Goal: Transaction & Acquisition: Purchase product/service

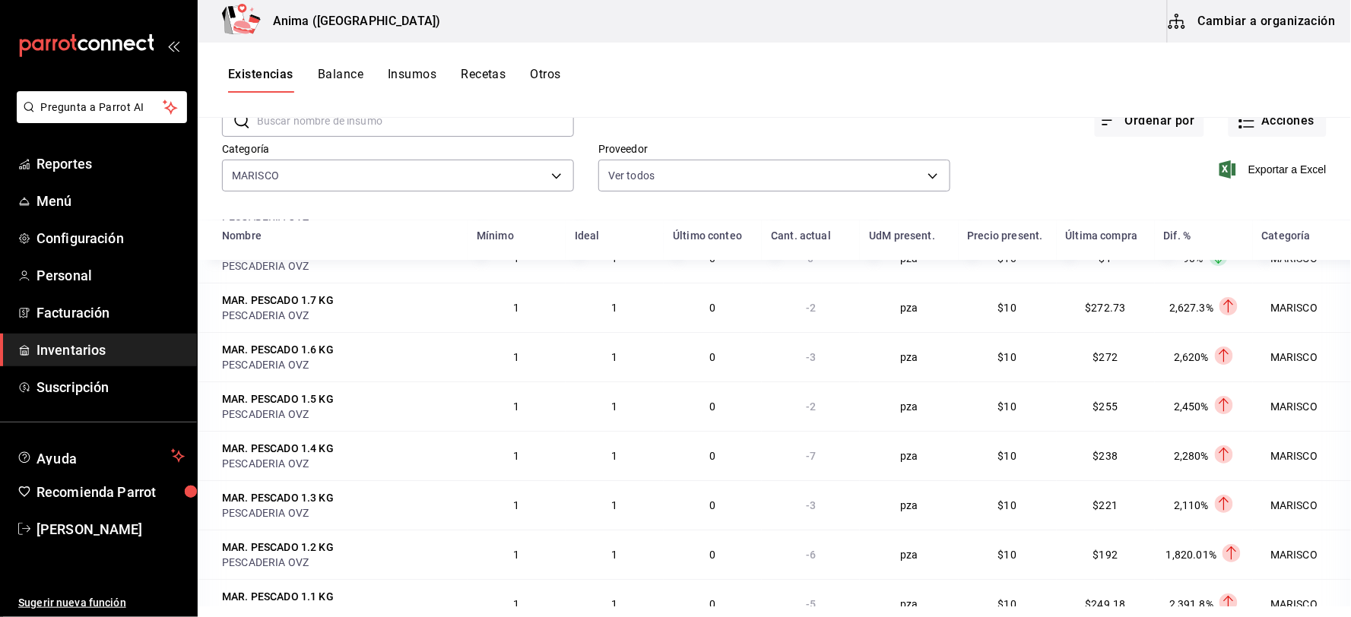
scroll to position [1581, 0]
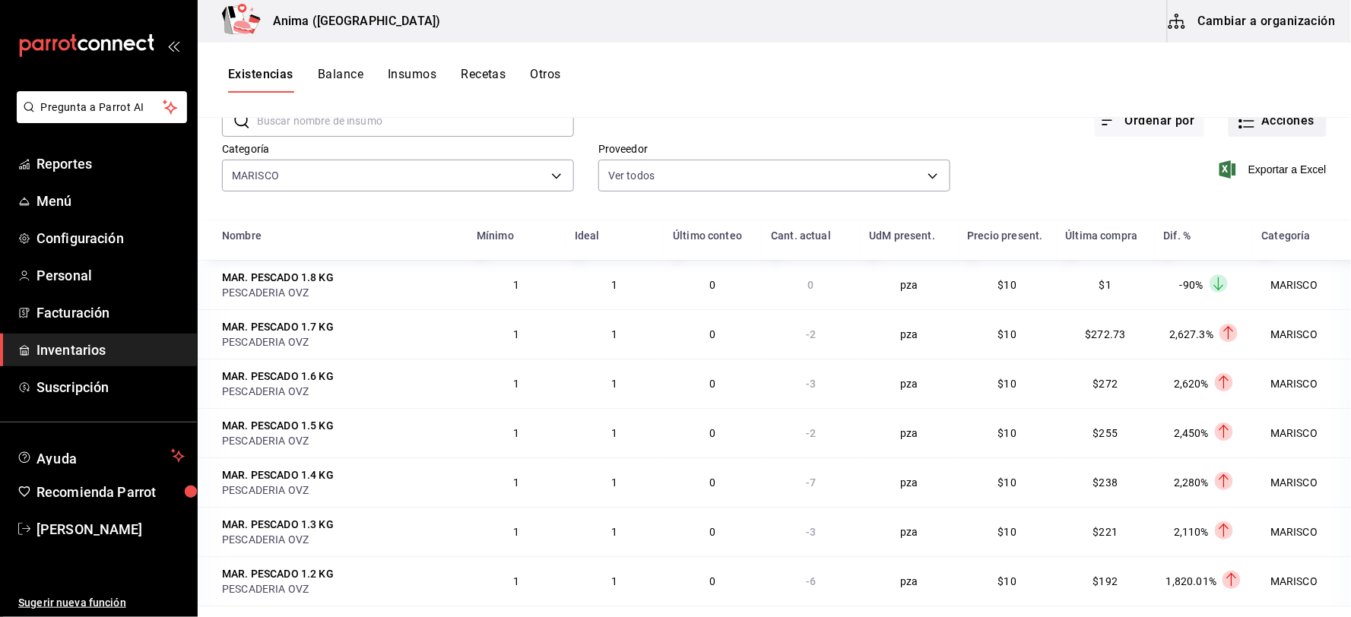
click at [1268, 125] on button "Acciones" at bounding box center [1277, 121] width 98 height 32
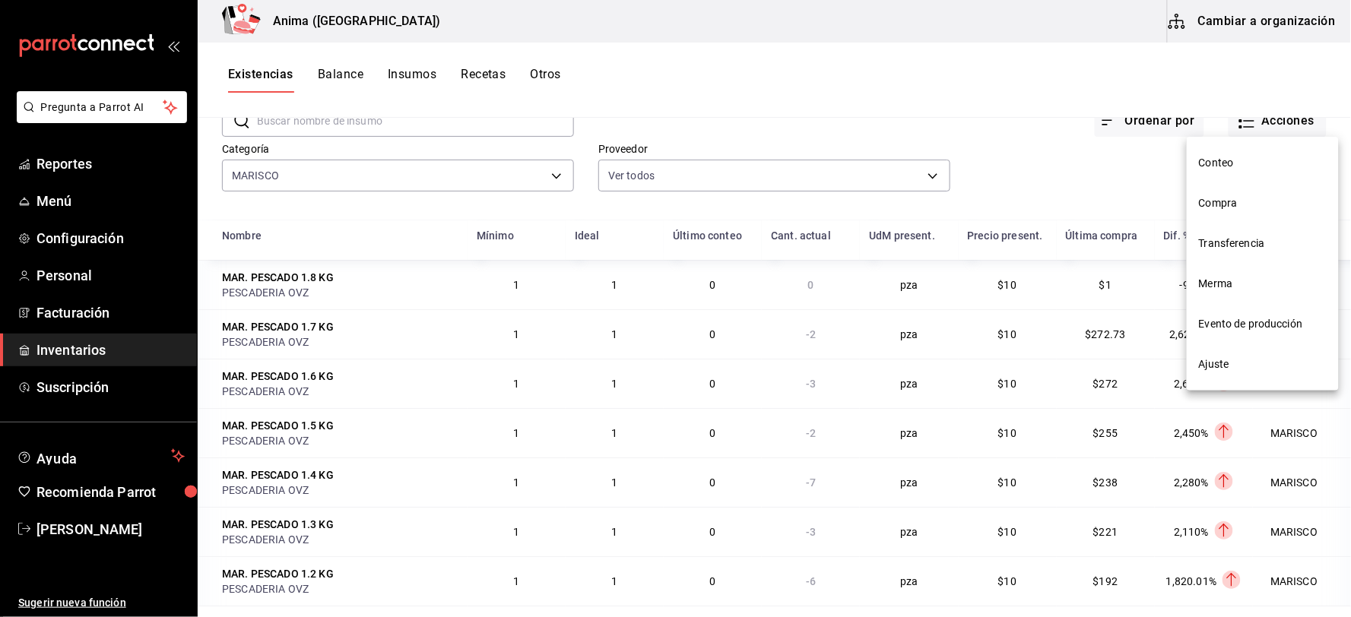
click at [809, 93] on div at bounding box center [675, 308] width 1351 height 617
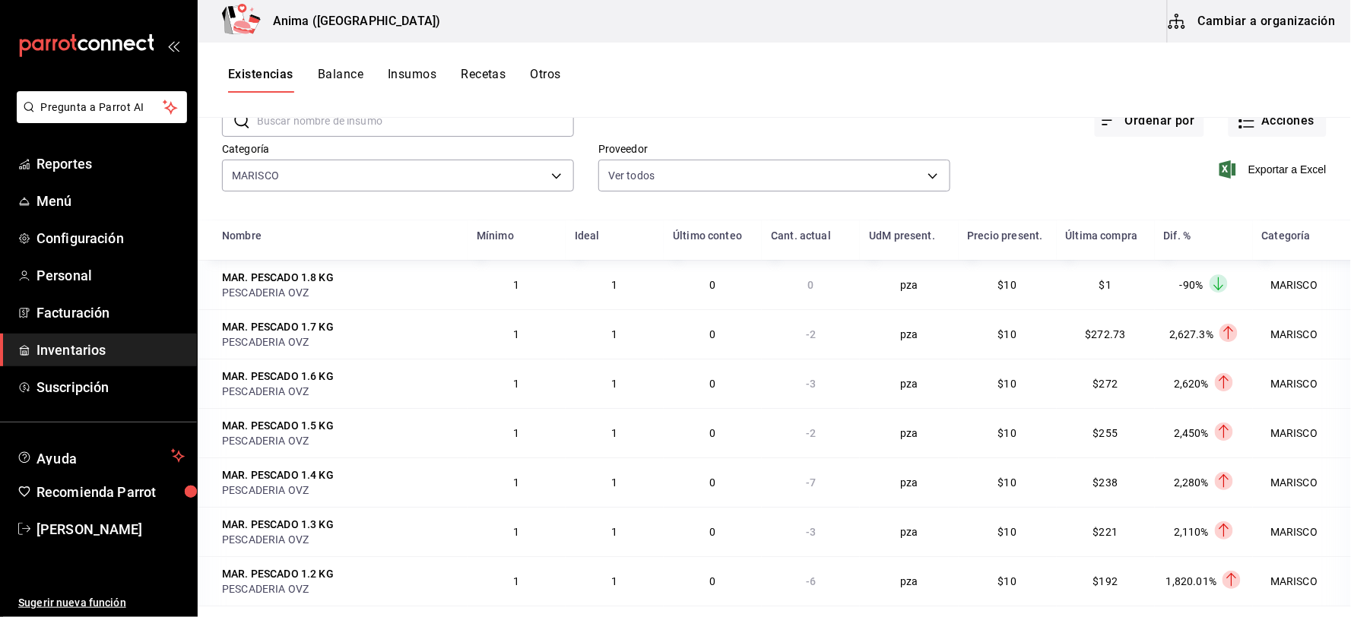
scroll to position [71, 0]
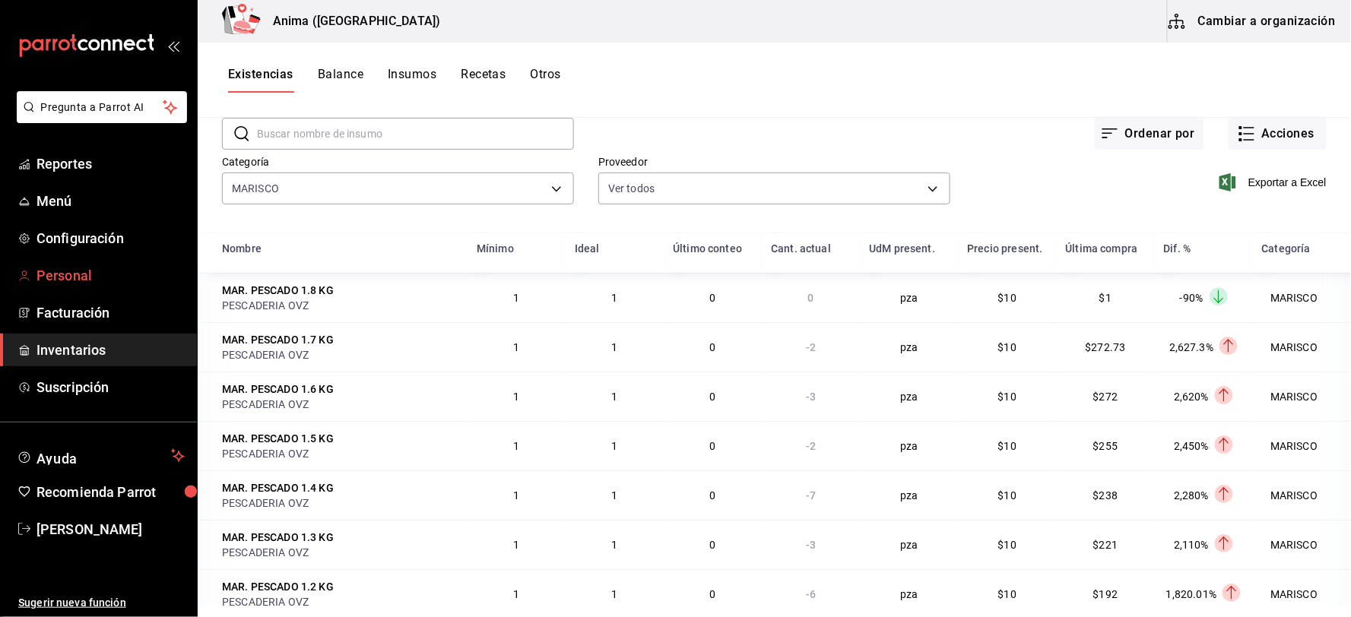
click at [92, 275] on span "Personal" at bounding box center [110, 275] width 148 height 21
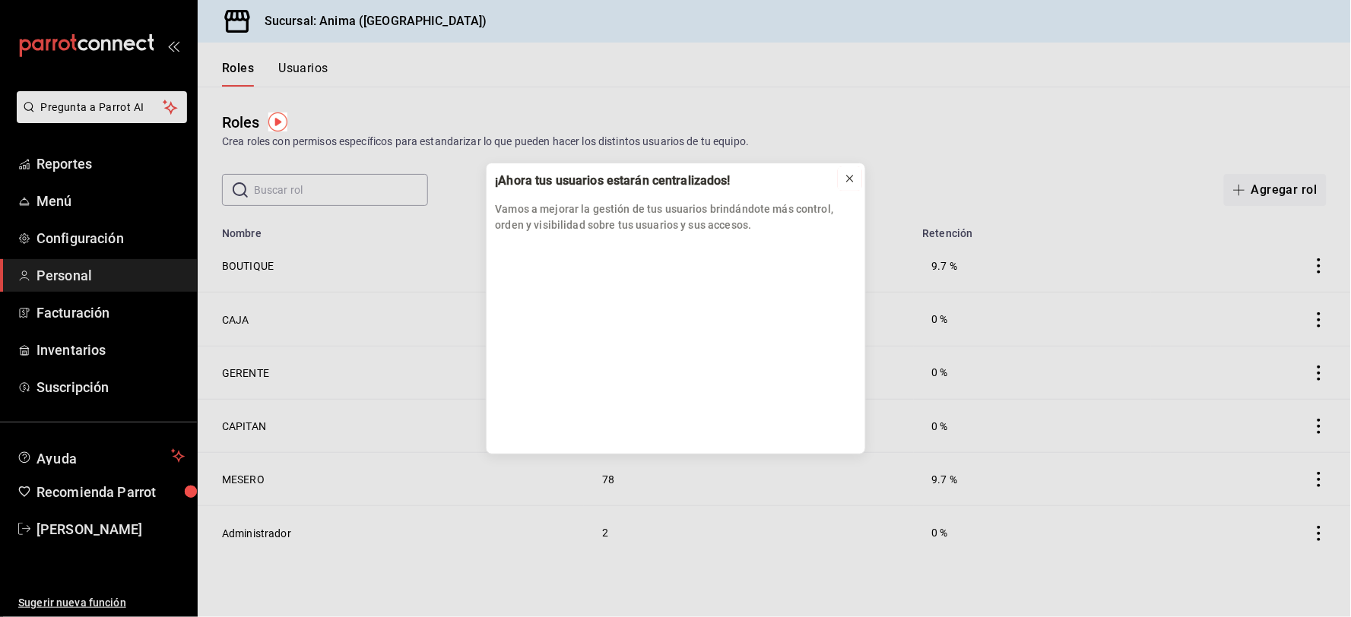
click at [848, 179] on icon at bounding box center [850, 179] width 6 height 6
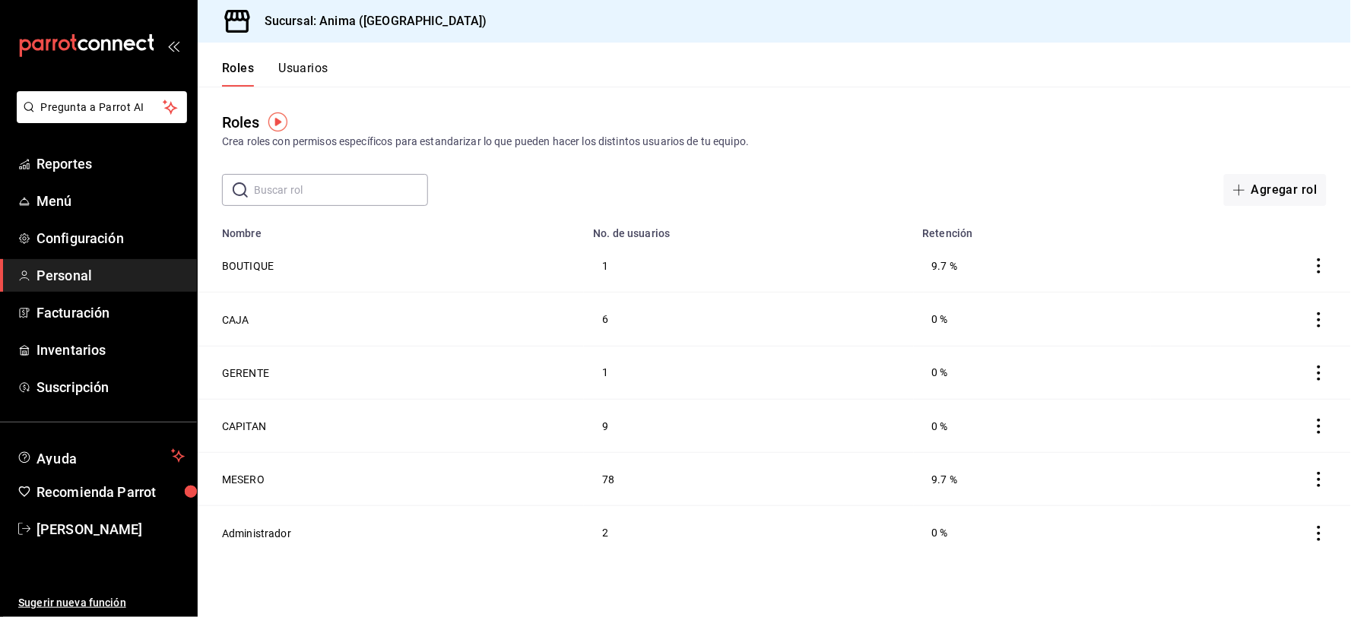
click at [304, 64] on button "Usuarios" at bounding box center [303, 74] width 50 height 26
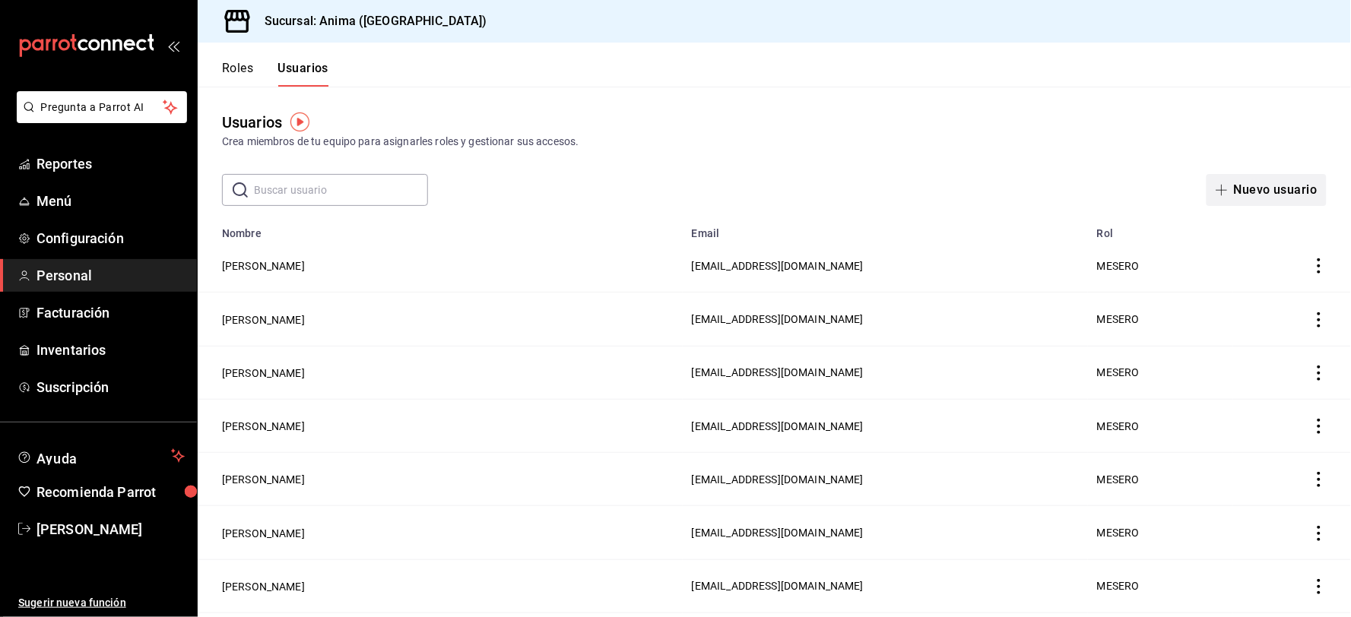
click at [1270, 185] on button "Nuevo usuario" at bounding box center [1266, 190] width 120 height 32
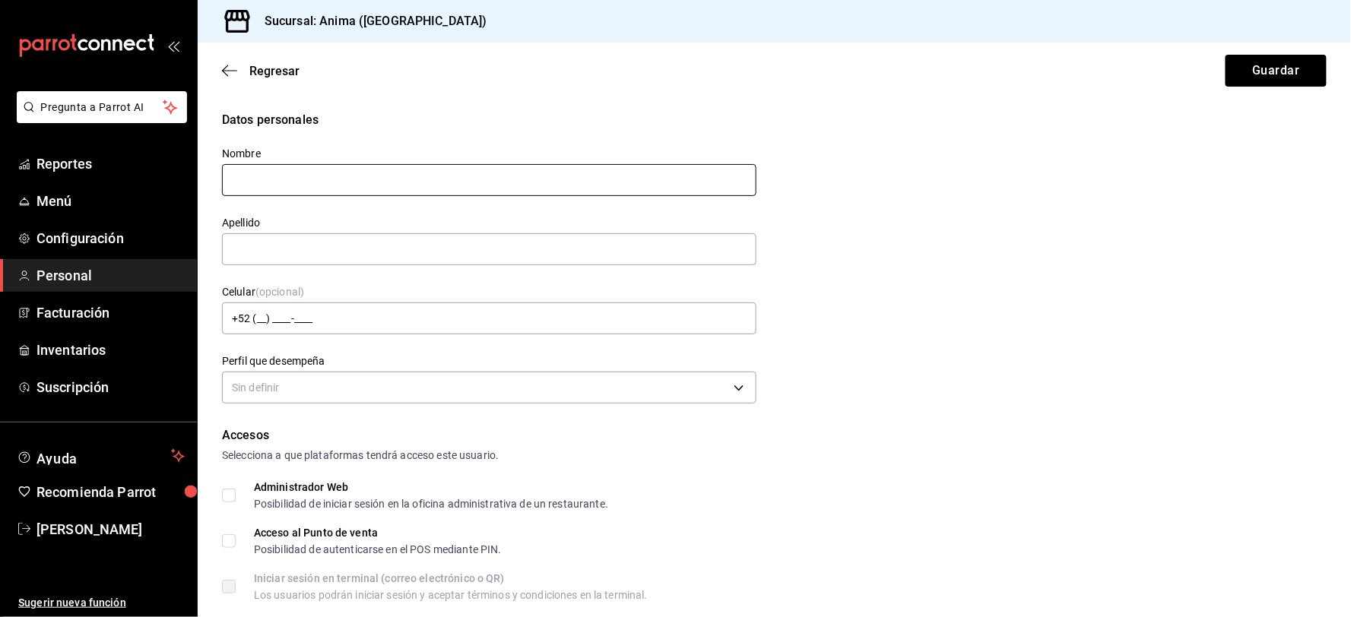
type input "H"
type input "VIRI"
type input "[PERSON_NAME]"
click at [422, 169] on input "VIRI" at bounding box center [489, 180] width 534 height 32
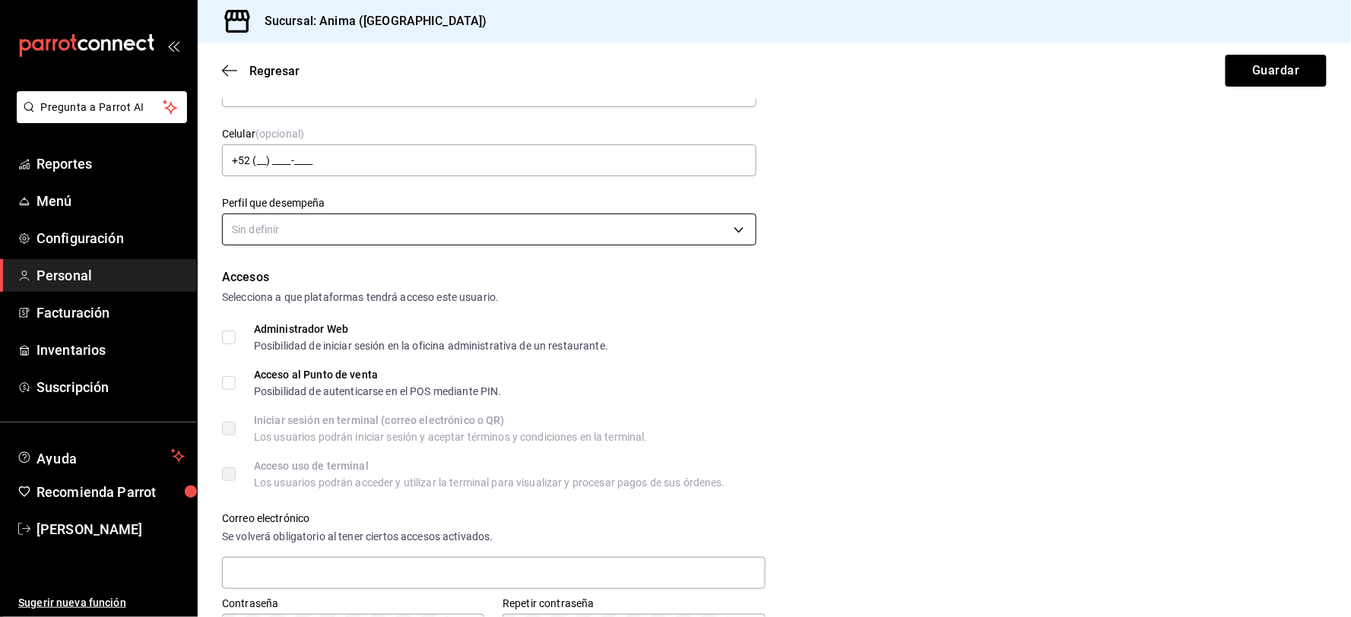
scroll to position [169, 0]
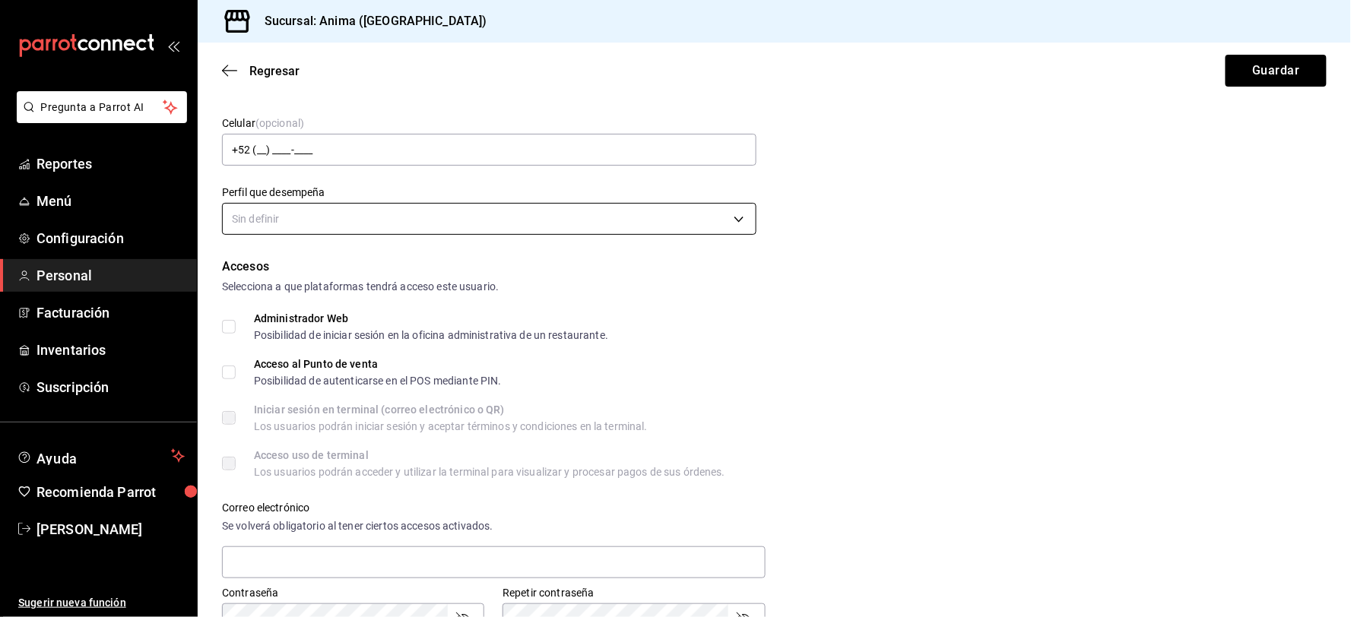
click at [328, 219] on body "Pregunta a Parrot AI Reportes Menú Configuración Personal Facturación Inventari…" at bounding box center [675, 308] width 1351 height 617
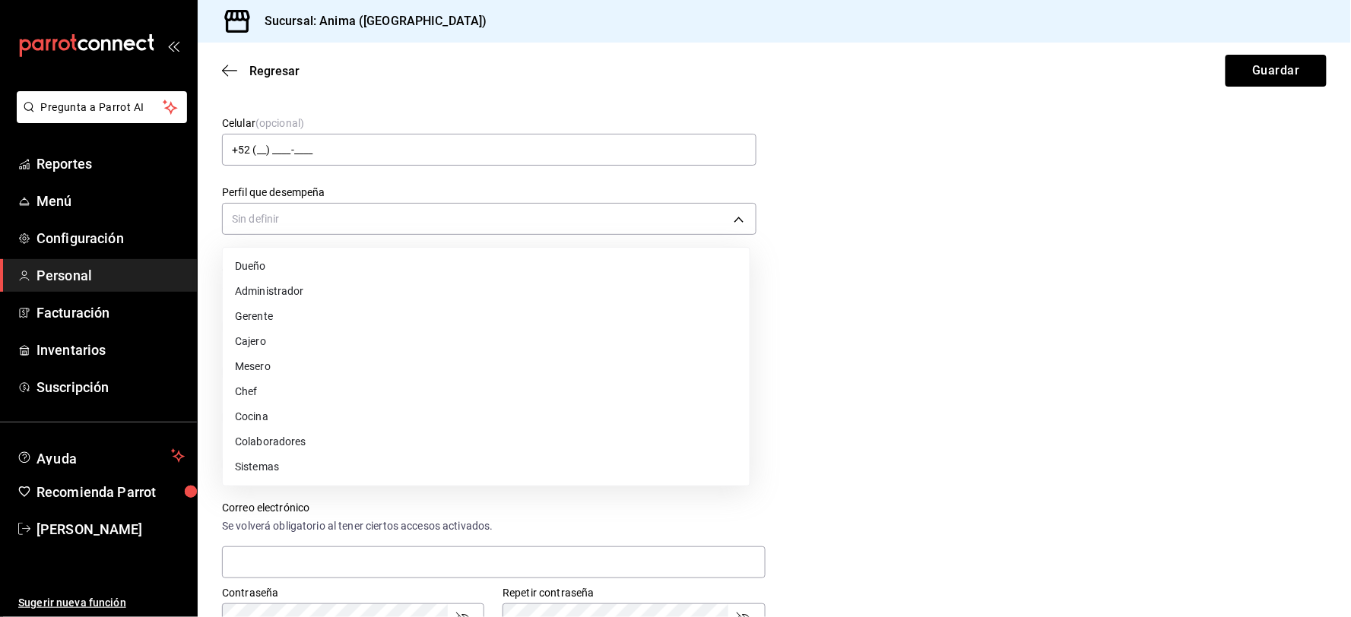
click at [261, 336] on li "Cajero" at bounding box center [486, 341] width 527 height 25
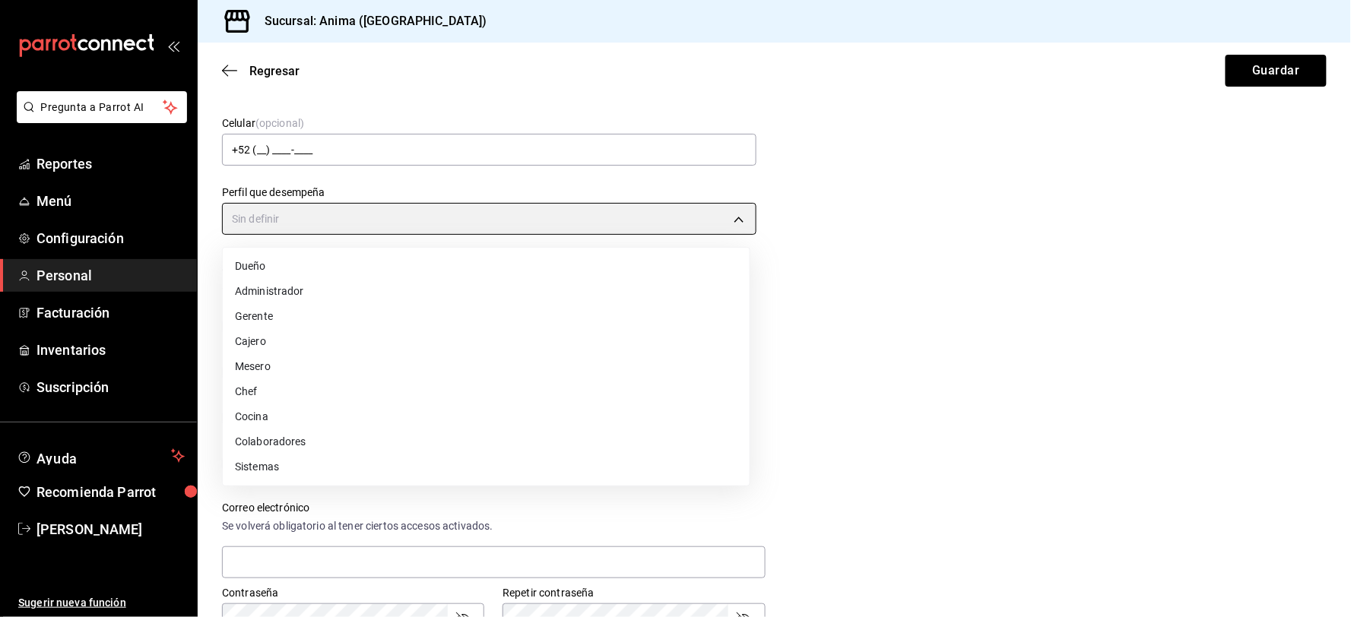
type input "CASHIER"
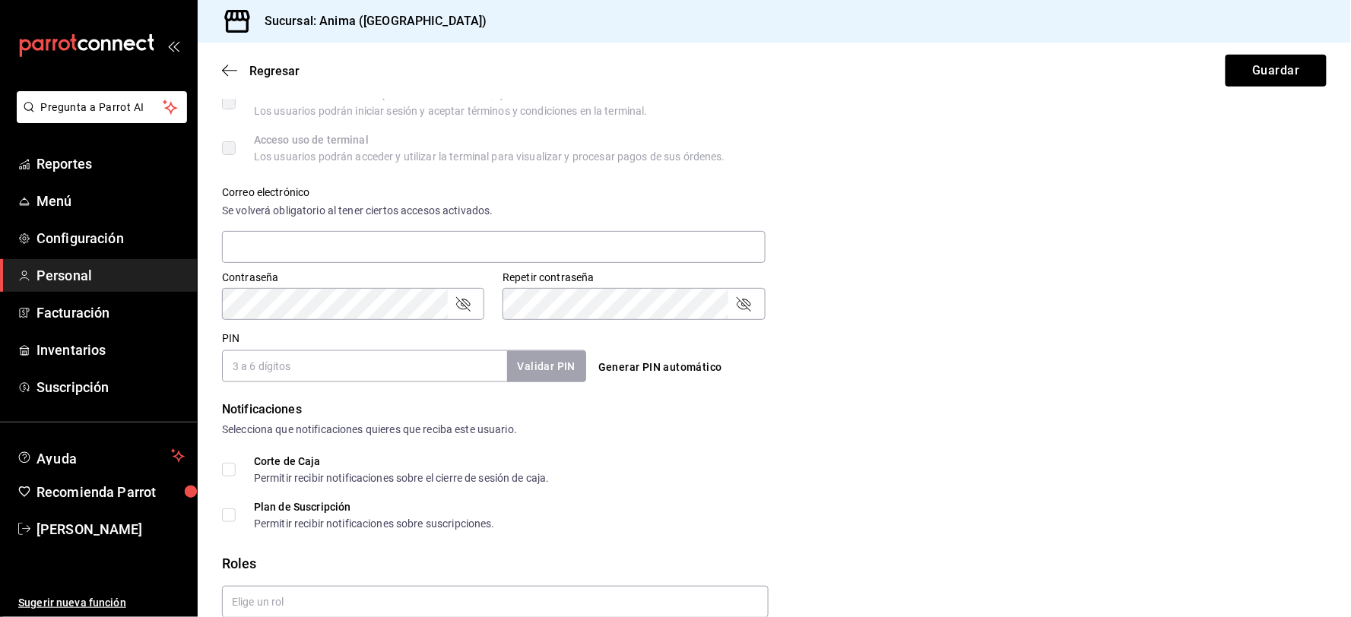
scroll to position [506, 0]
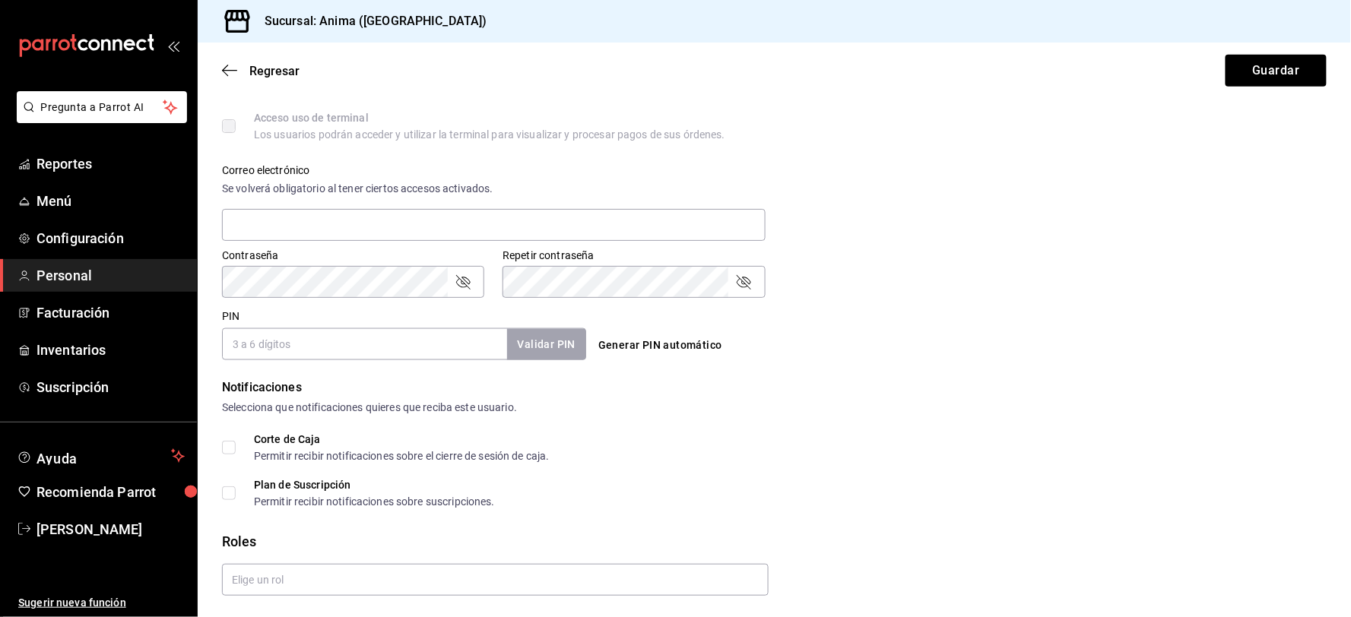
click at [339, 350] on input "PIN" at bounding box center [364, 344] width 285 height 32
type input "8536"
click at [564, 350] on button "Validar PIN" at bounding box center [545, 344] width 81 height 33
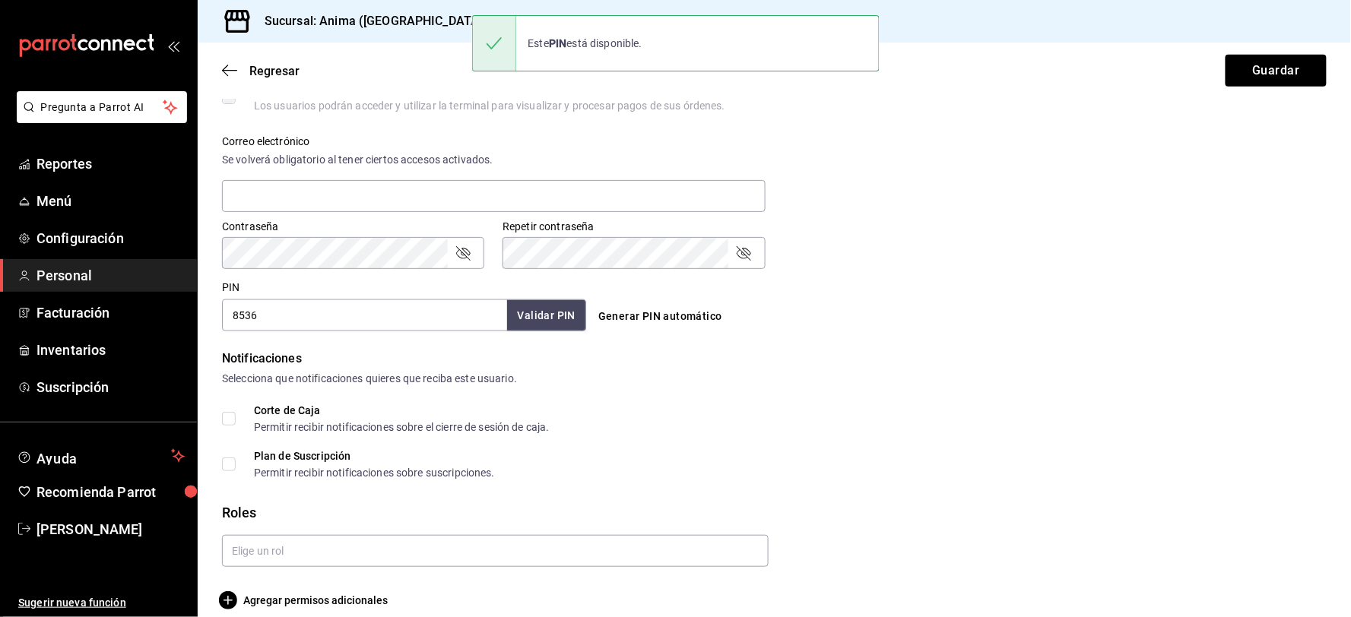
scroll to position [550, 0]
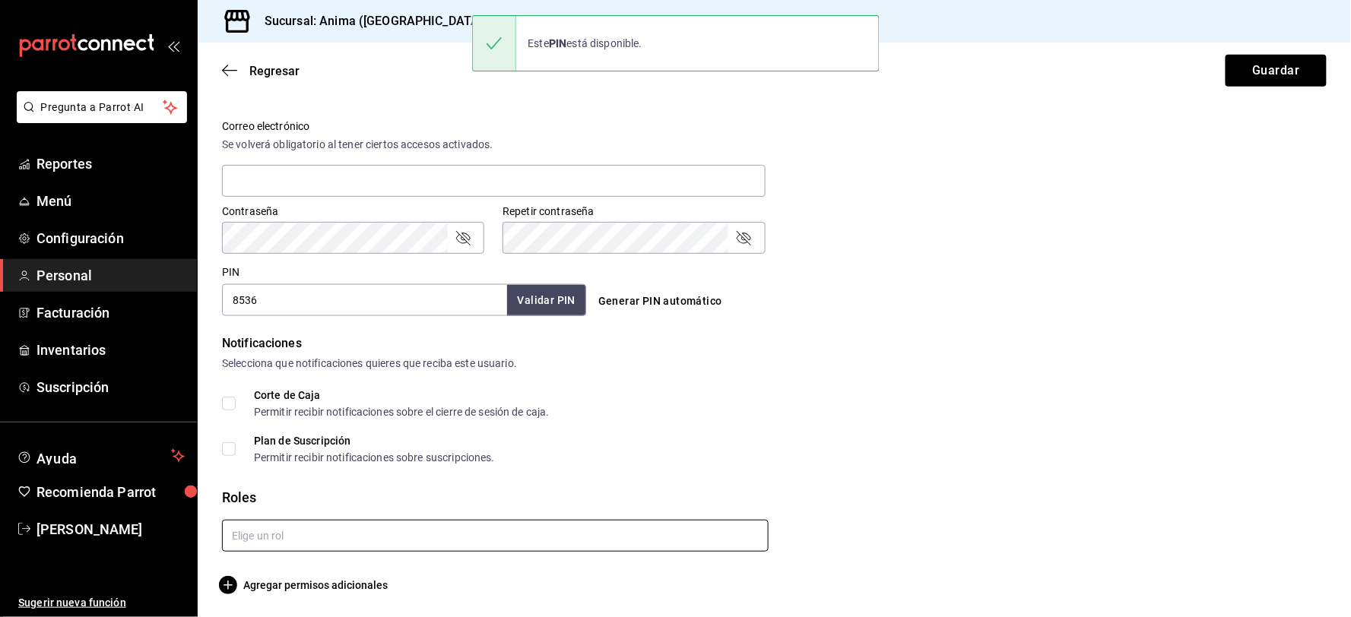
click at [249, 529] on input "text" at bounding box center [495, 536] width 546 height 32
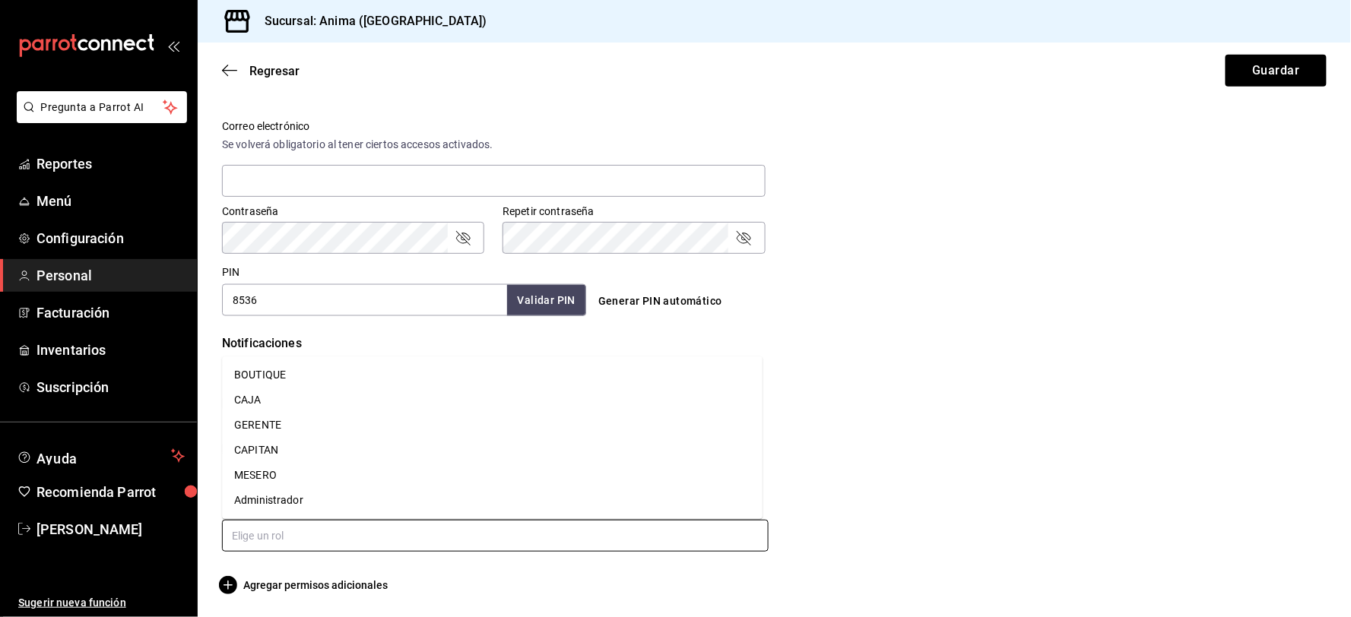
click at [254, 397] on li "CAJA" at bounding box center [492, 400] width 540 height 25
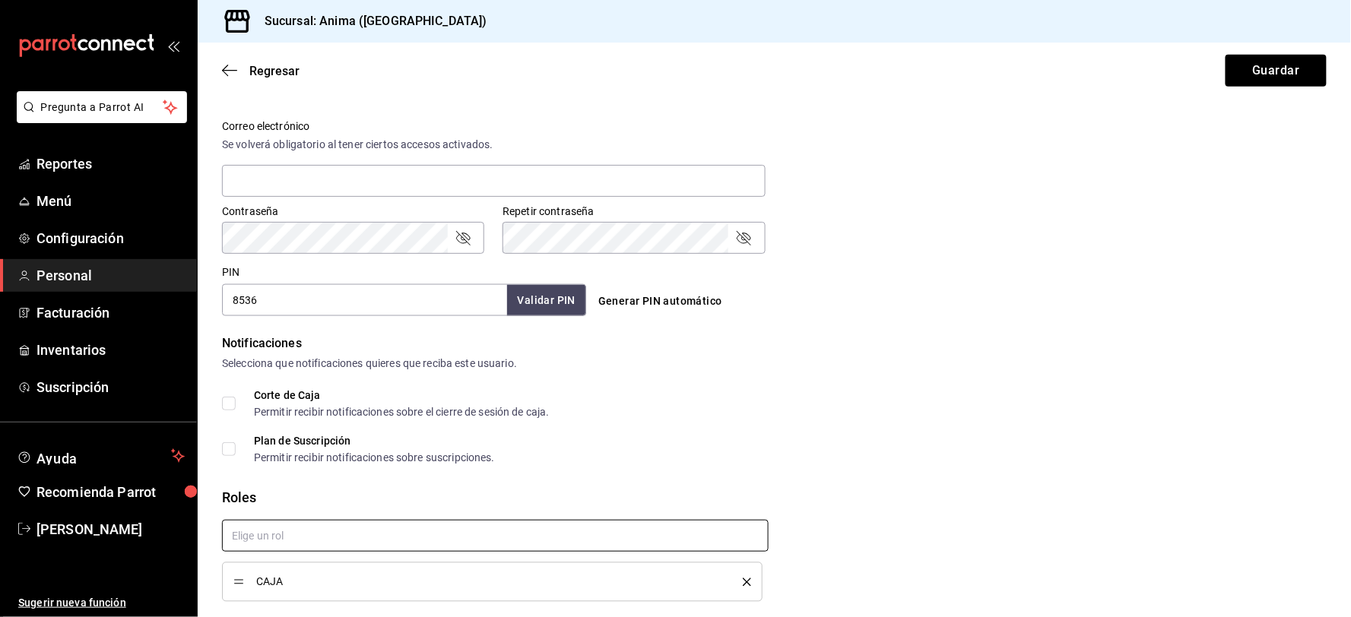
checkbox input "true"
click at [1243, 71] on button "Guardar" at bounding box center [1275, 71] width 101 height 32
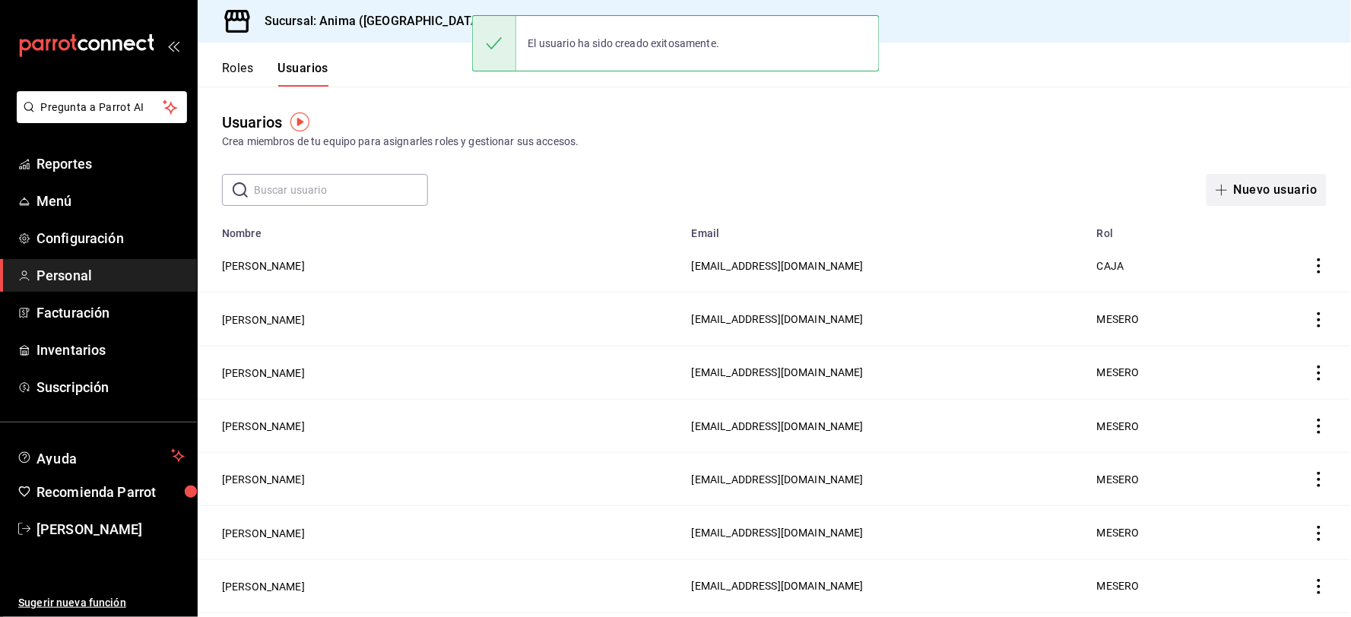
click at [1274, 185] on button "Nuevo usuario" at bounding box center [1266, 190] width 120 height 32
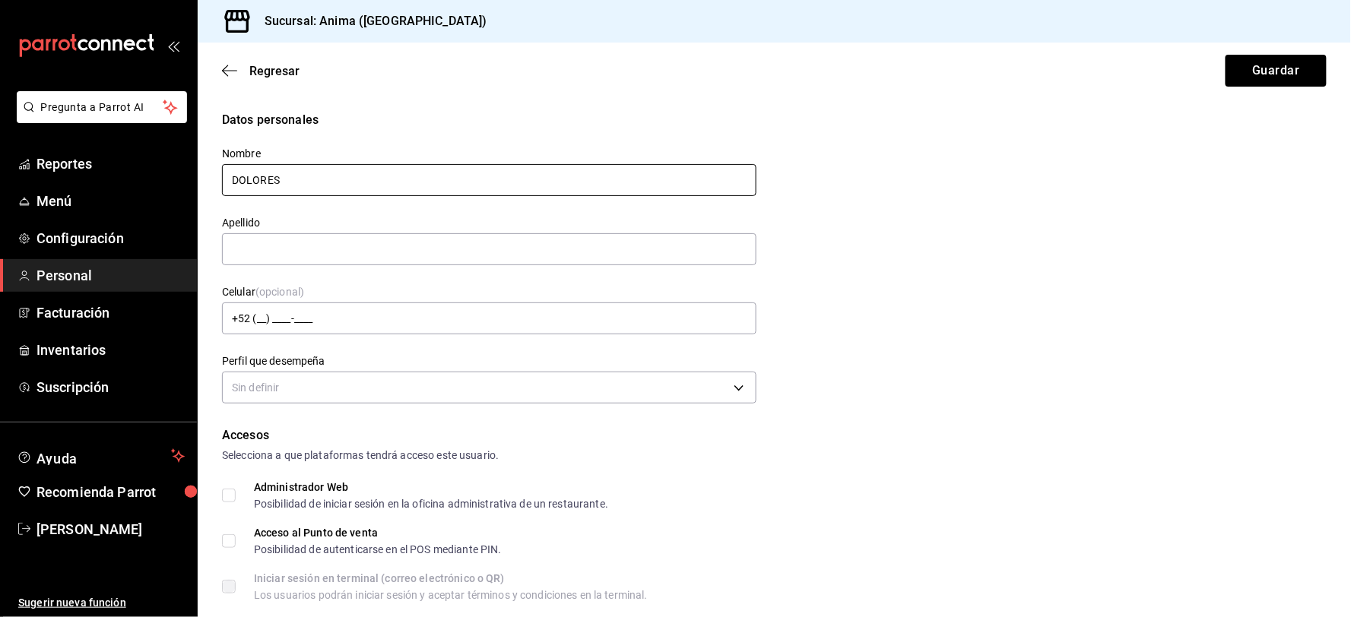
type input "DOLORES"
type input "R"
type input "[PERSON_NAME]"
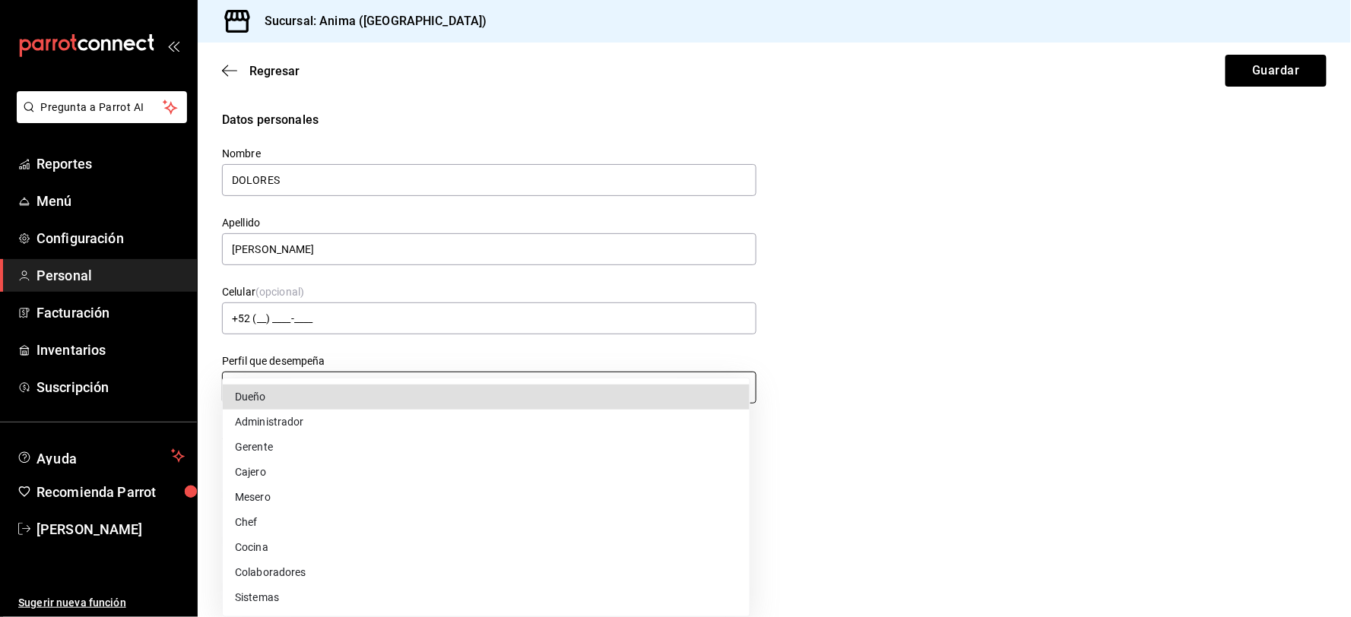
click at [337, 391] on body "Pregunta a Parrot AI Reportes Menú Configuración Personal Facturación Inventari…" at bounding box center [675, 308] width 1351 height 617
click at [255, 473] on li "Cajero" at bounding box center [486, 472] width 527 height 25
type input "CASHIER"
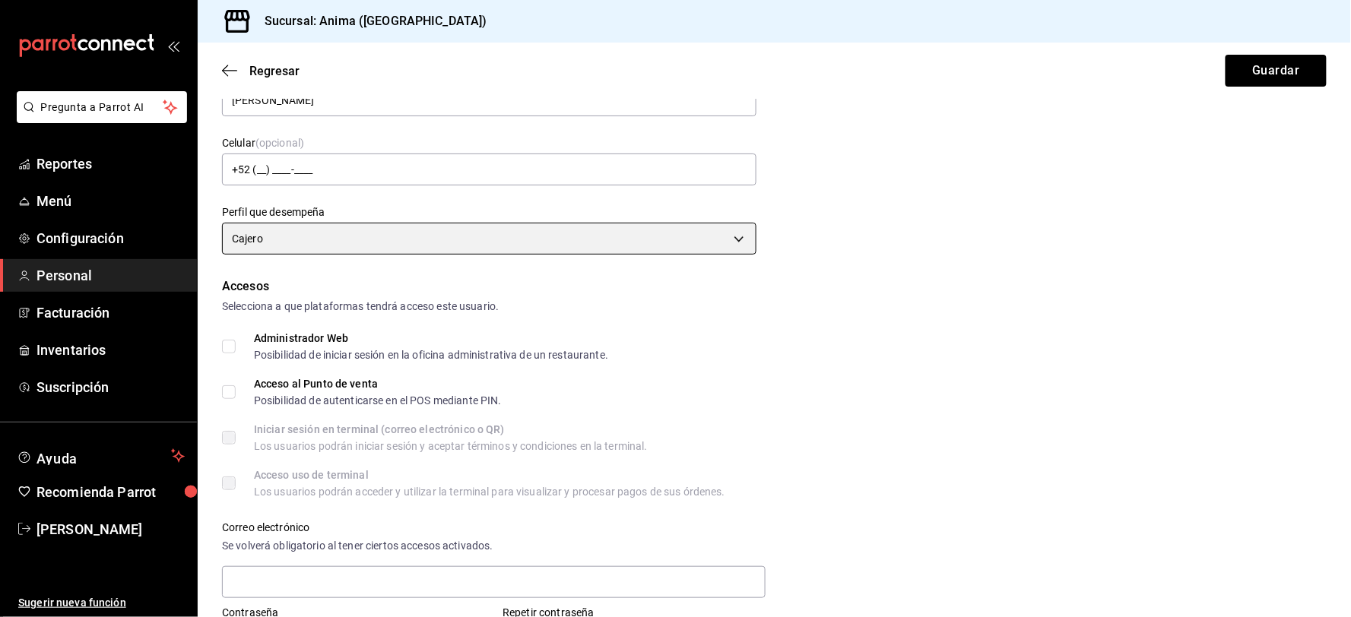
scroll to position [337, 0]
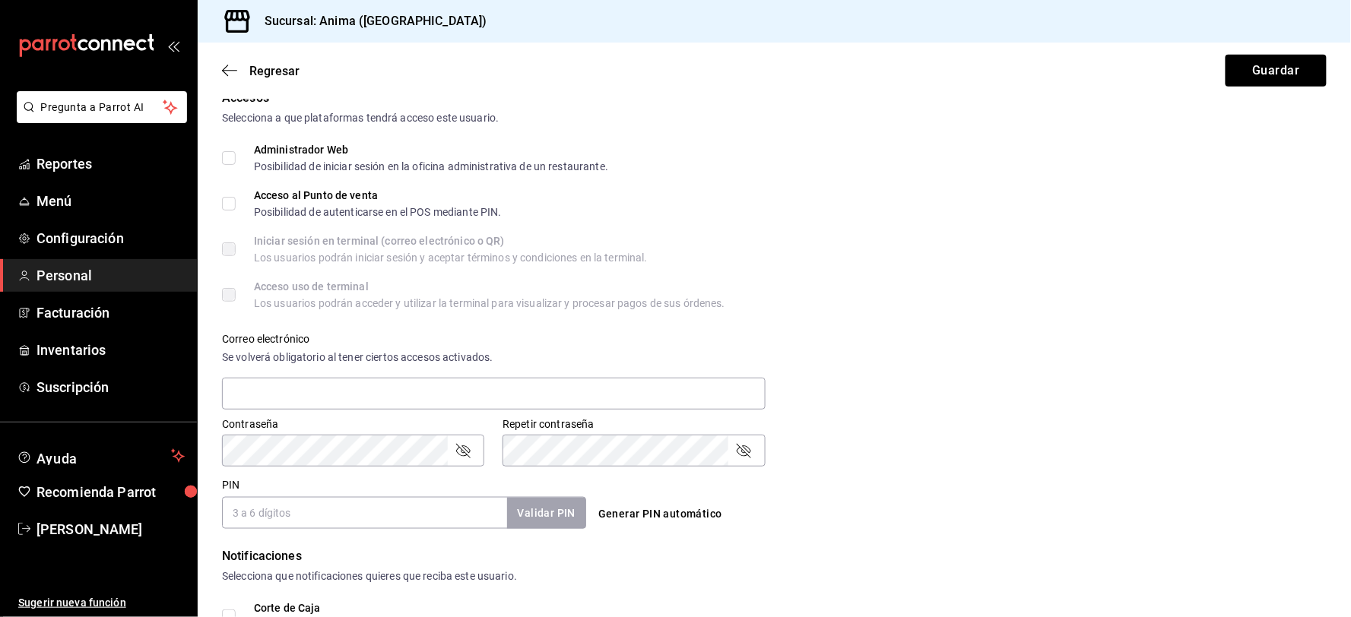
click at [292, 505] on input "PIN" at bounding box center [364, 513] width 285 height 32
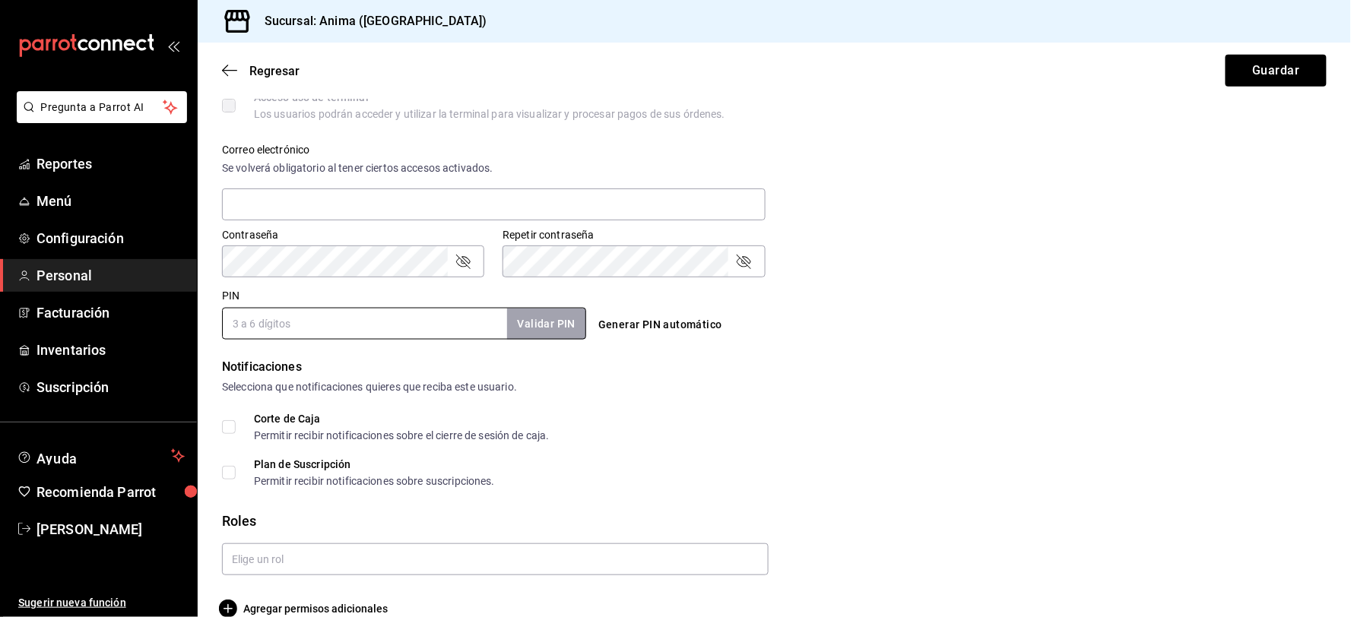
scroll to position [550, 0]
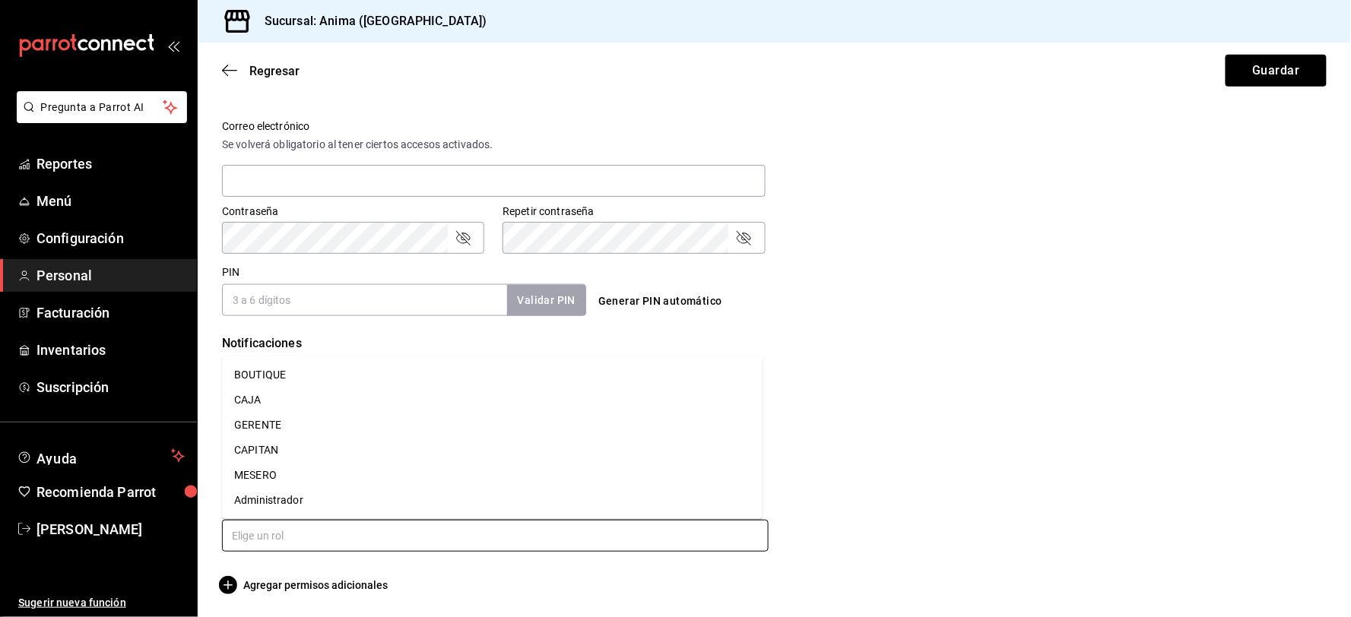
click at [261, 537] on input "text" at bounding box center [495, 536] width 546 height 32
click at [254, 399] on li "CAJA" at bounding box center [492, 400] width 540 height 25
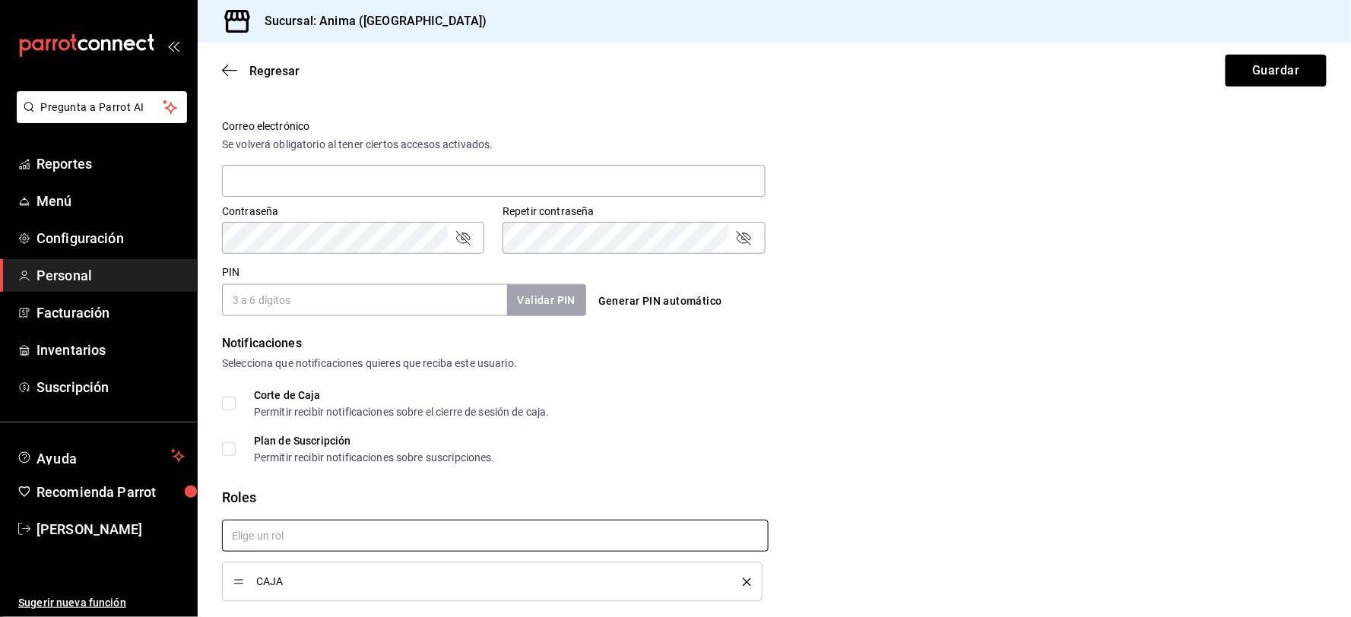
checkbox input "true"
click at [287, 309] on input "PIN" at bounding box center [364, 300] width 285 height 32
type input "8537"
click at [1225, 55] on button "Guardar" at bounding box center [1275, 71] width 101 height 32
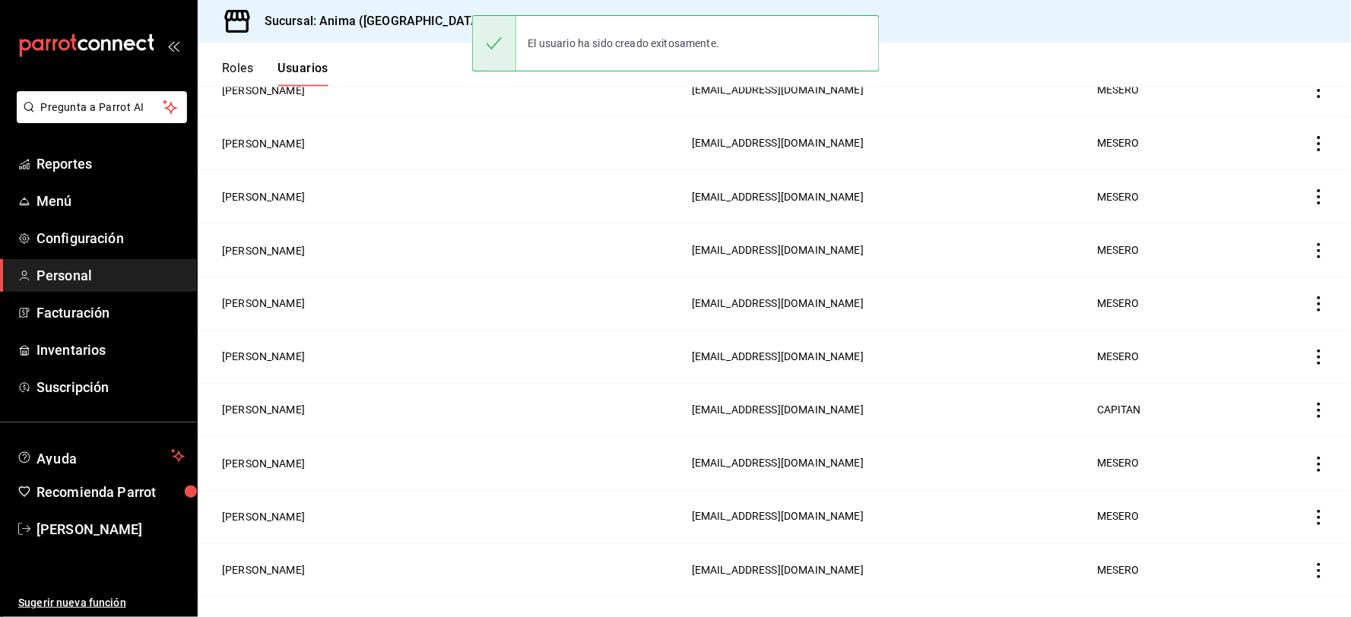
scroll to position [97, 0]
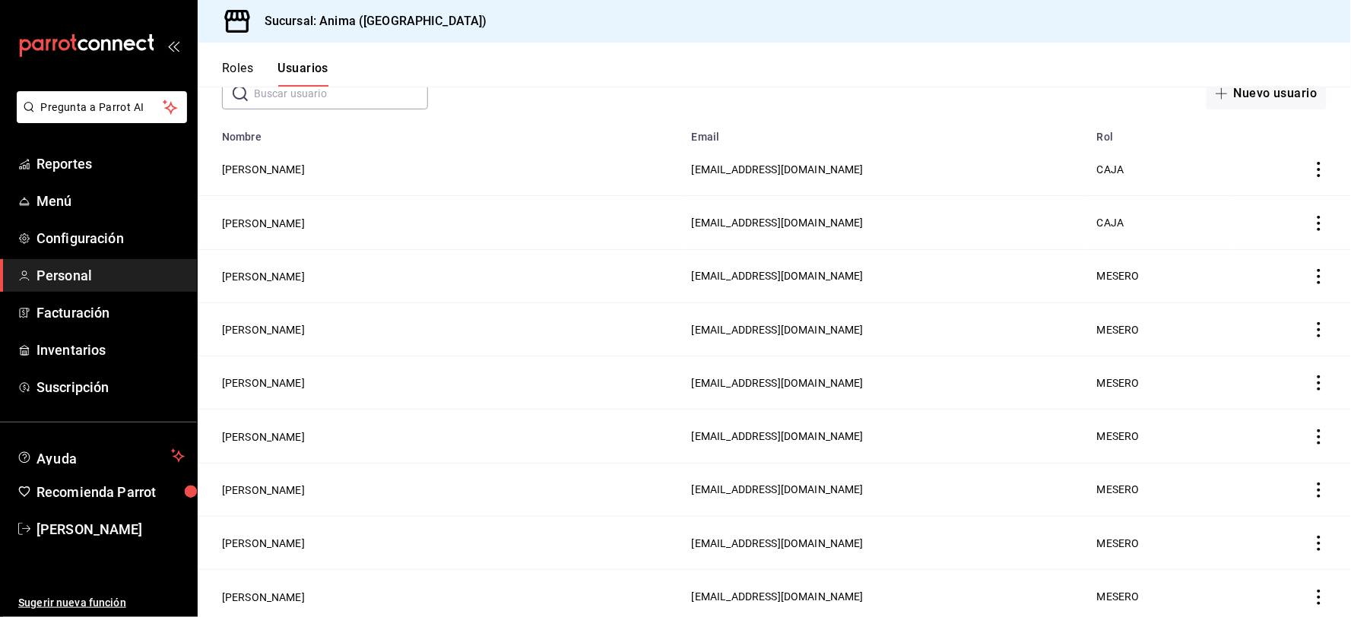
click at [88, 280] on span "Personal" at bounding box center [110, 275] width 148 height 21
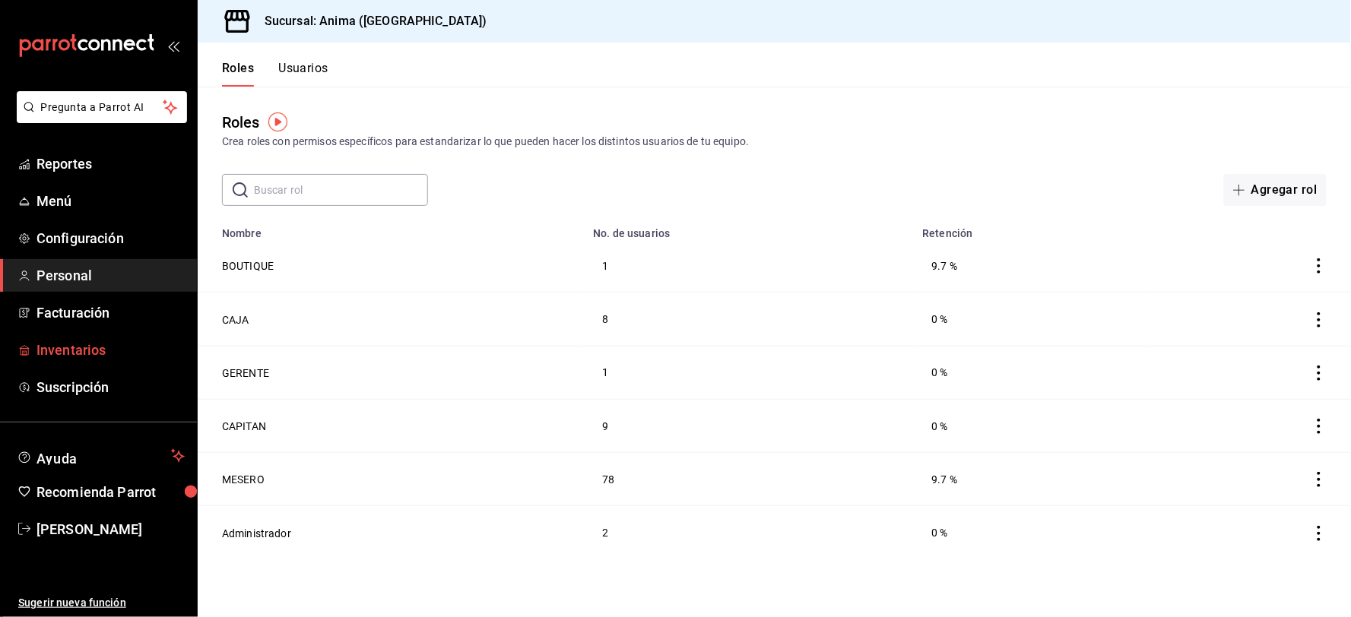
click at [109, 345] on span "Inventarios" at bounding box center [110, 350] width 148 height 21
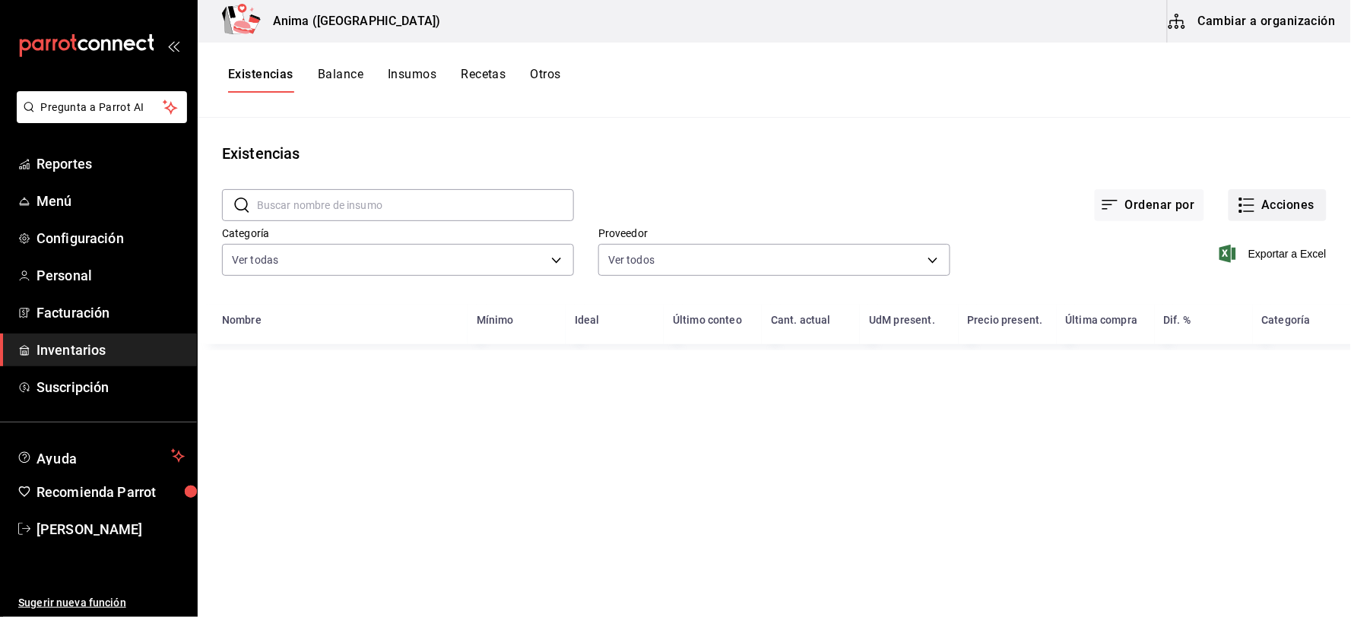
click at [1263, 208] on button "Acciones" at bounding box center [1277, 205] width 98 height 32
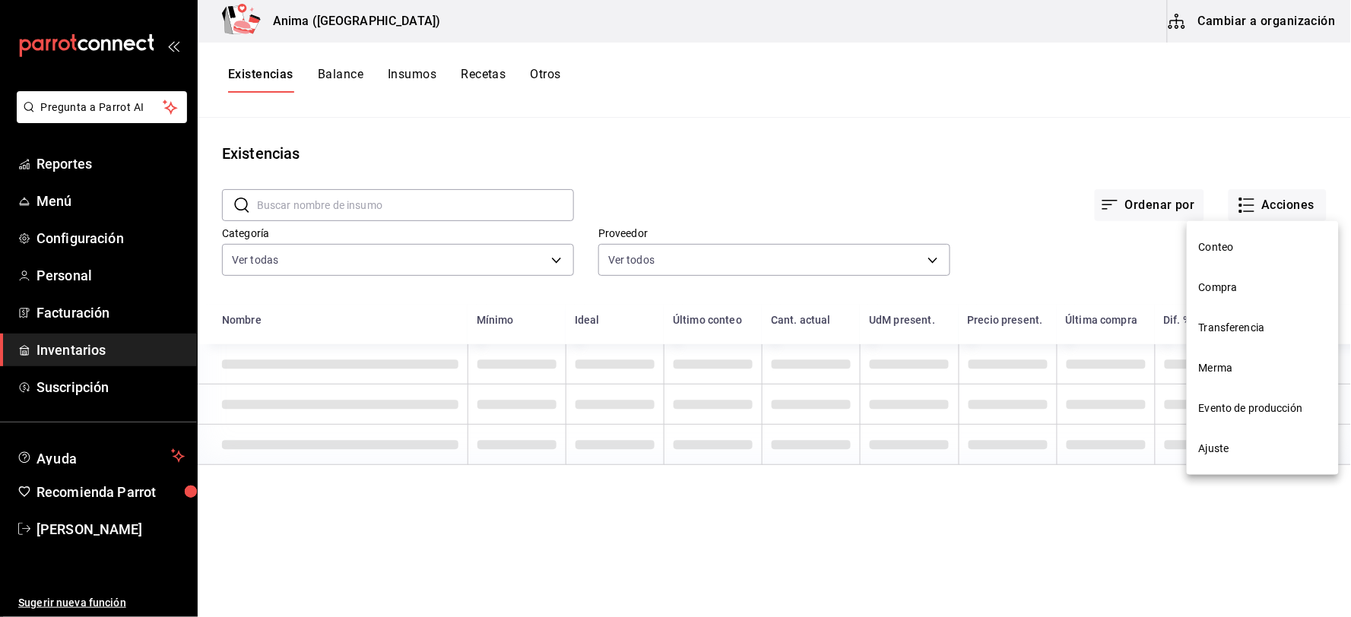
click at [1275, 283] on span "Compra" at bounding box center [1263, 288] width 128 height 16
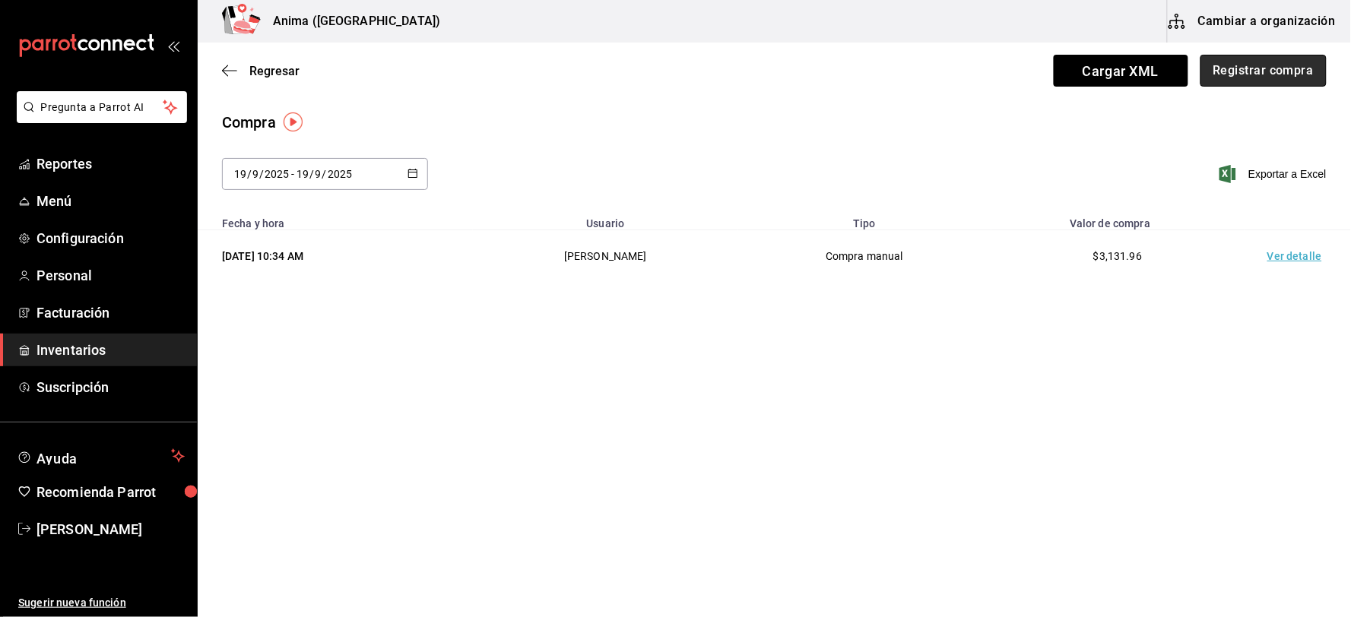
click at [1259, 73] on button "Registrar compra" at bounding box center [1263, 71] width 126 height 32
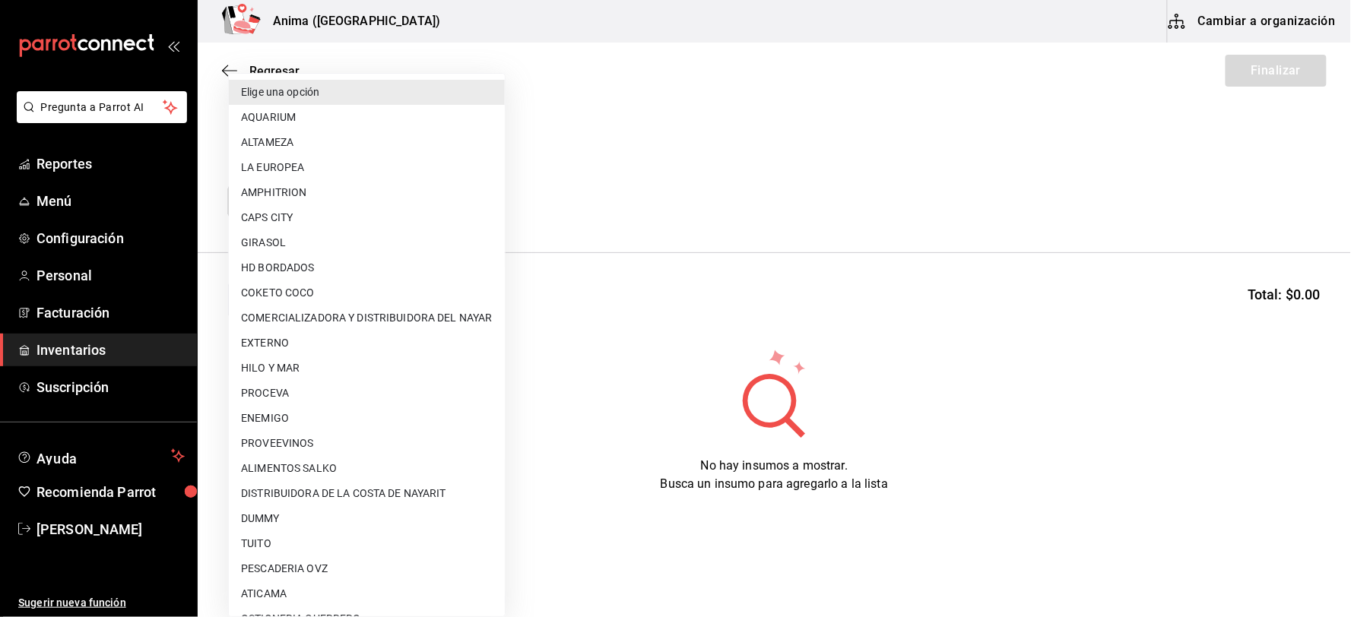
click at [299, 199] on body "Pregunta a Parrot AI Reportes Menú Configuración Personal Facturación Inventari…" at bounding box center [675, 265] width 1351 height 531
click at [313, 559] on li "PESCADERIA OVZ" at bounding box center [367, 568] width 276 height 25
type input "7837a1d6-243c-4c8a-b58d-e969f91a32eb"
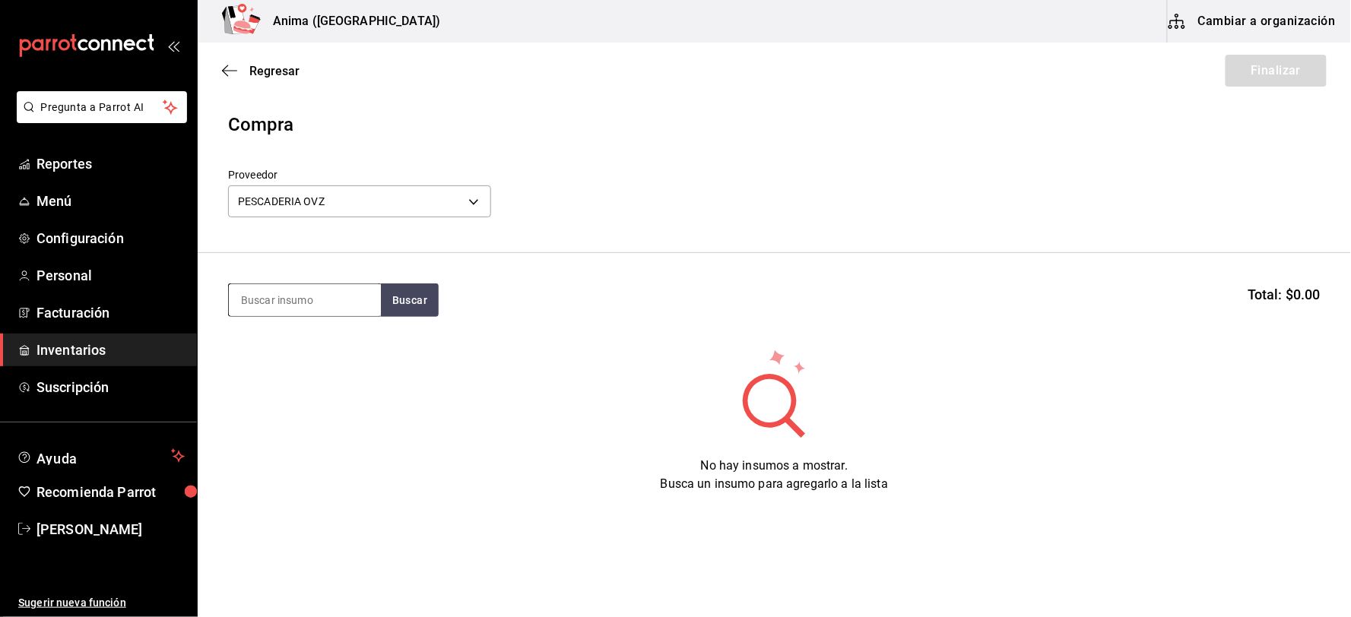
click at [264, 310] on input at bounding box center [305, 300] width 152 height 32
type input "14"
click at [266, 310] on input "14" at bounding box center [305, 300] width 152 height 32
type input "800G"
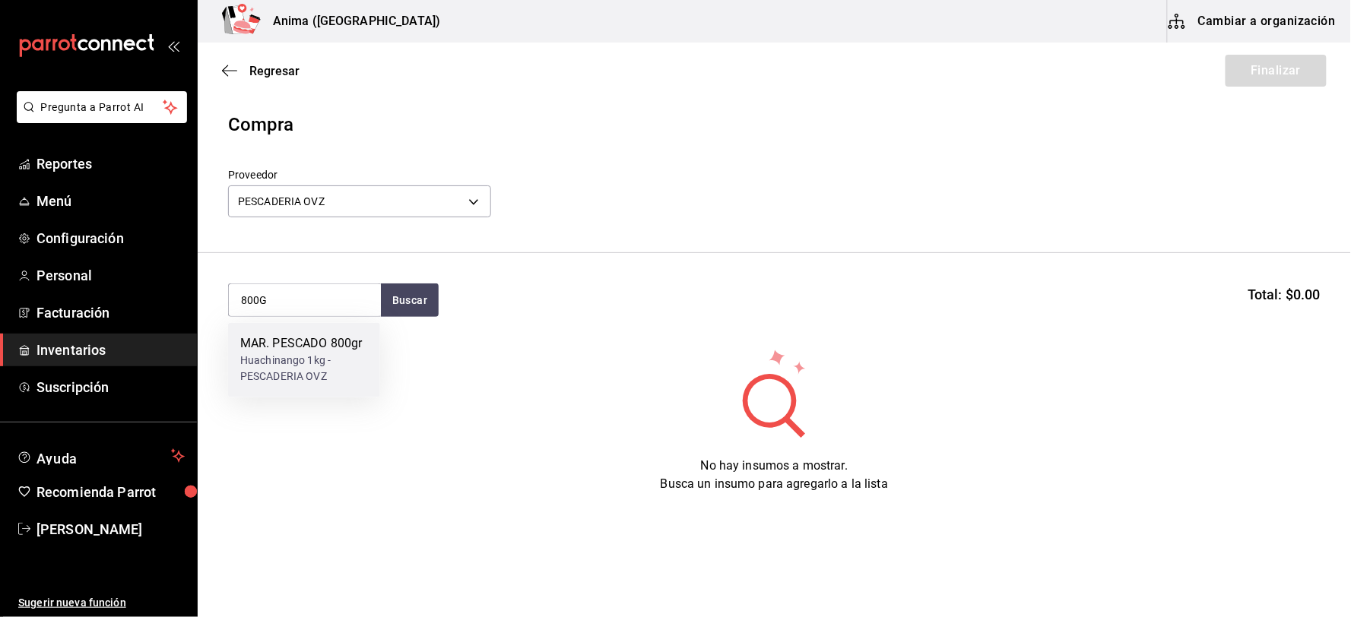
click at [277, 329] on div "MAR. PESCADO 800gr Huachinango 1kg - PESCADERIA OVZ" at bounding box center [304, 360] width 152 height 74
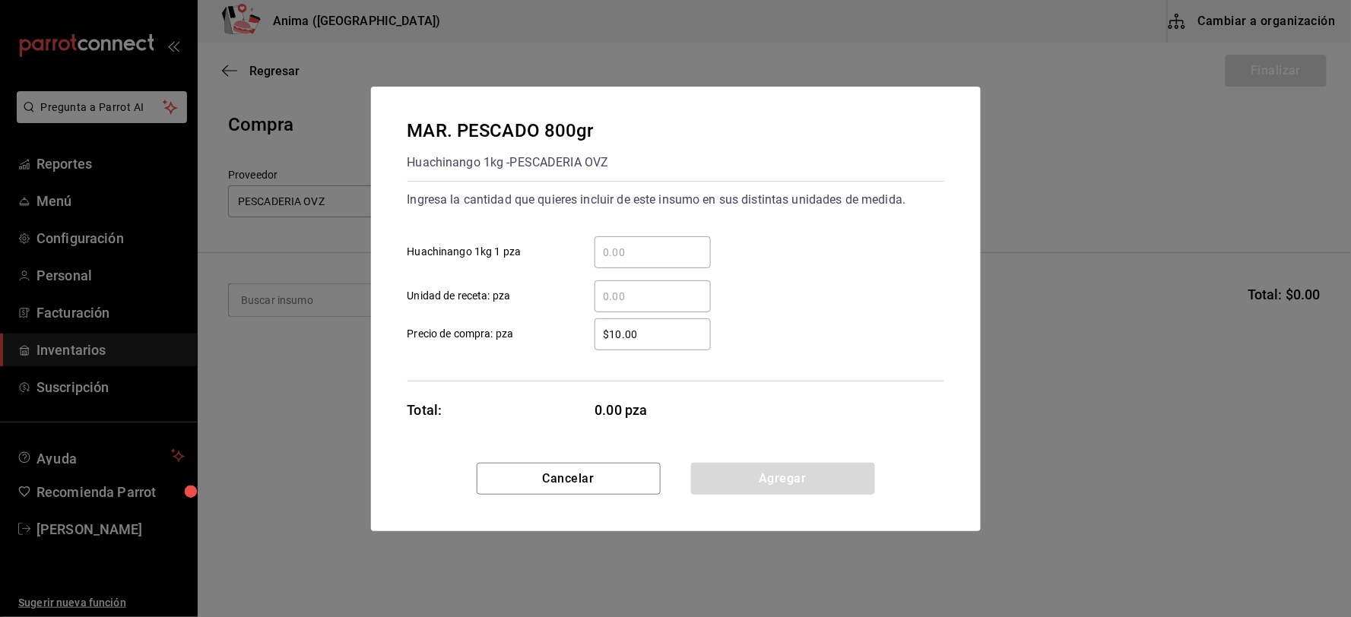
click at [612, 299] on input "​ Unidad de receta: pza" at bounding box center [652, 296] width 116 height 18
type input "14"
type input "$130.84"
click button "Agregar" at bounding box center [783, 479] width 184 height 32
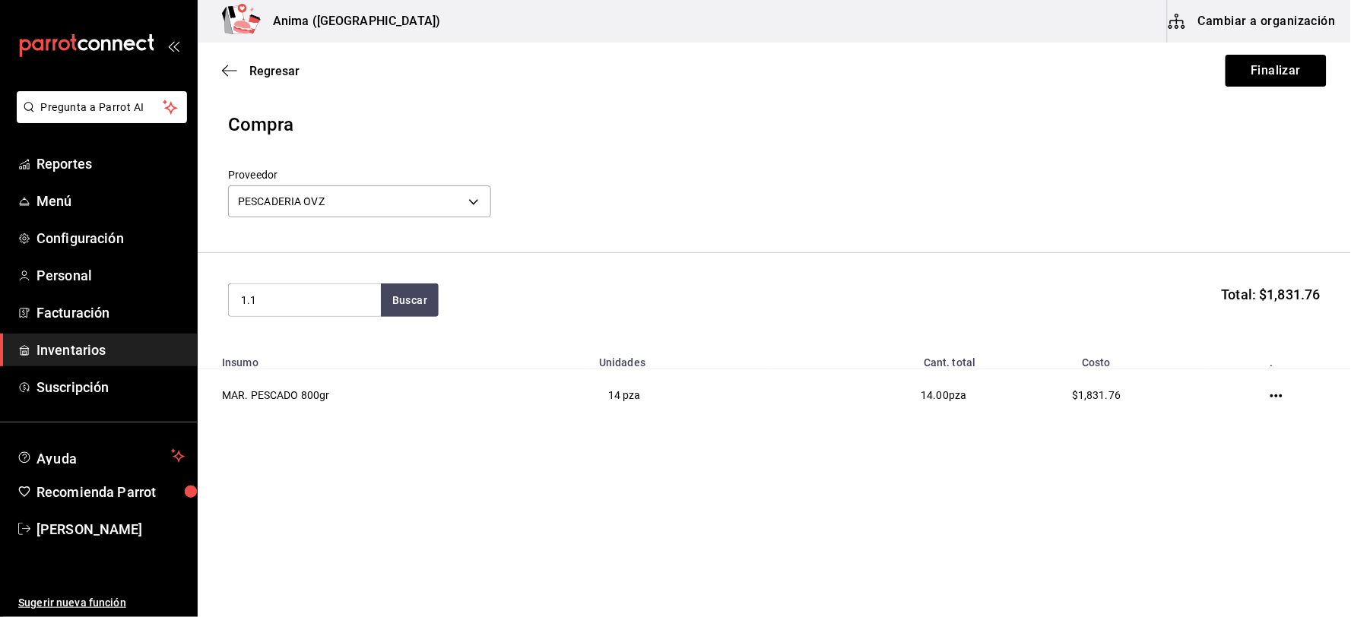
type input "1.1"
click at [347, 345] on div "MAR. PESCADO 1.1 KG" at bounding box center [304, 344] width 128 height 18
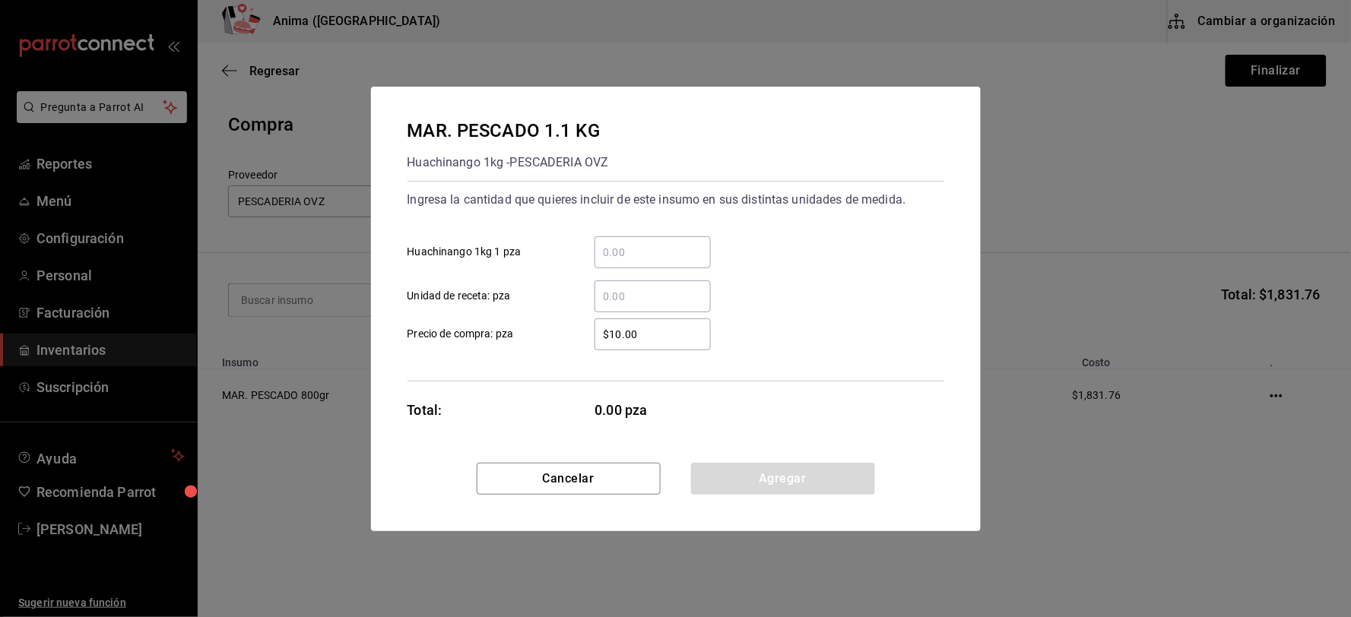
click at [631, 295] on input "​ Unidad de receta: pza" at bounding box center [652, 296] width 116 height 18
type input "1"
type input "5"
type input "$179.9"
click button "Agregar" at bounding box center [783, 479] width 184 height 32
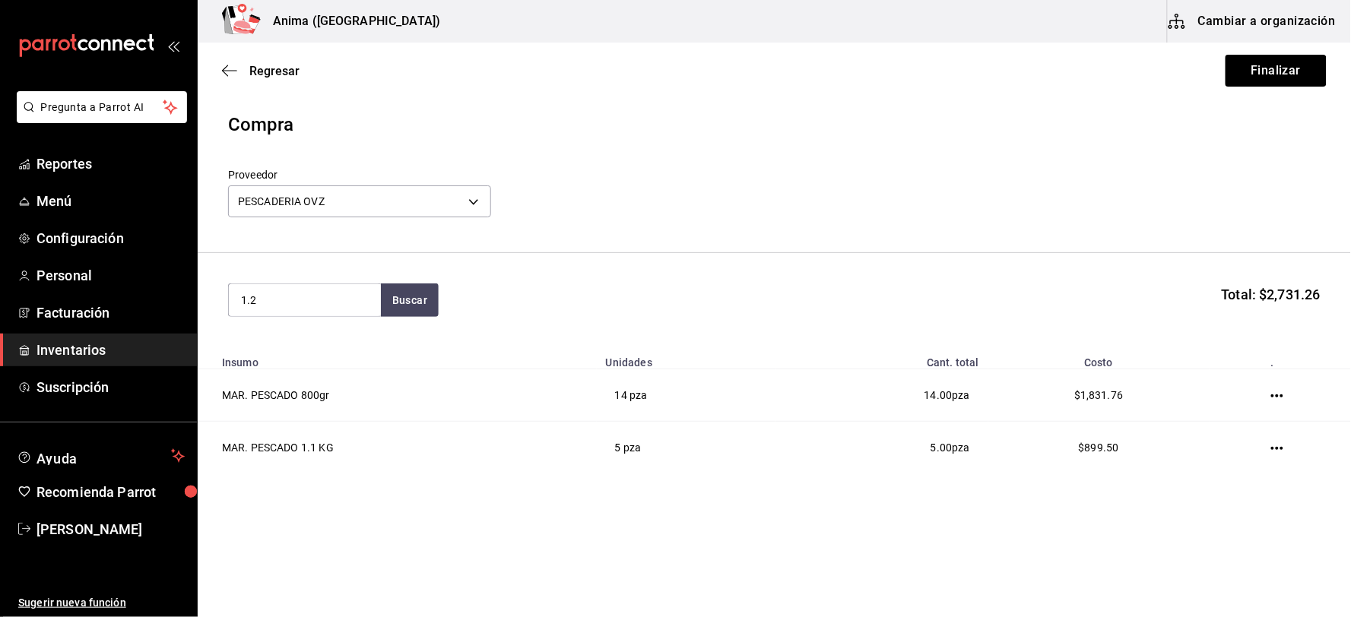
type input "1.2"
click at [329, 357] on div "Huachinango 1kg - PESCADERIA OVZ" at bounding box center [304, 369] width 128 height 32
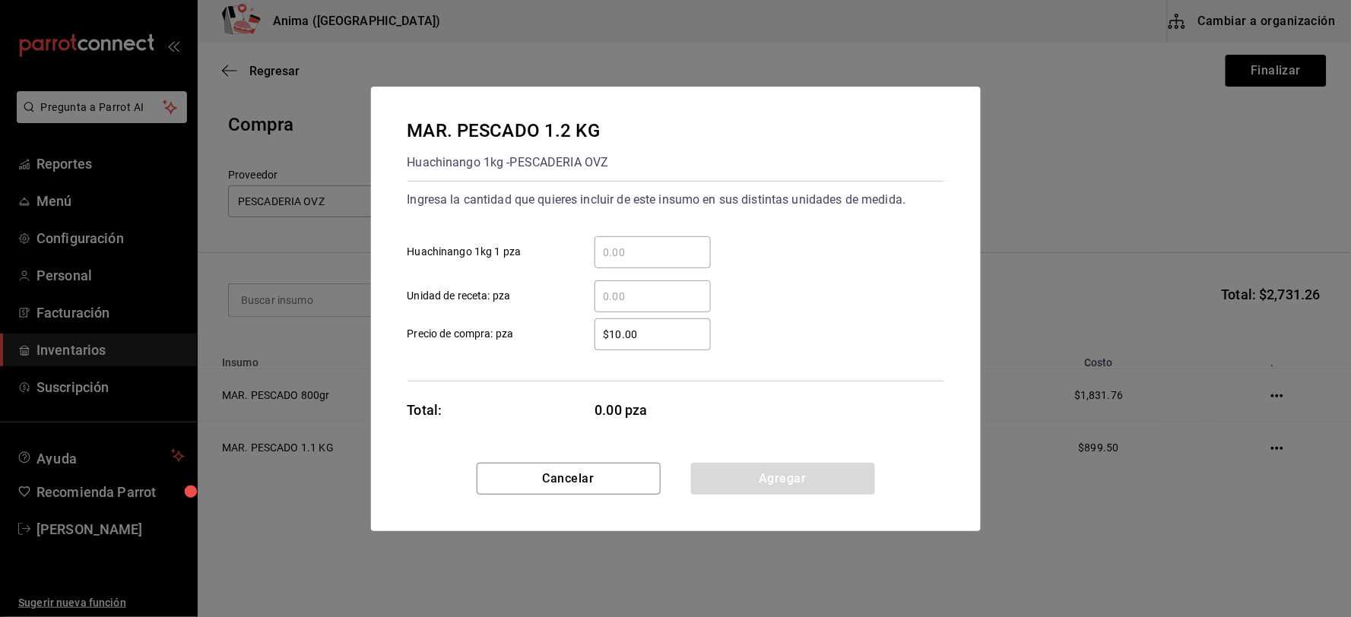
click at [670, 305] on input "​ Unidad de receta: pza" at bounding box center [652, 296] width 116 height 18
type input "7"
type input "$196.25"
click button "Agregar" at bounding box center [783, 479] width 184 height 32
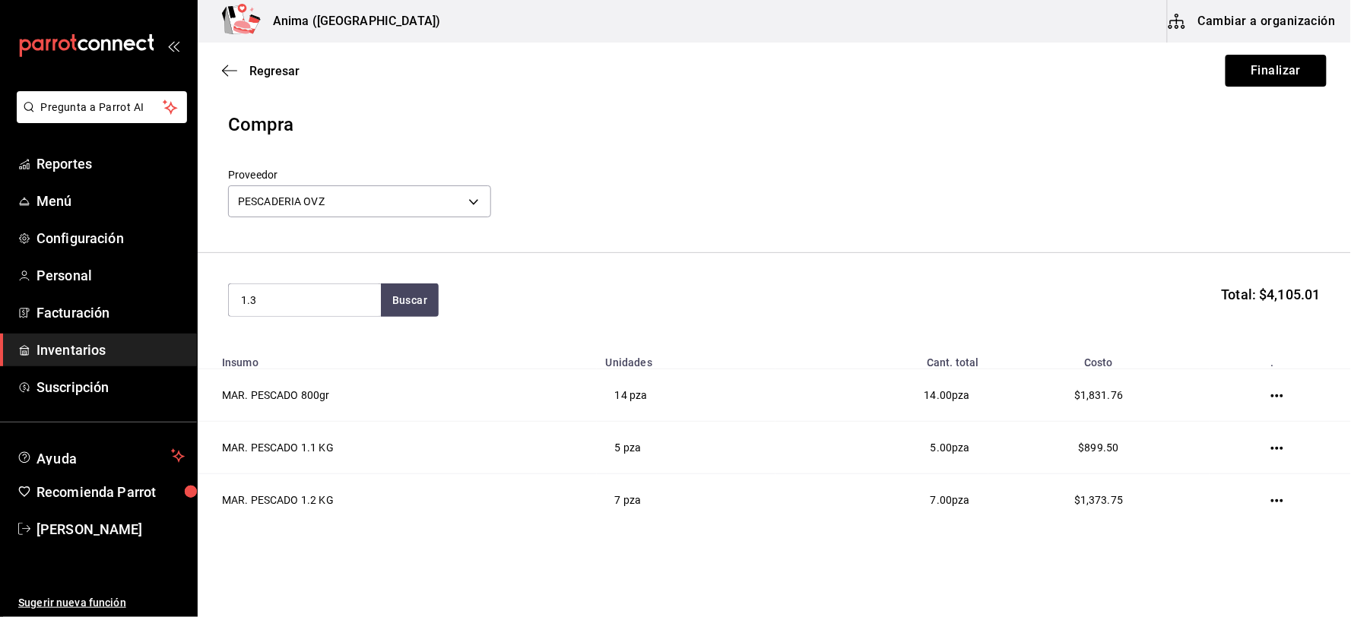
type input "1.3"
click at [322, 358] on div "Huachinango 1kg - PESCADERIA OVZ" at bounding box center [304, 369] width 128 height 32
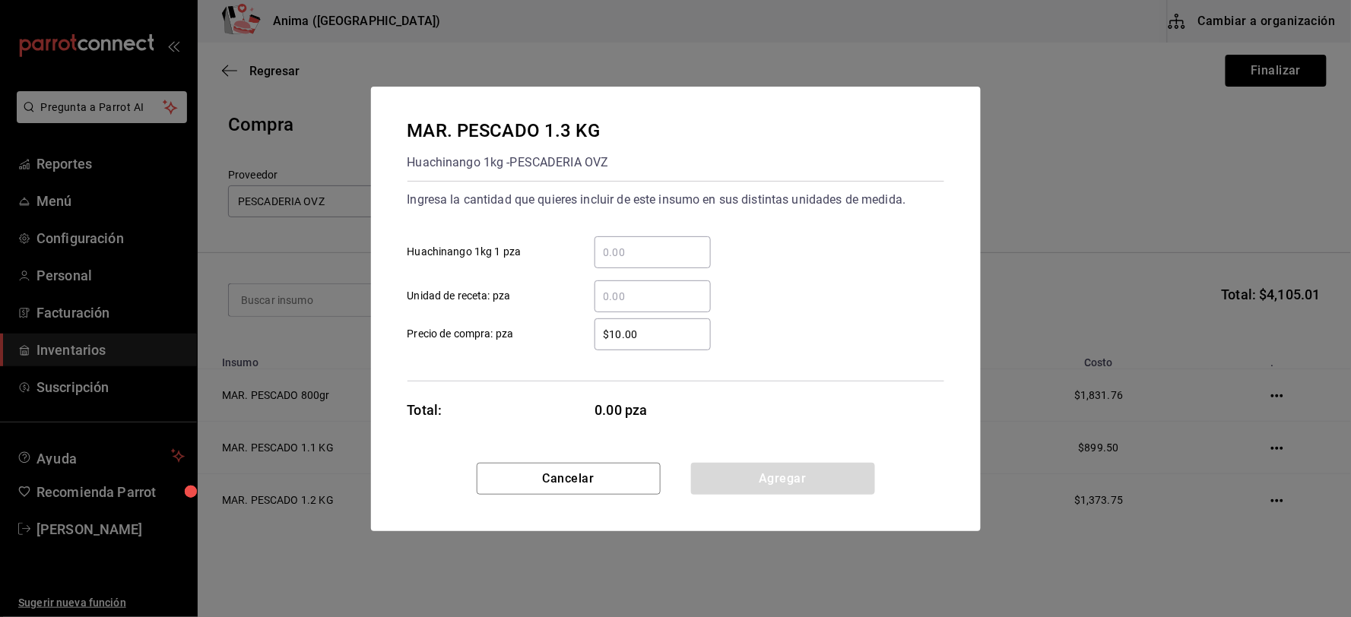
click at [641, 296] on input "​ Unidad de receta: pza" at bounding box center [652, 296] width 116 height 18
type input "5"
type input "$212.61"
click button "Agregar" at bounding box center [783, 479] width 184 height 32
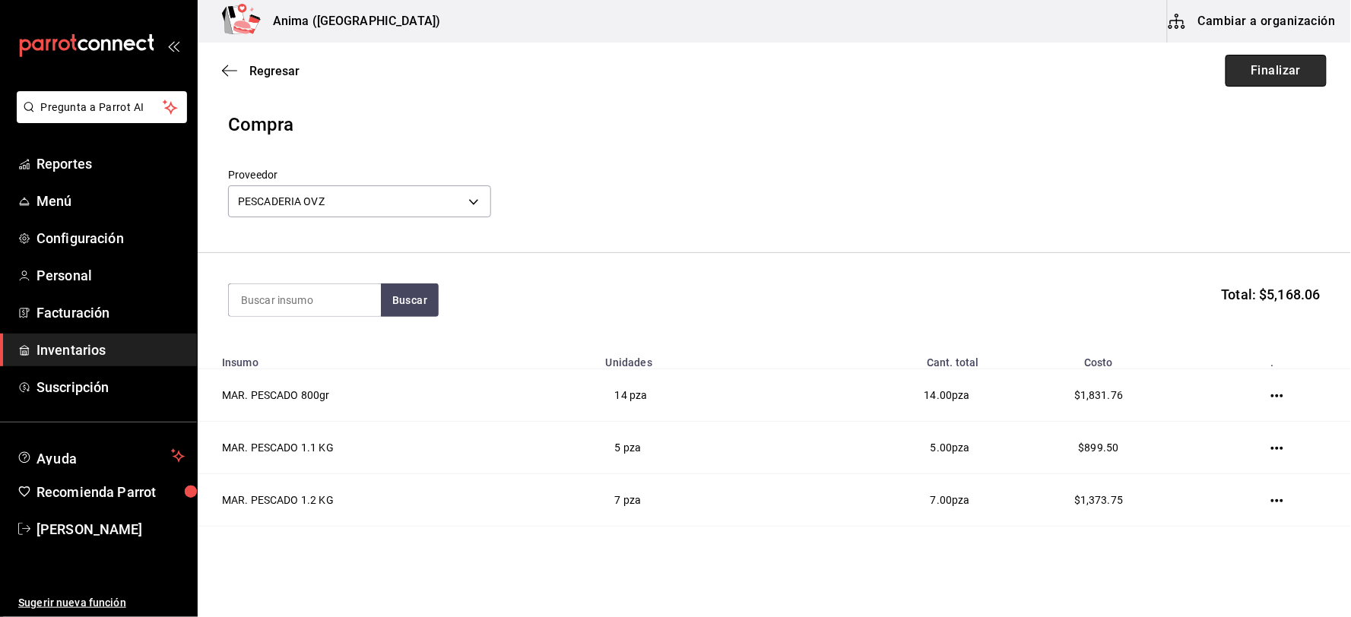
click at [1241, 74] on button "Finalizar" at bounding box center [1275, 71] width 101 height 32
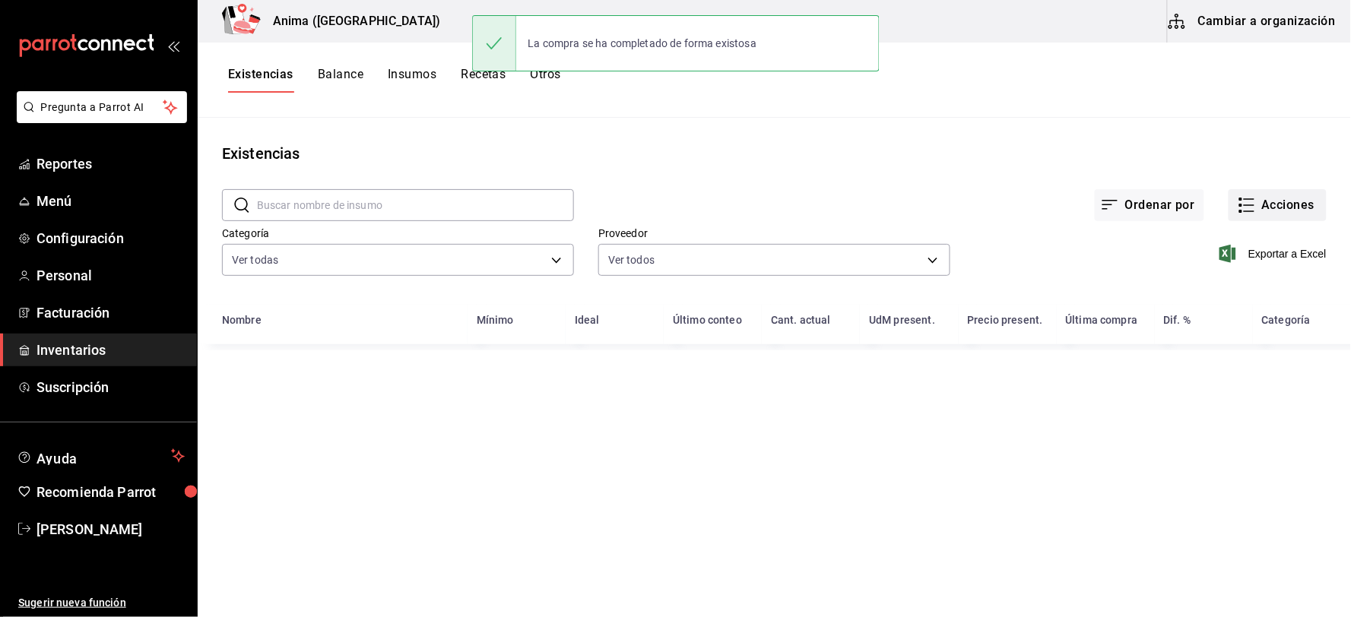
click at [1272, 200] on button "Acciones" at bounding box center [1277, 205] width 98 height 32
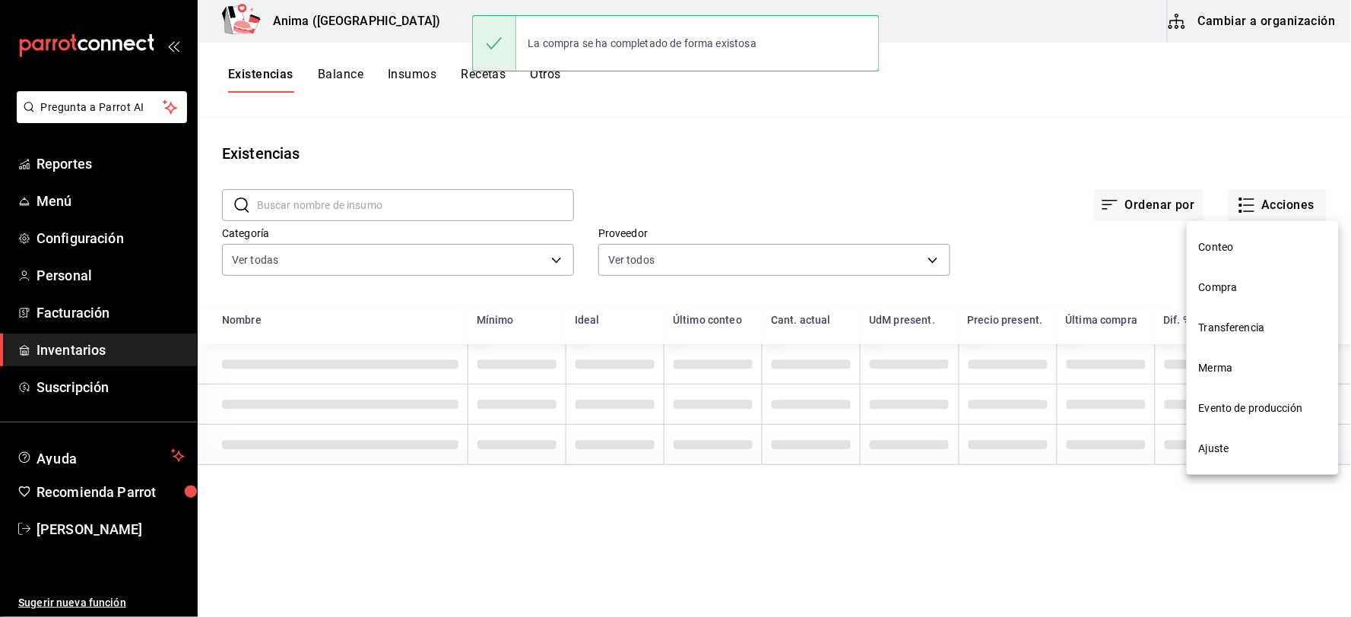
click at [1251, 284] on span "Compra" at bounding box center [1263, 288] width 128 height 16
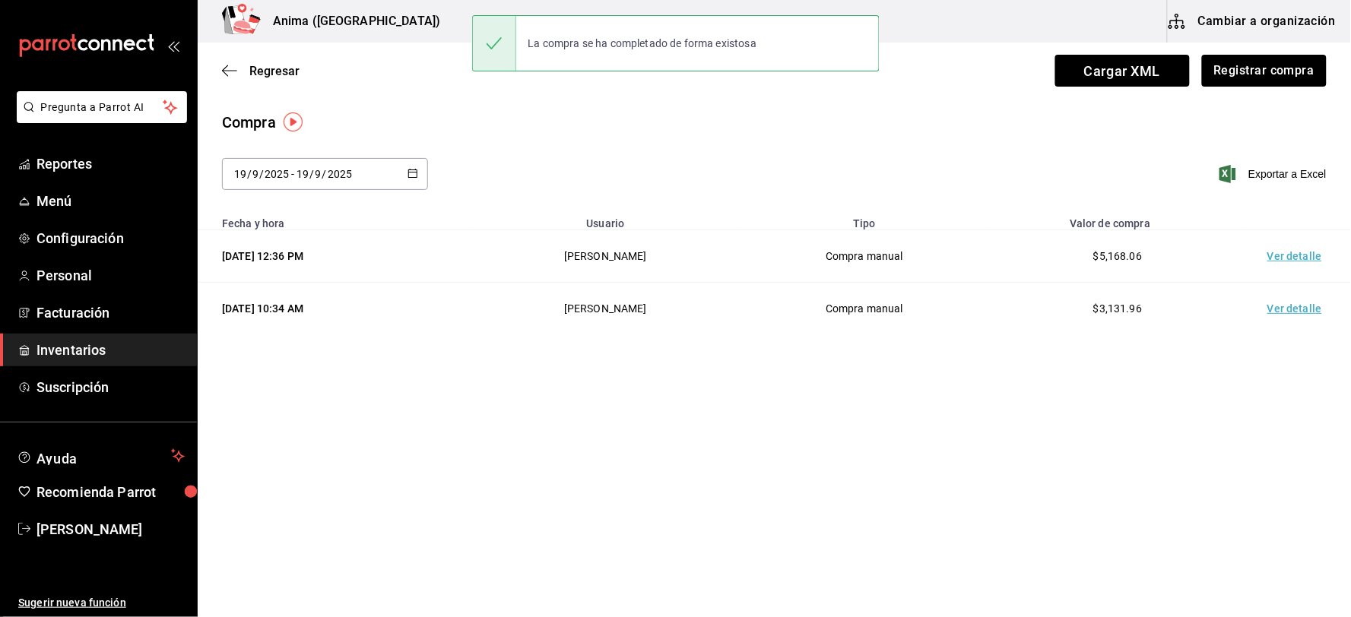
click at [1275, 258] on td "Ver detalle" at bounding box center [1297, 256] width 106 height 52
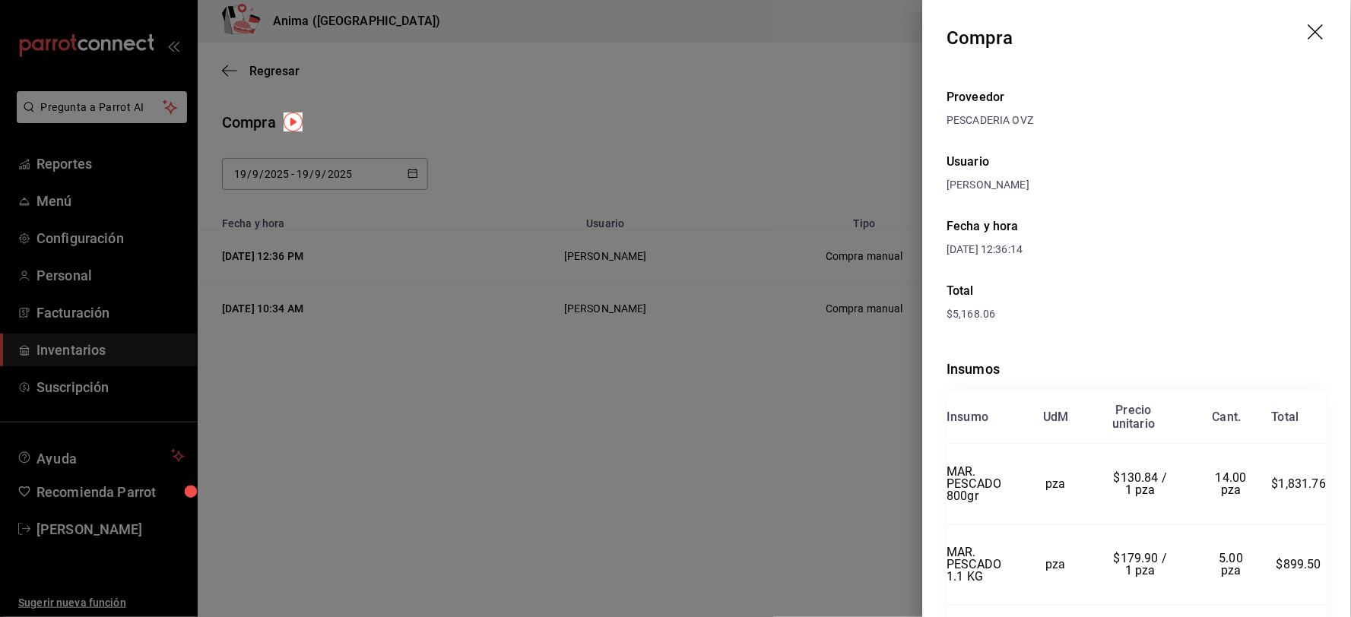
click at [707, 307] on div at bounding box center [675, 308] width 1351 height 617
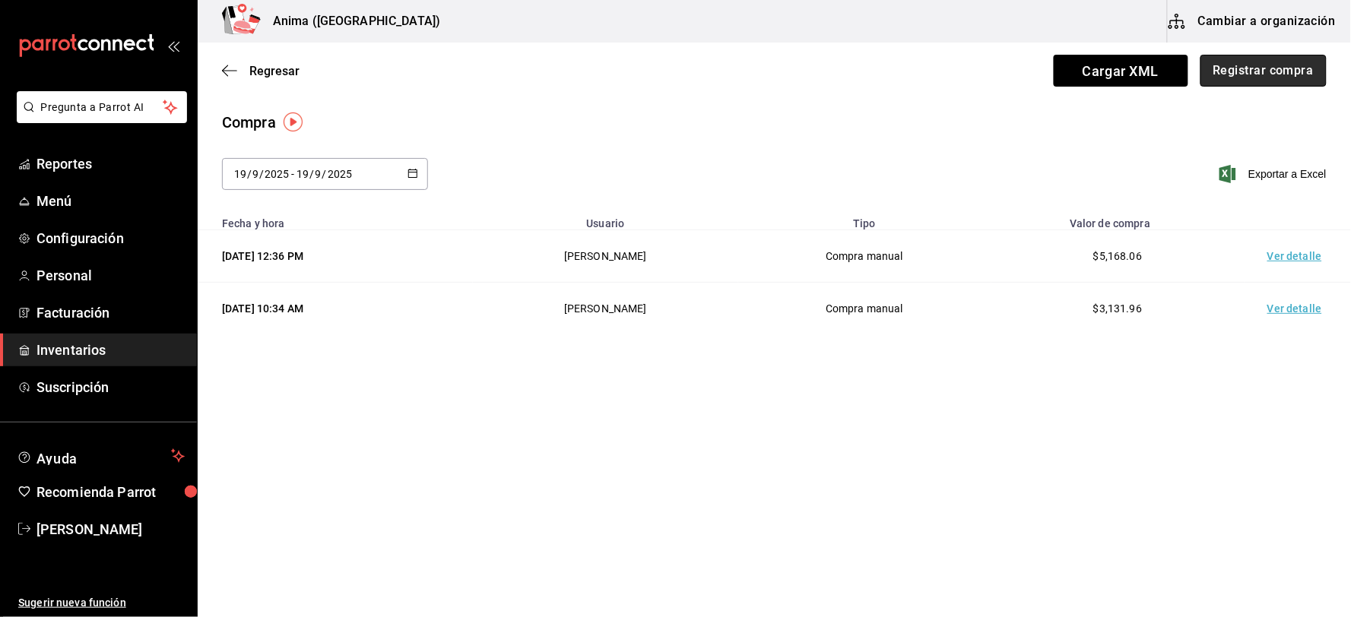
click at [1230, 71] on button "Registrar compra" at bounding box center [1263, 71] width 126 height 32
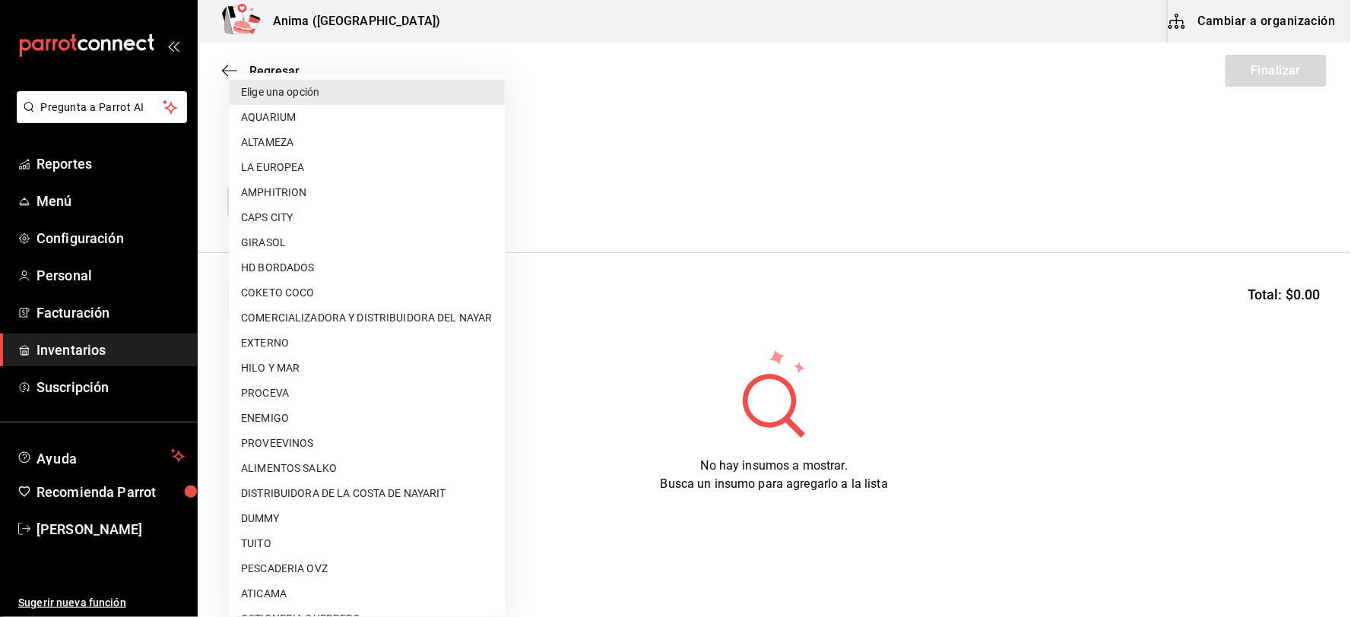
click at [337, 198] on body "Pregunta a Parrot AI Reportes Menú Configuración Personal Facturación Inventari…" at bounding box center [675, 265] width 1351 height 531
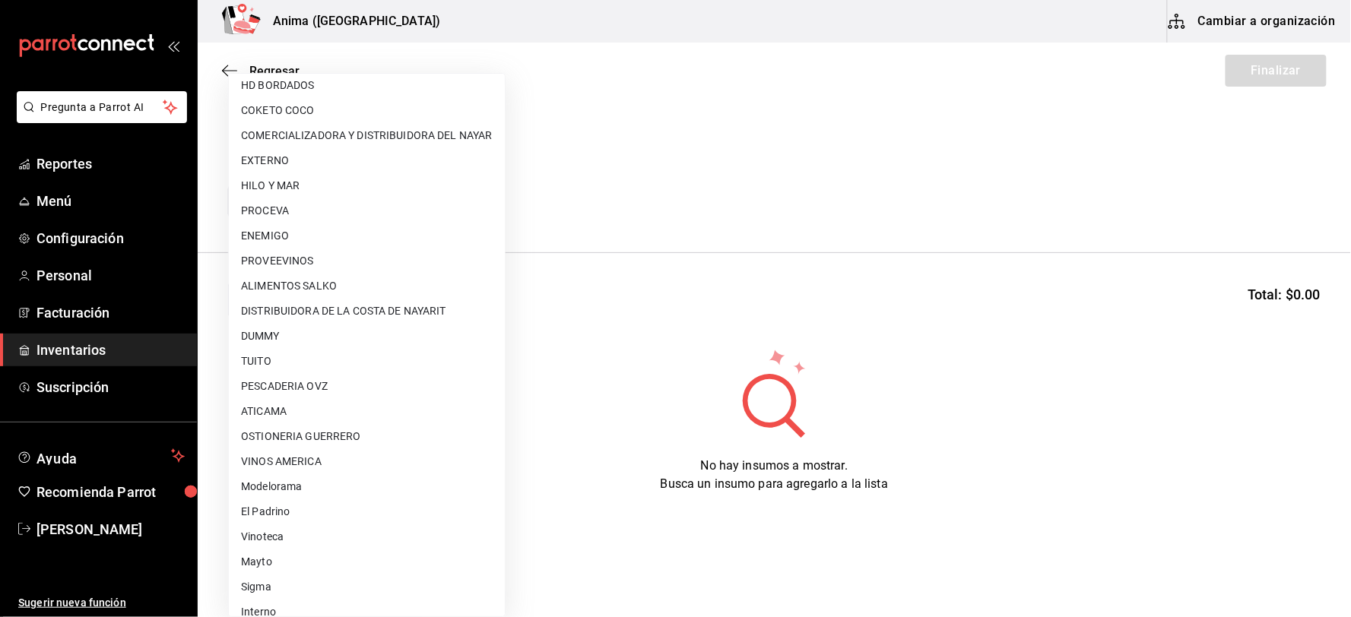
scroll to position [195, 0]
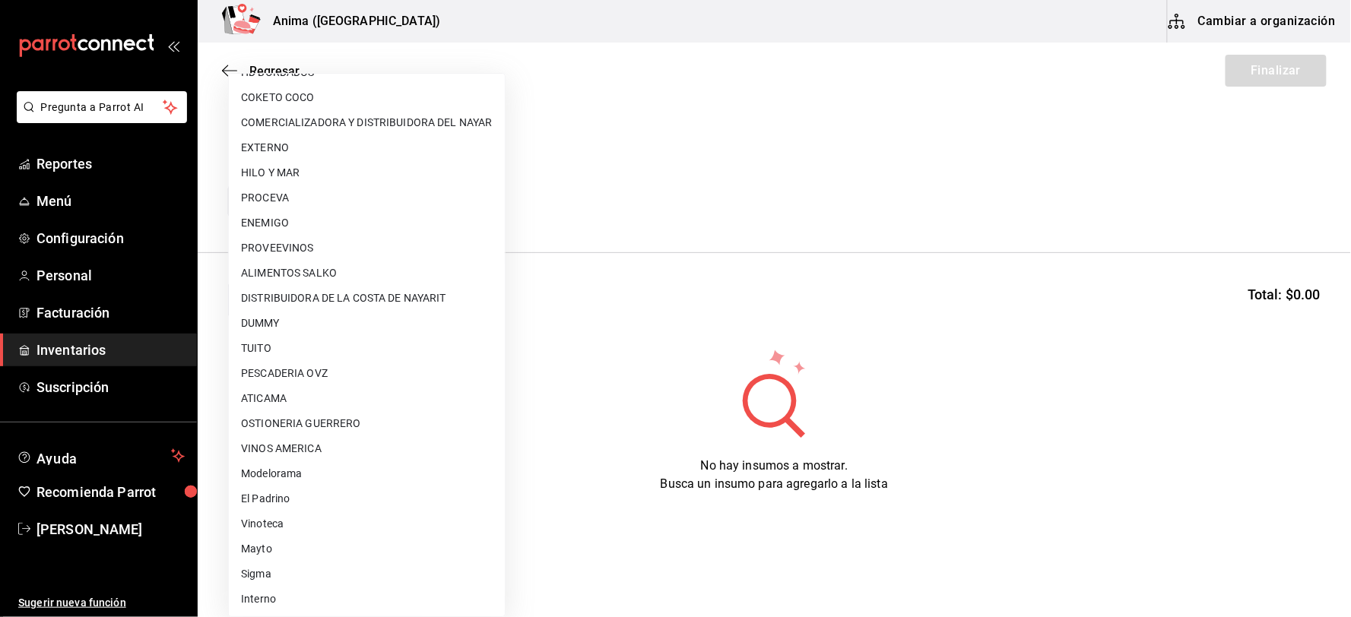
click at [346, 358] on li "TUITO" at bounding box center [367, 348] width 276 height 25
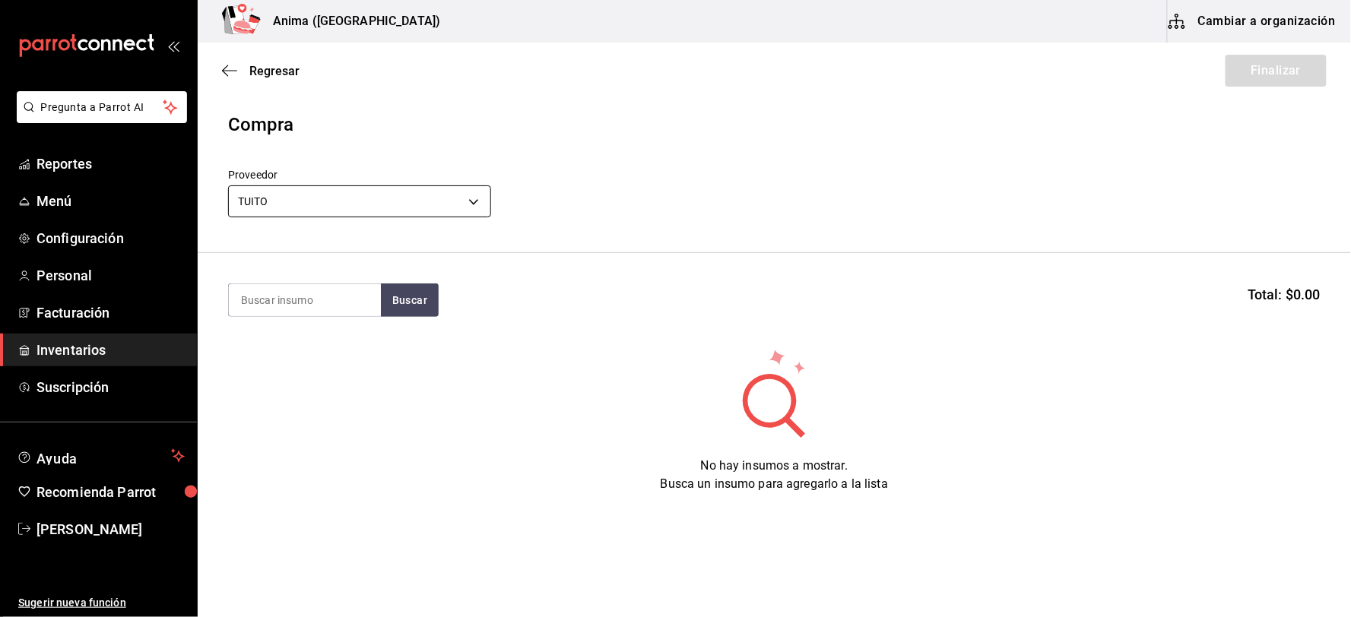
click at [343, 202] on body "Pregunta a Parrot AI Reportes Menú Configuración Personal Facturación Inventari…" at bounding box center [675, 265] width 1351 height 531
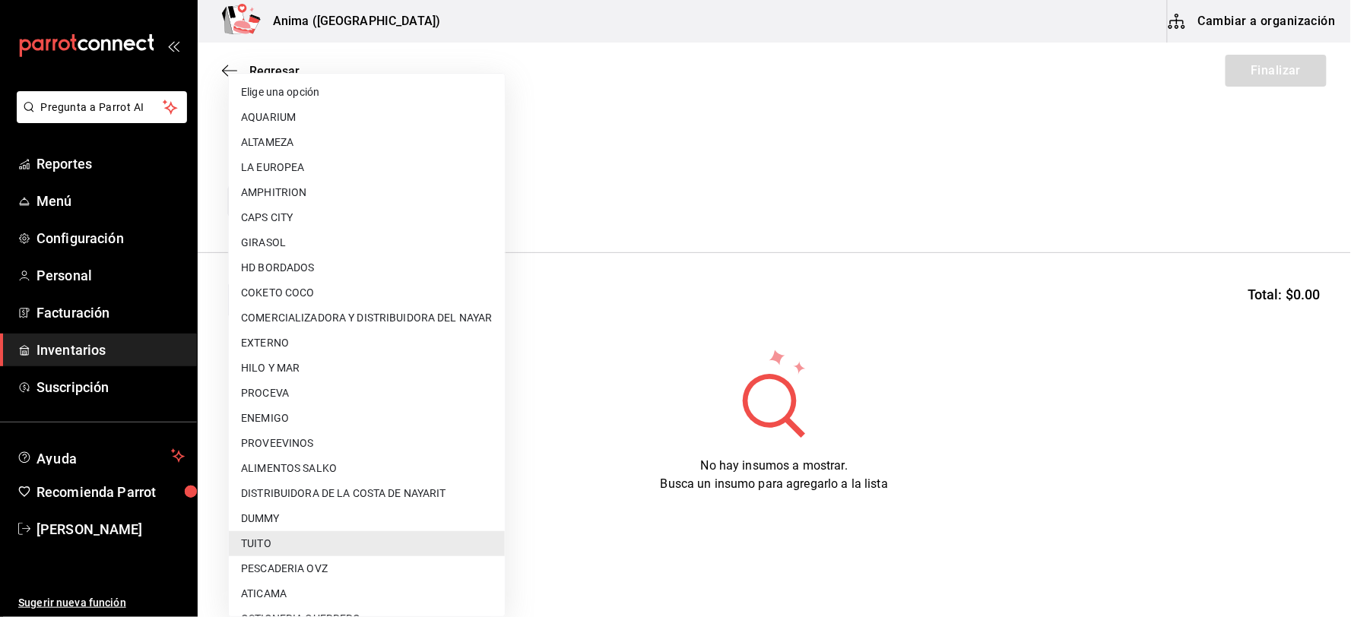
click at [299, 561] on li "PESCADERIA OVZ" at bounding box center [367, 568] width 276 height 25
type input "7837a1d6-243c-4c8a-b58d-e969f91a32eb"
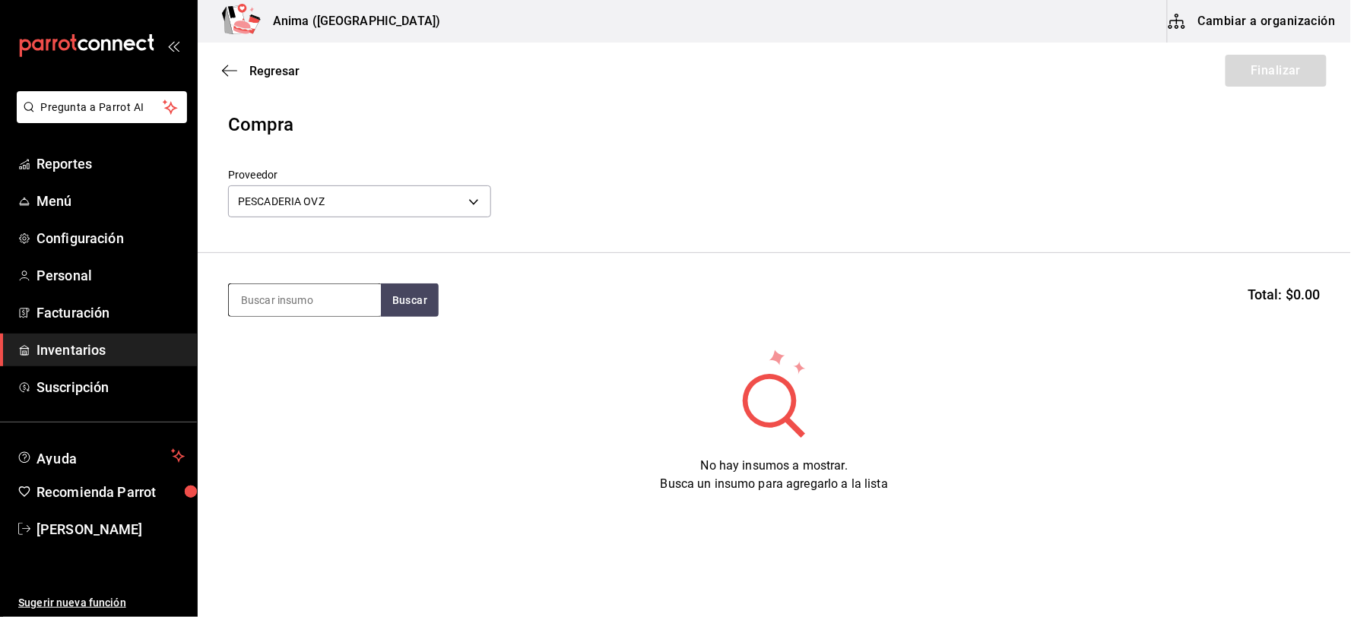
click at [309, 305] on input at bounding box center [305, 300] width 152 height 32
type input "1.4"
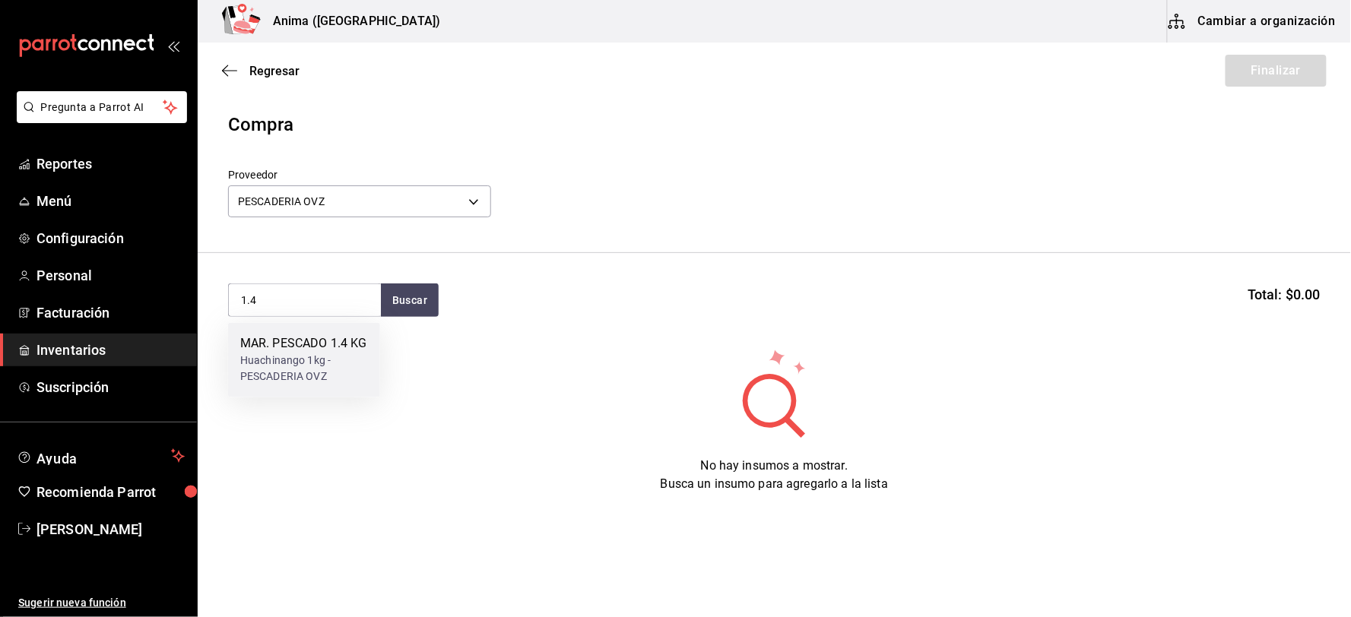
click at [312, 353] on div "Huachinango 1kg - PESCADERIA OVZ" at bounding box center [304, 369] width 128 height 32
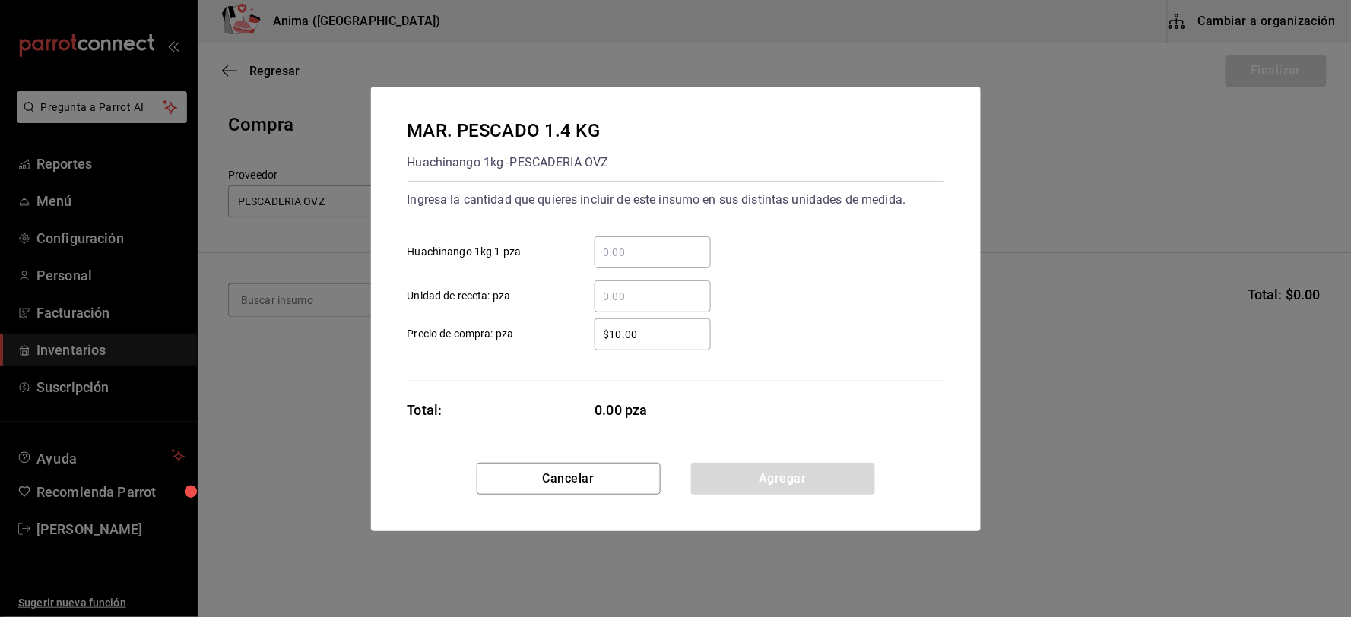
click at [661, 299] on input "​ Unidad de receta: pza" at bounding box center [652, 296] width 116 height 18
type input "9"
type input "$157.54"
click button "Agregar" at bounding box center [783, 479] width 184 height 32
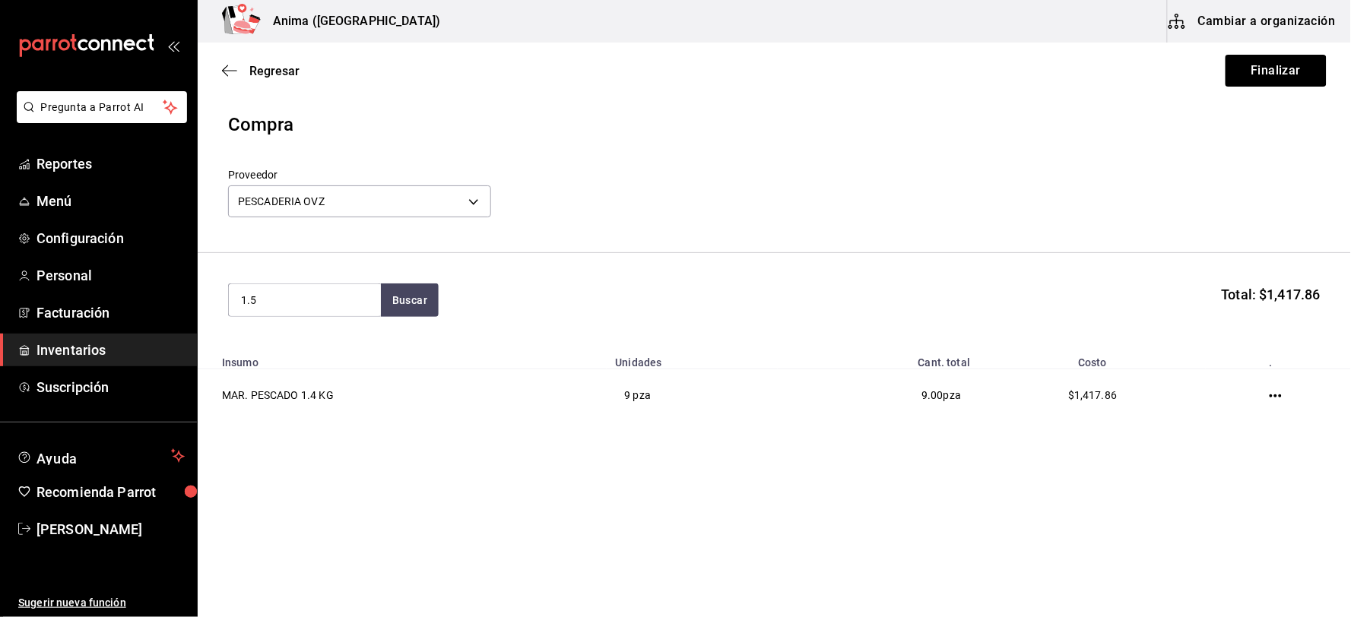
type input "1.5"
click at [381, 283] on button "Buscar" at bounding box center [410, 299] width 58 height 33
click at [344, 363] on div "Huachinango 1kg - PESCADERIA OVZ" at bounding box center [304, 369] width 128 height 32
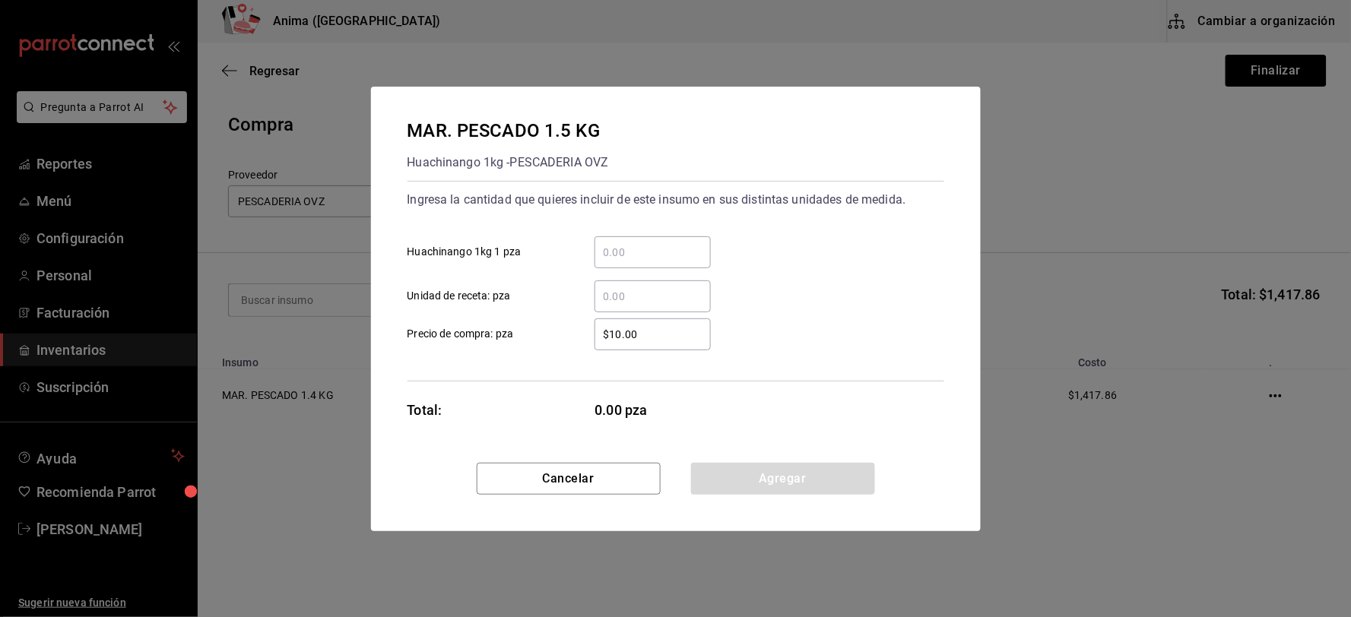
click at [603, 290] on input "​ Unidad de receta: pza" at bounding box center [652, 296] width 116 height 18
type input "4"
type input "$168.78"
click button "Agregar" at bounding box center [783, 479] width 184 height 32
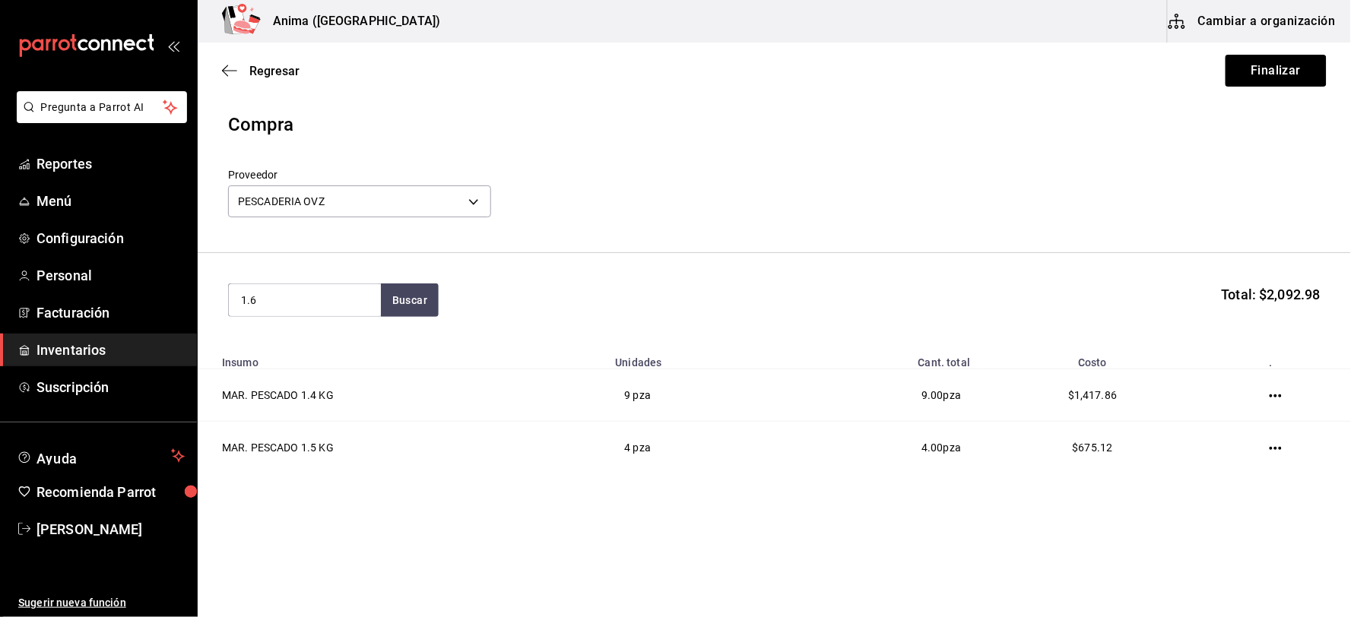
type input "1.6"
click at [242, 363] on div "Huachinango 1kg - PESCADERIA OVZ" at bounding box center [304, 369] width 128 height 32
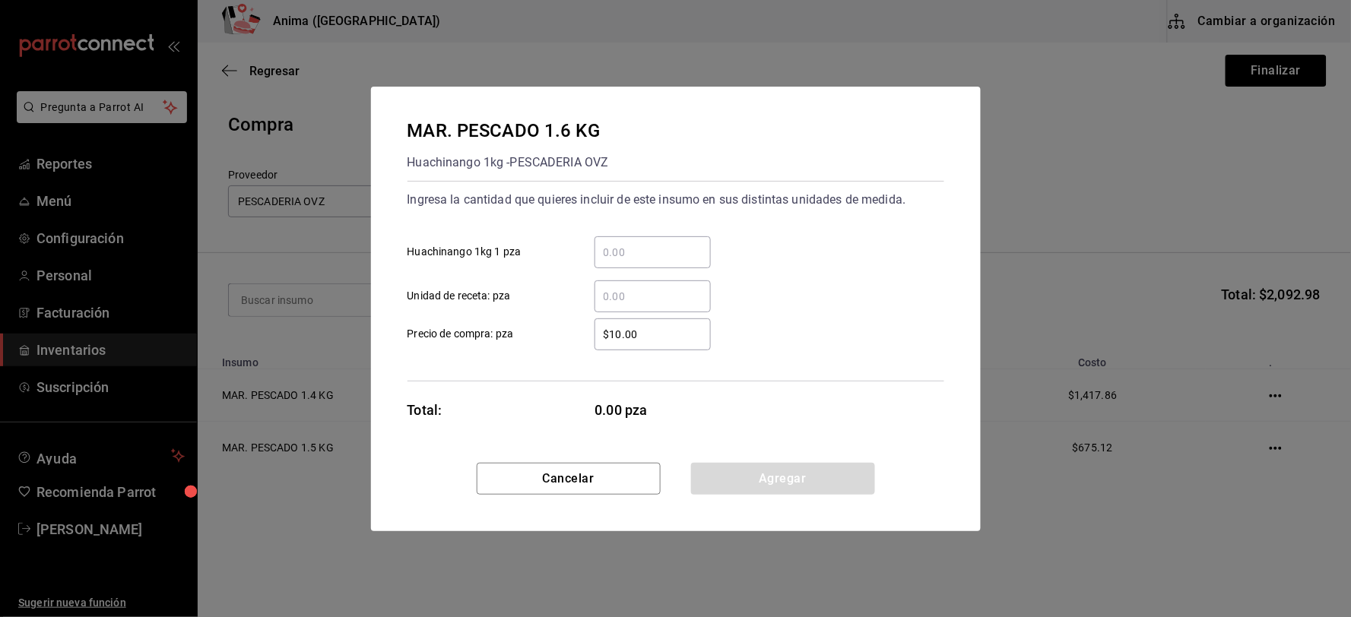
click at [626, 299] on input "​ Unidad de receta: pza" at bounding box center [652, 296] width 116 height 18
type input "5"
type input "$180.04"
click button "Agregar" at bounding box center [783, 479] width 184 height 32
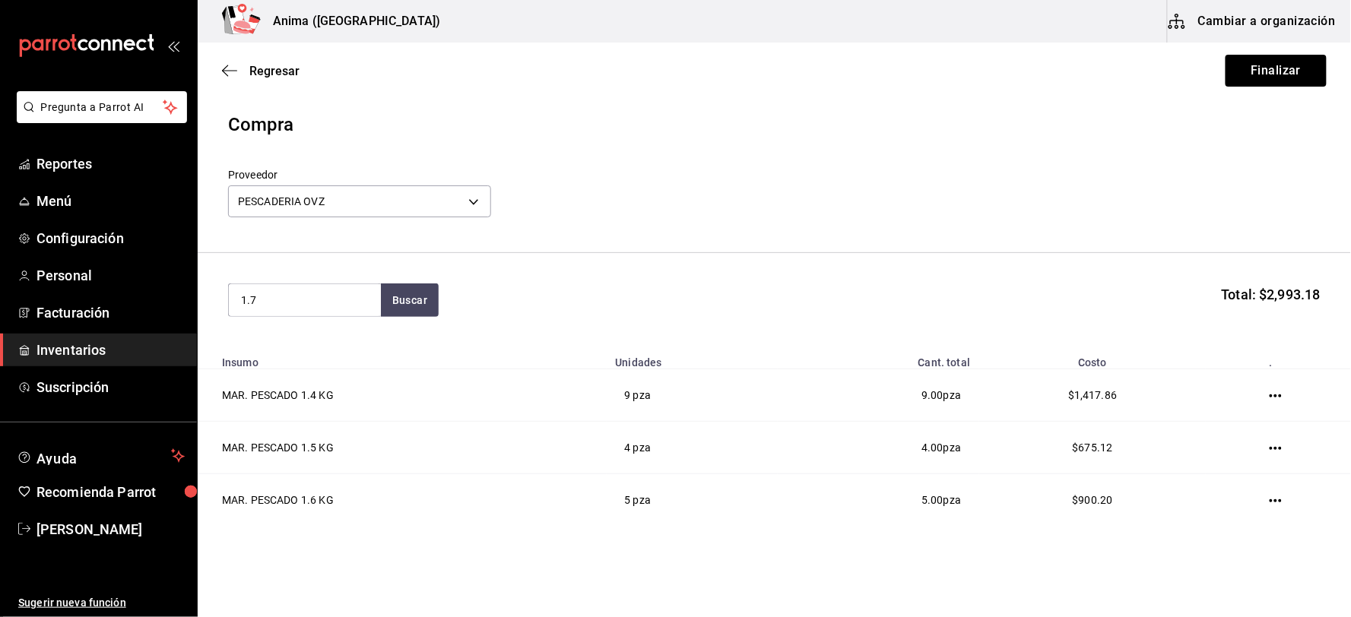
type input "1.7"
click at [368, 340] on div "MAR. PESCADO 1.7 KG Huachinango 1kg - PESCADERIA OVZ" at bounding box center [304, 360] width 152 height 74
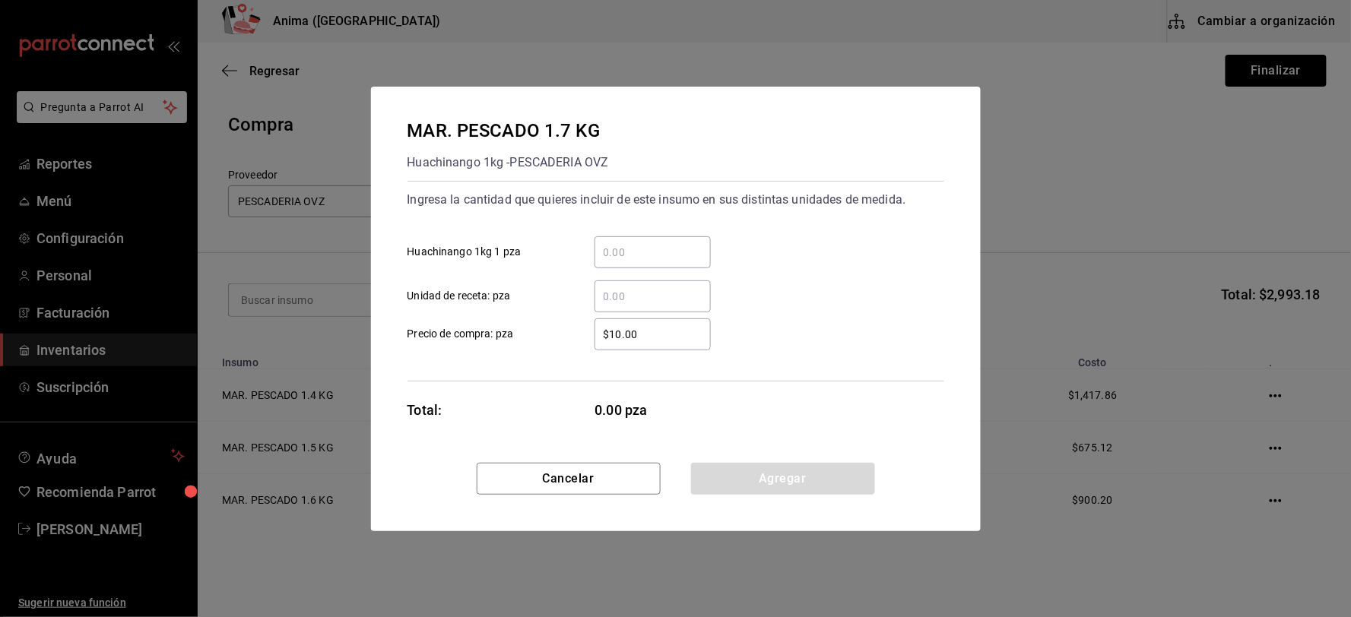
click at [644, 284] on div "​" at bounding box center [652, 296] width 116 height 32
click at [644, 287] on input "​ Unidad de receta: pza" at bounding box center [652, 296] width 116 height 18
type input "2"
type input "$191.29"
click button "Agregar" at bounding box center [783, 479] width 184 height 32
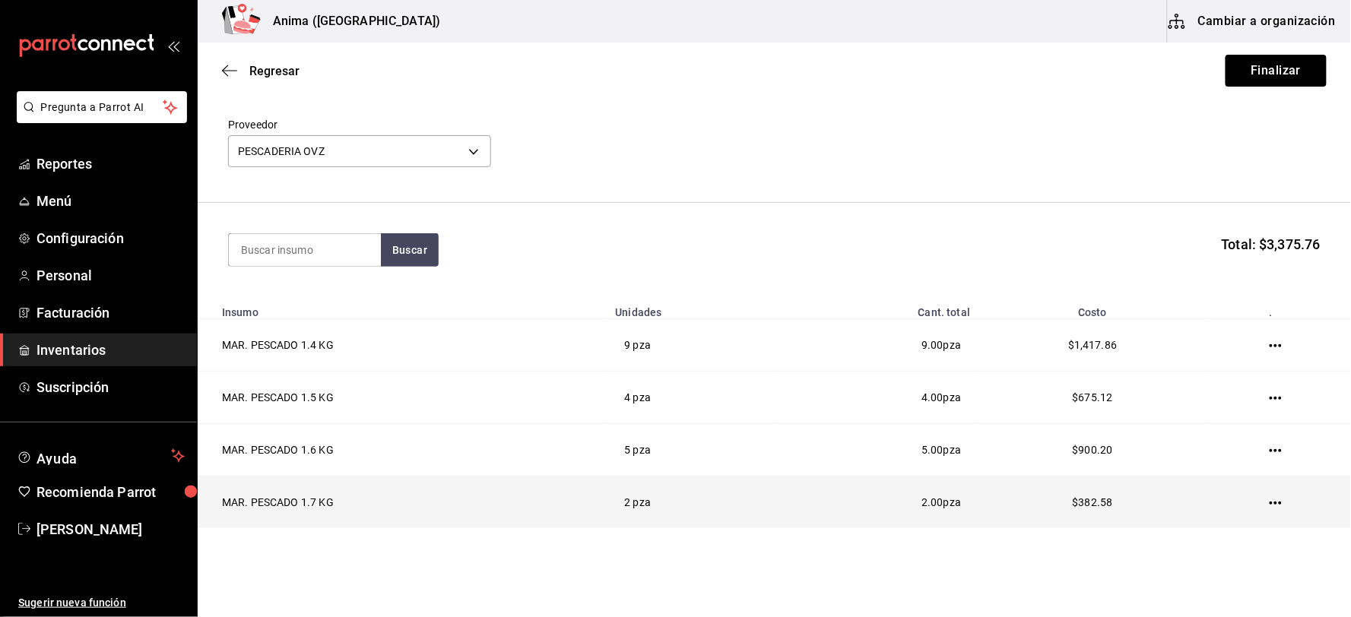
scroll to position [96, 0]
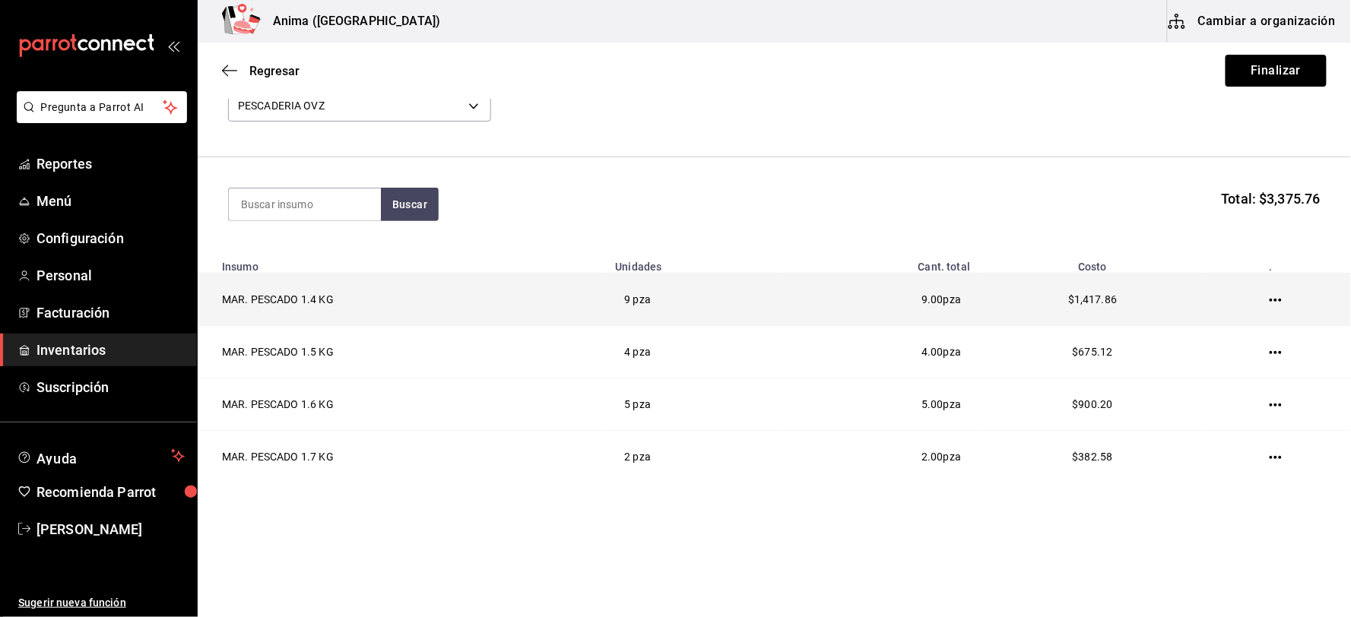
click at [1269, 298] on icon "button" at bounding box center [1275, 300] width 12 height 12
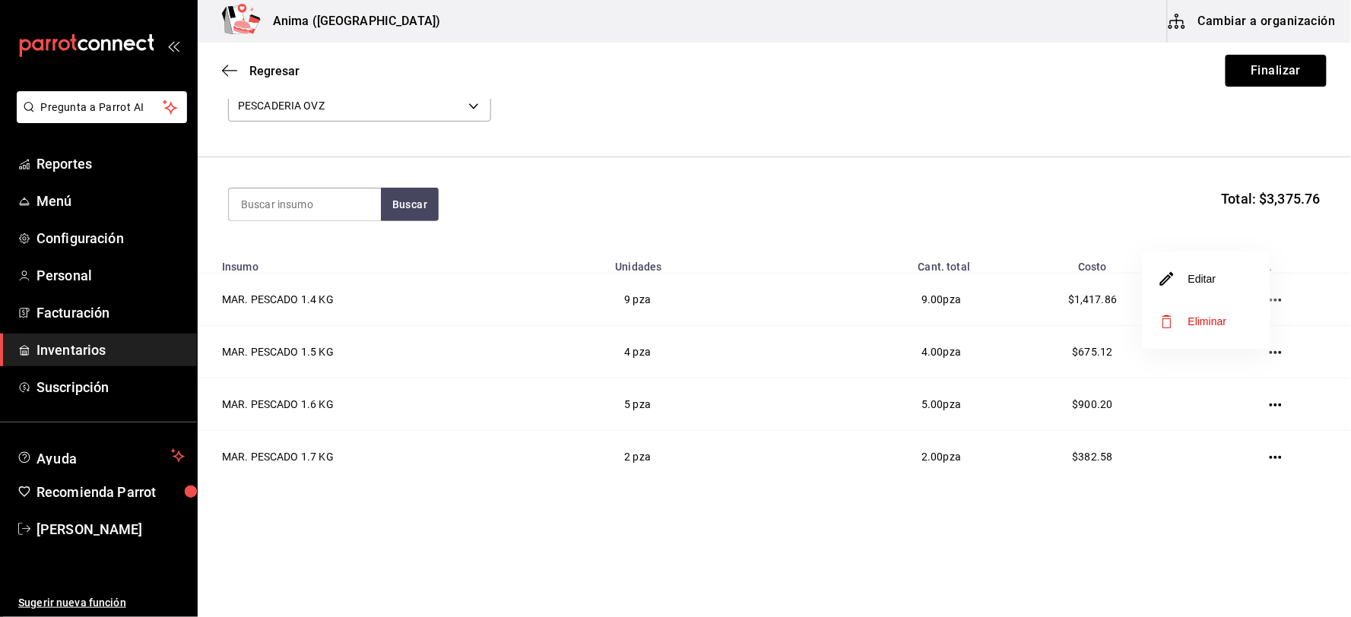
click at [1226, 279] on li "Editar" at bounding box center [1206, 279] width 128 height 43
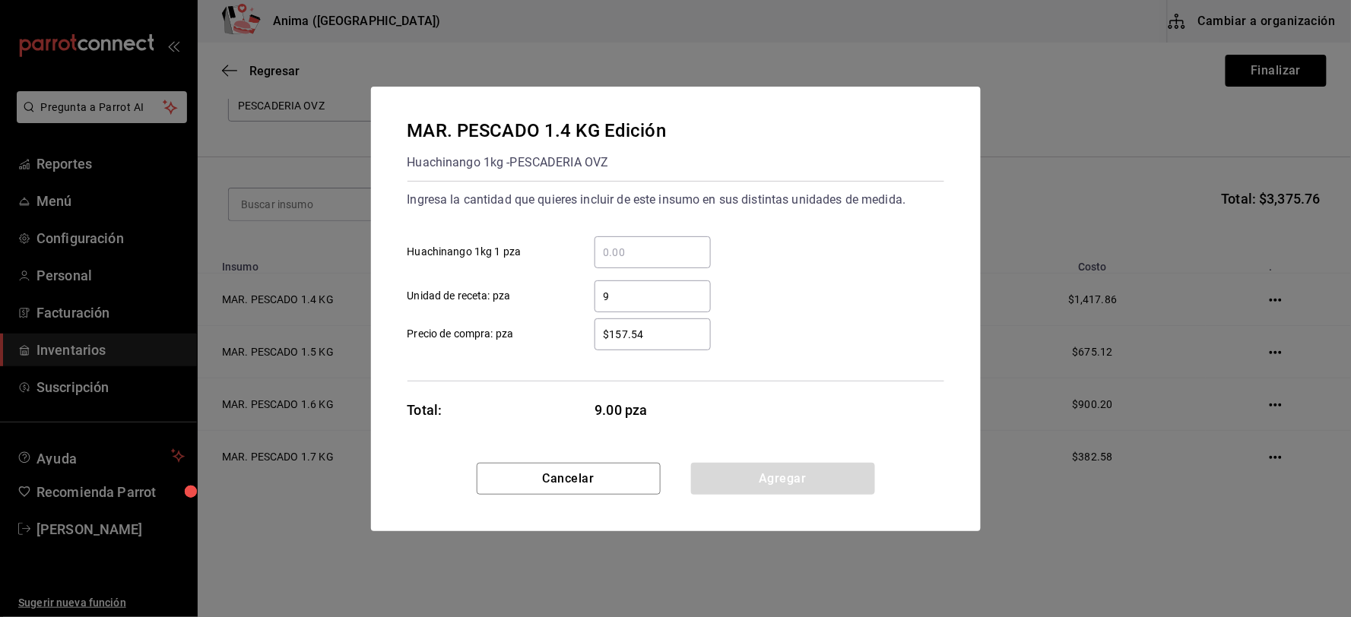
click at [635, 336] on input "$157.54" at bounding box center [652, 334] width 116 height 18
type input "$220.55"
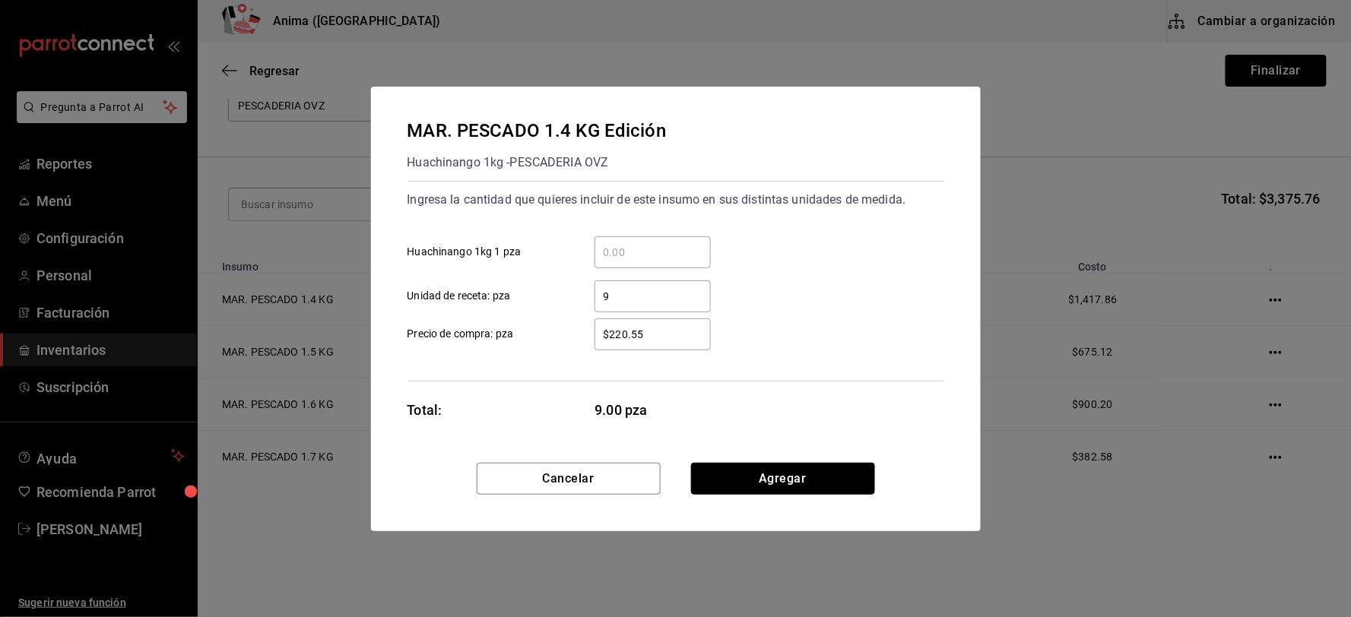
click button "Agregar" at bounding box center [783, 479] width 184 height 32
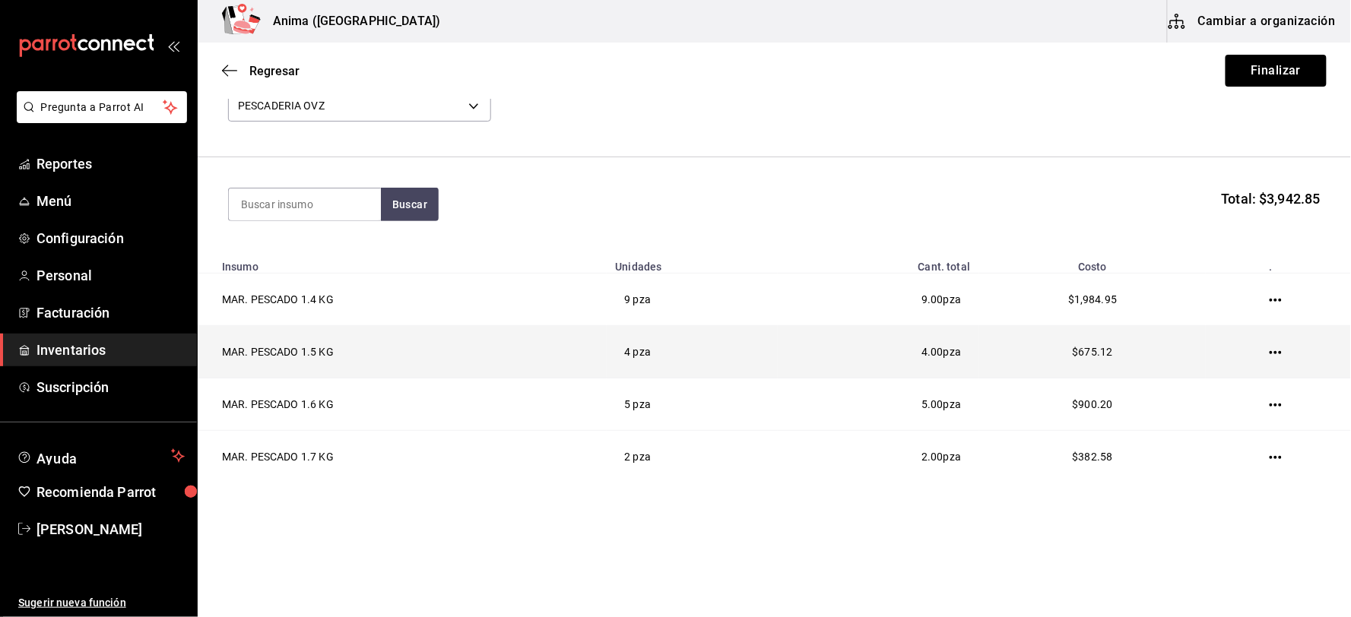
click at [1247, 348] on td at bounding box center [1277, 352] width 145 height 52
click at [1256, 352] on td at bounding box center [1277, 352] width 145 height 52
click at [1271, 345] on td at bounding box center [1277, 352] width 145 height 52
click at [1269, 353] on icon "button" at bounding box center [1275, 353] width 12 height 12
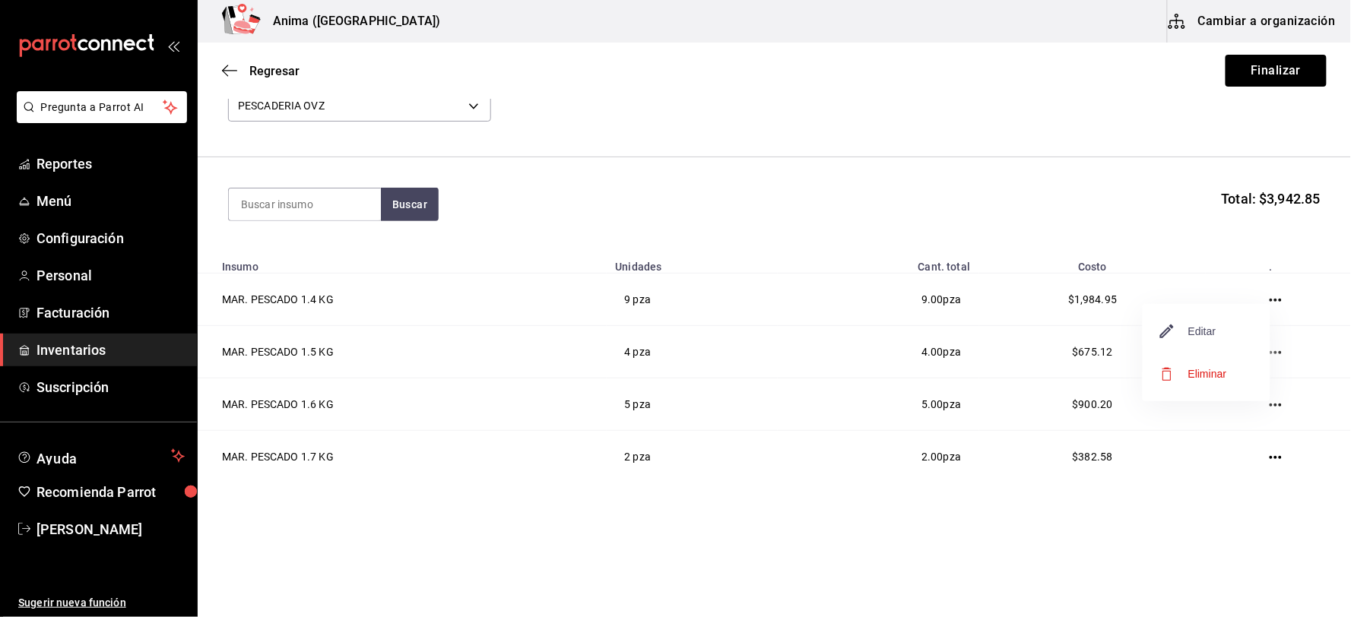
click at [1205, 329] on span "Editar" at bounding box center [1188, 331] width 55 height 18
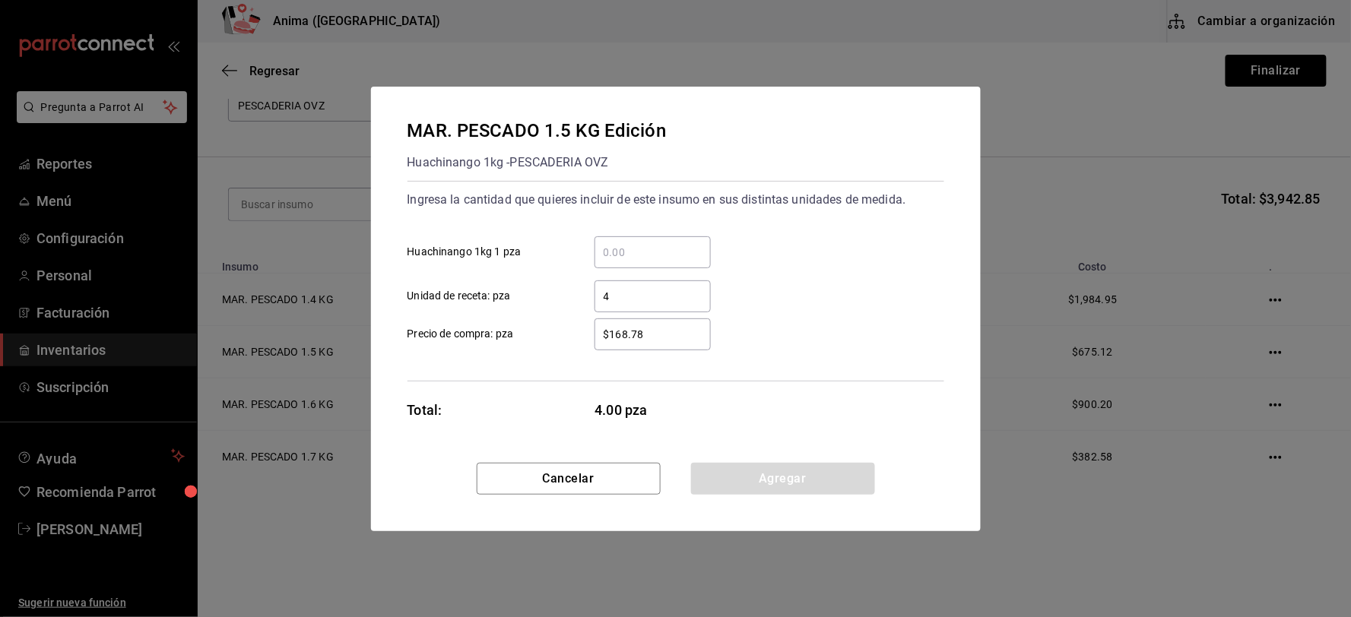
click at [667, 330] on input "$168.78" at bounding box center [652, 334] width 116 height 18
type input "$236.3"
click button "Agregar" at bounding box center [783, 479] width 184 height 32
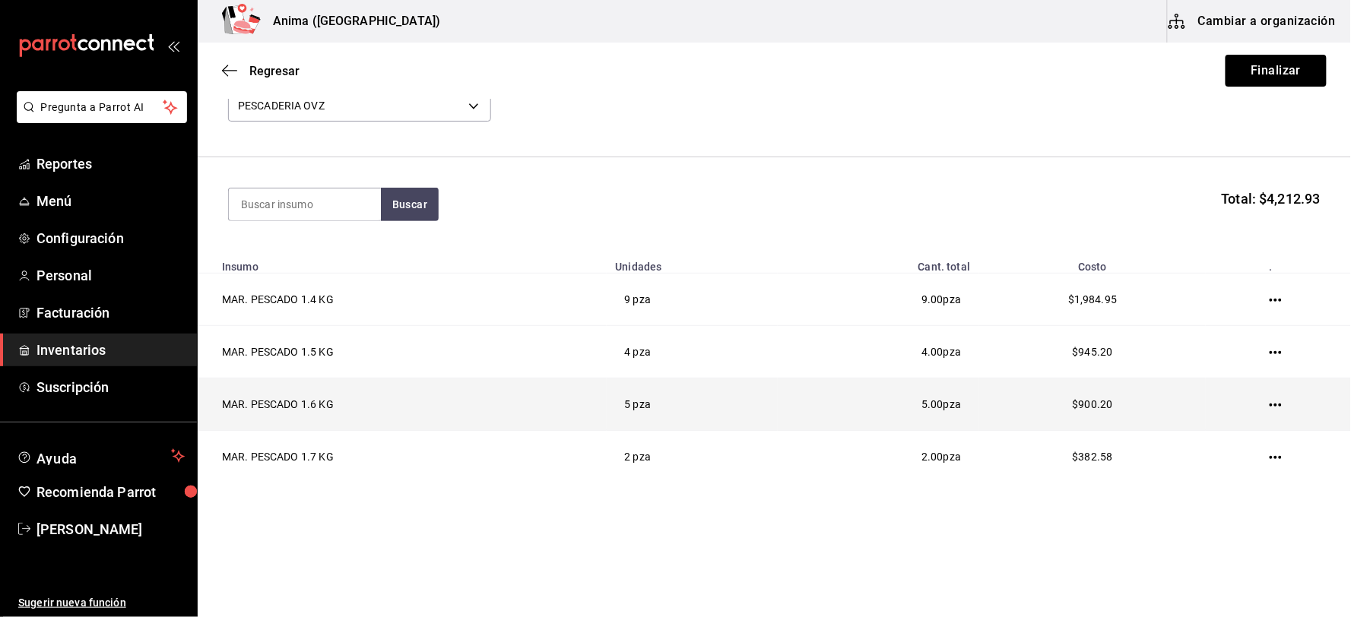
click at [1269, 399] on icon "button" at bounding box center [1275, 405] width 12 height 12
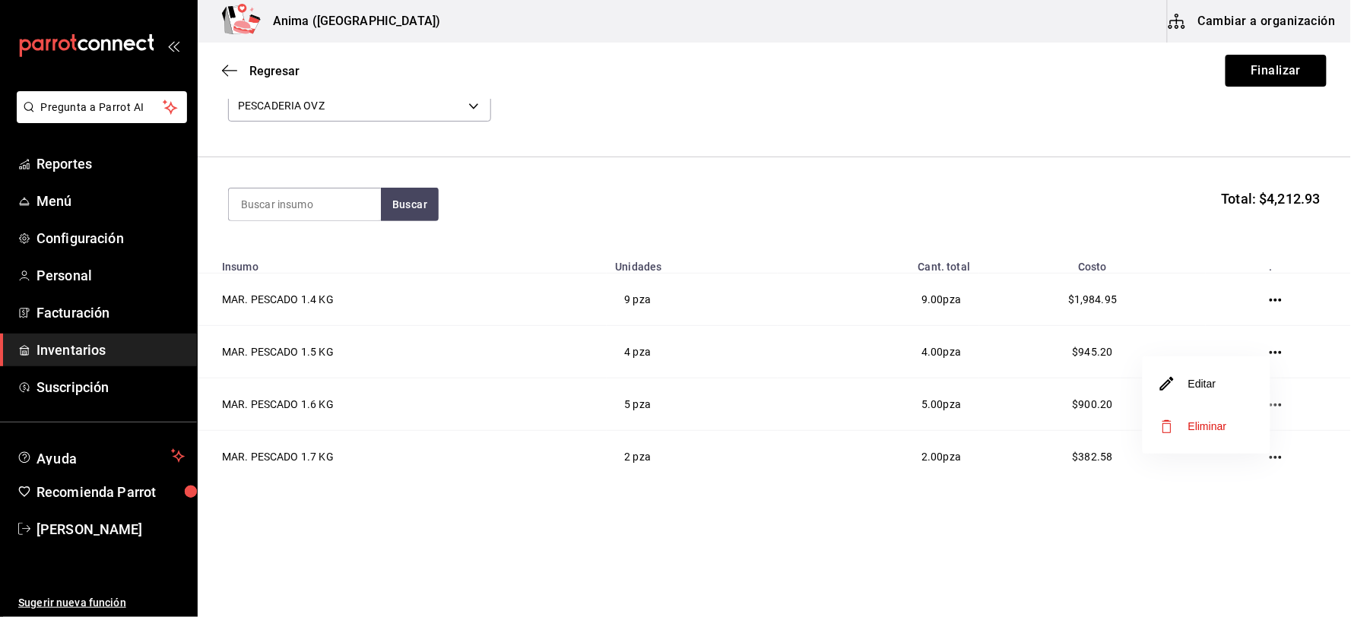
click at [1224, 380] on li "Editar" at bounding box center [1206, 384] width 128 height 43
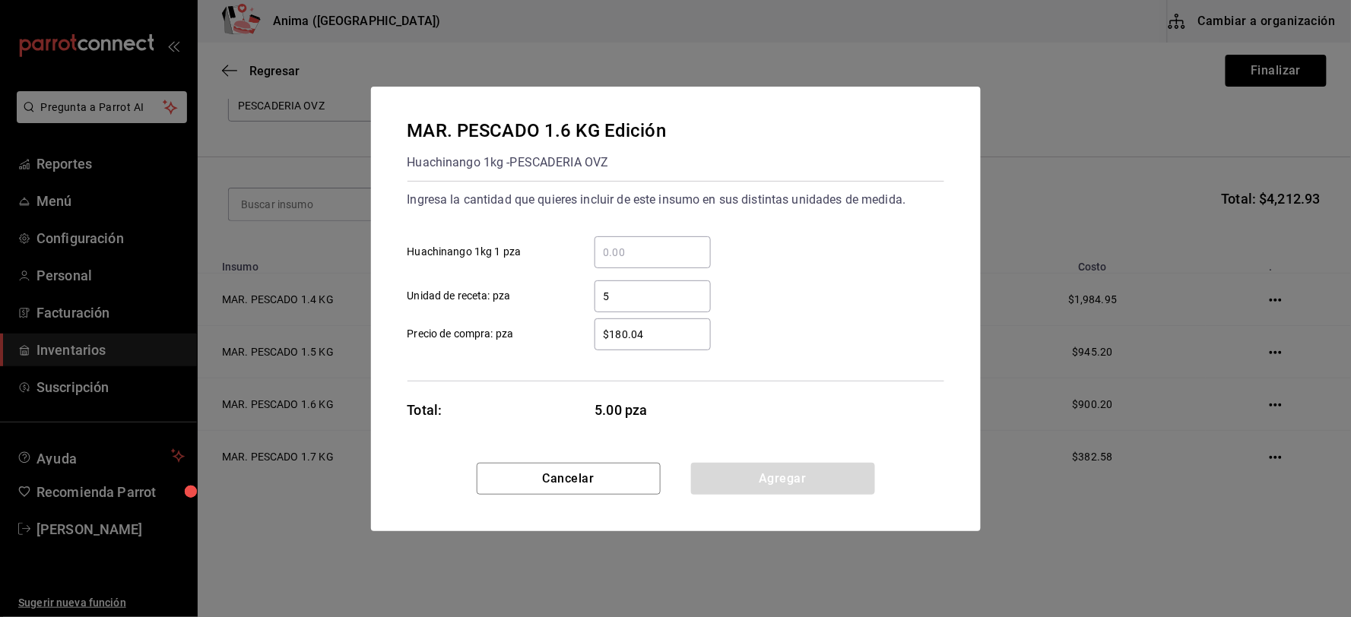
click at [673, 337] on input "$180.04" at bounding box center [652, 334] width 116 height 18
type input "$252.05"
click button "Agregar" at bounding box center [783, 479] width 184 height 32
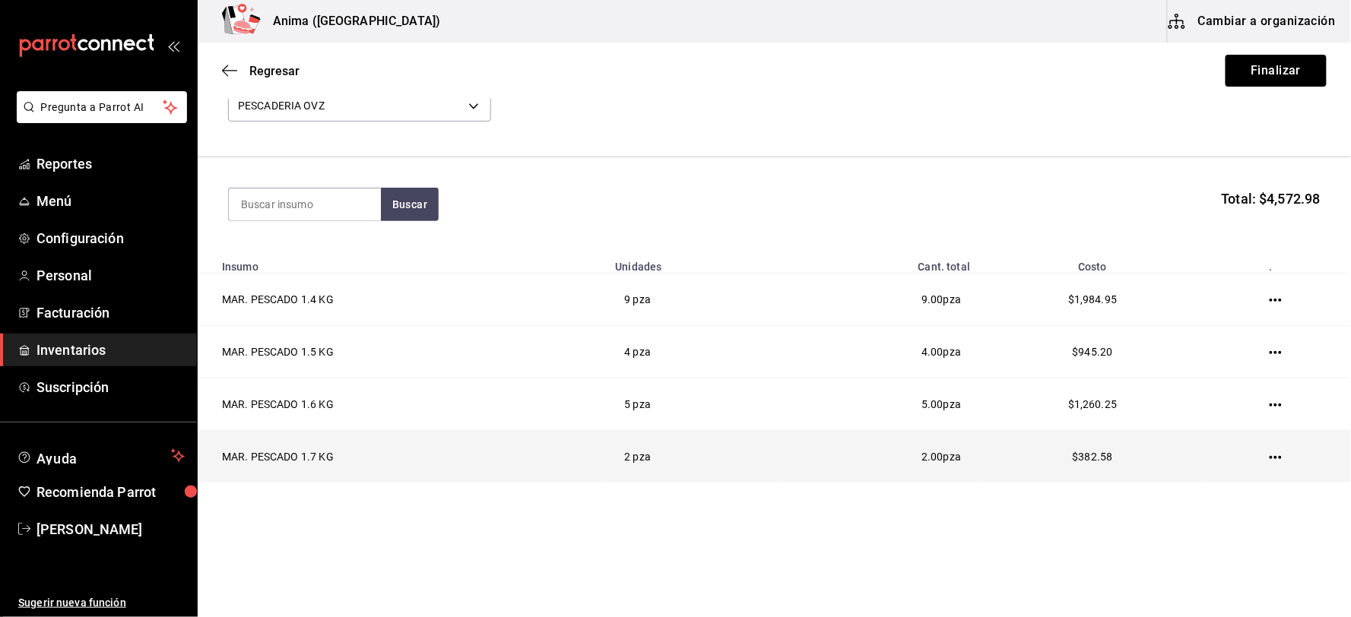
click at [1269, 457] on icon "button" at bounding box center [1275, 457] width 12 height 3
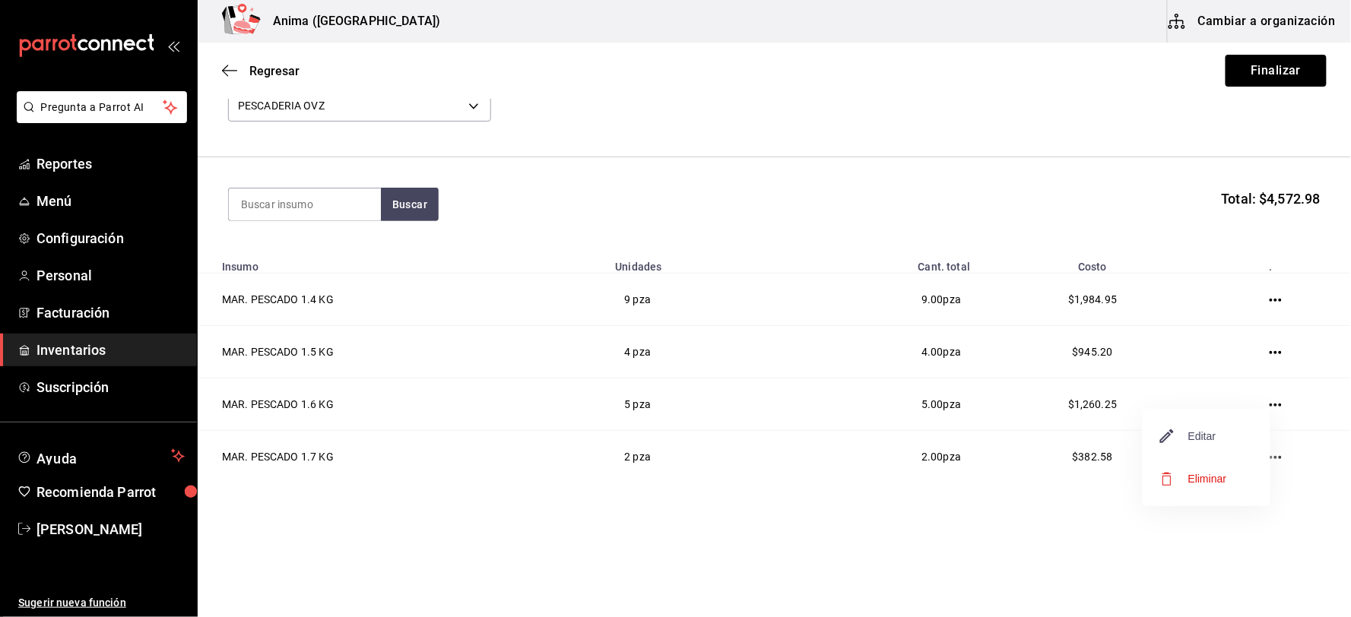
click at [1211, 437] on span "Editar" at bounding box center [1188, 436] width 55 height 18
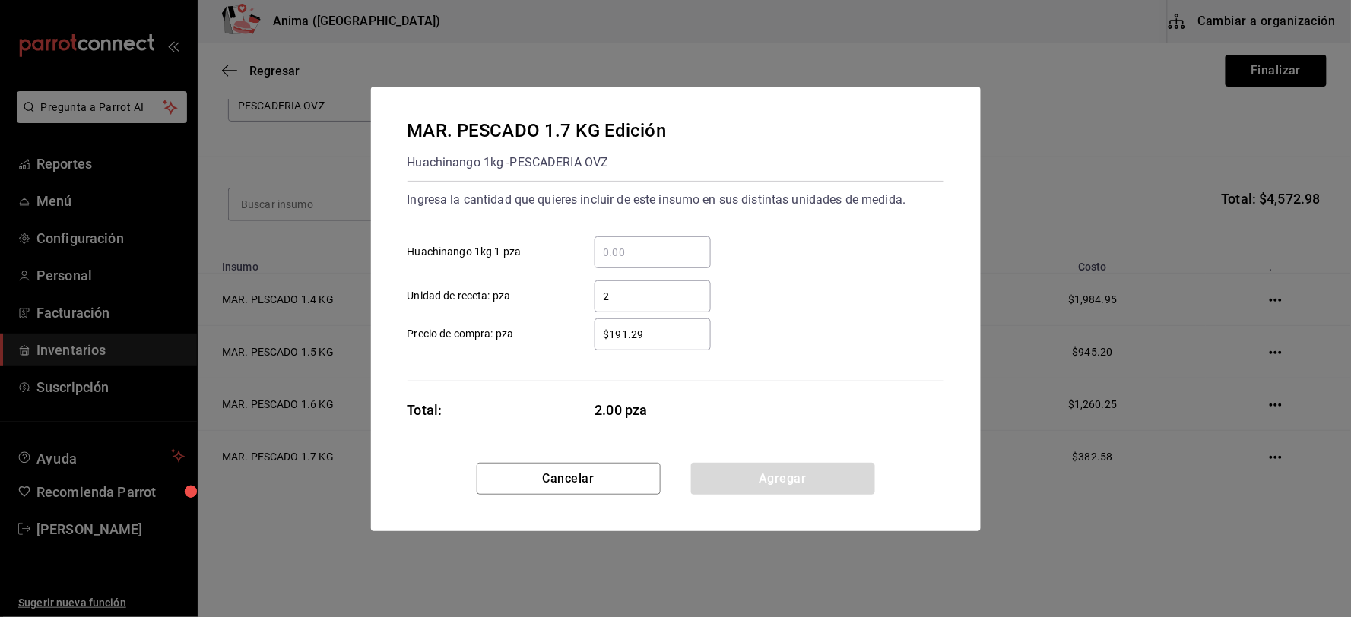
click at [632, 323] on div "$191.29 ​" at bounding box center [652, 334] width 116 height 32
click at [632, 325] on input "$191.29" at bounding box center [652, 334] width 116 height 18
click at [632, 323] on div "$191.29 ​" at bounding box center [652, 334] width 116 height 32
click at [632, 325] on input "$191.29" at bounding box center [652, 334] width 116 height 18
click at [641, 330] on input "$191.29" at bounding box center [652, 334] width 116 height 18
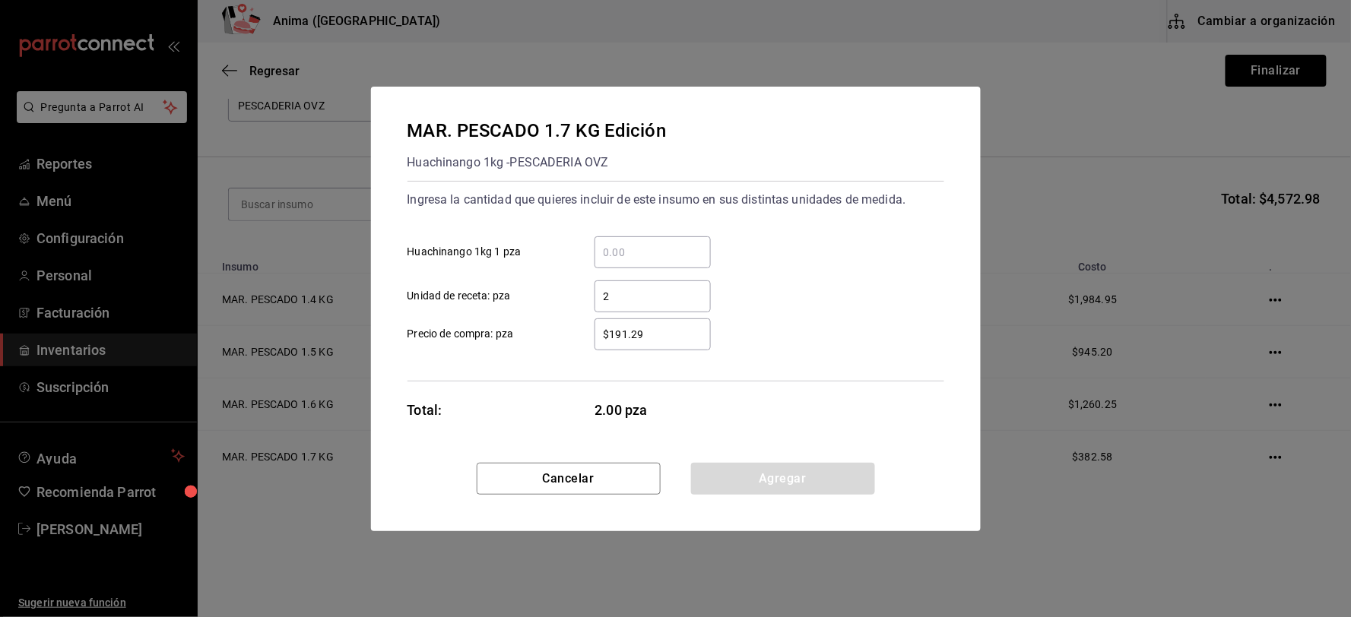
click at [641, 330] on input "$191.29" at bounding box center [652, 334] width 116 height 18
type input "$267.81"
click button "Agregar" at bounding box center [783, 479] width 184 height 32
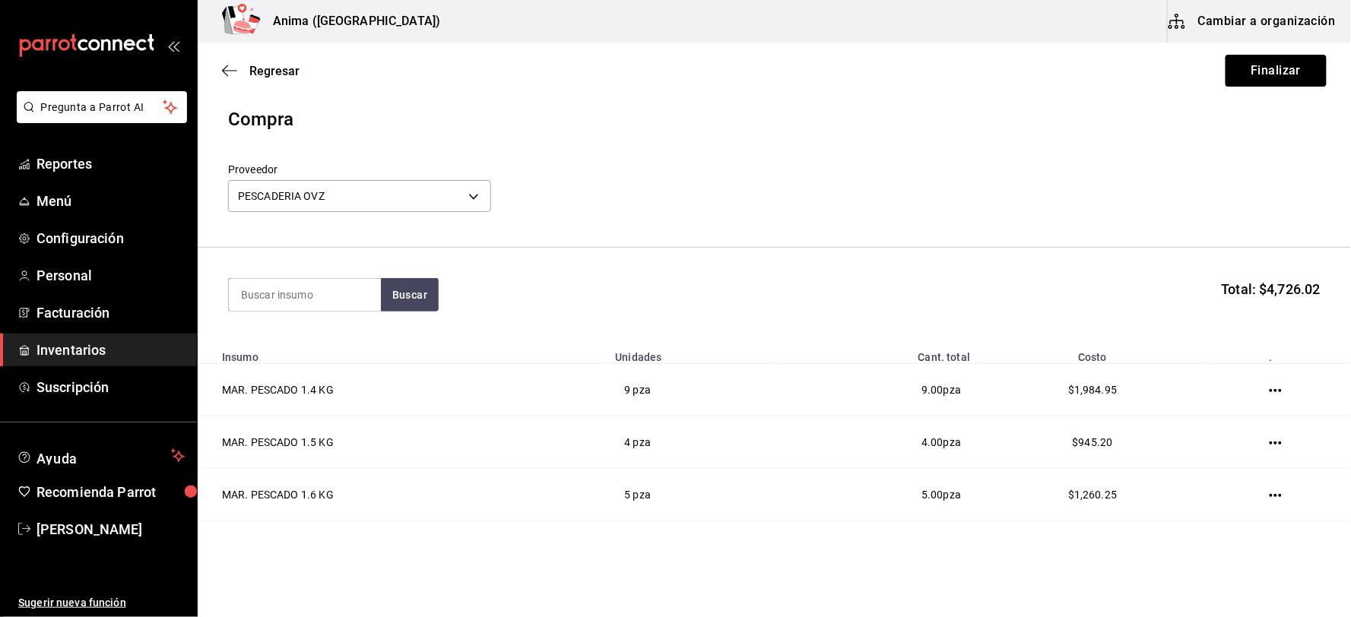
scroll to position [0, 0]
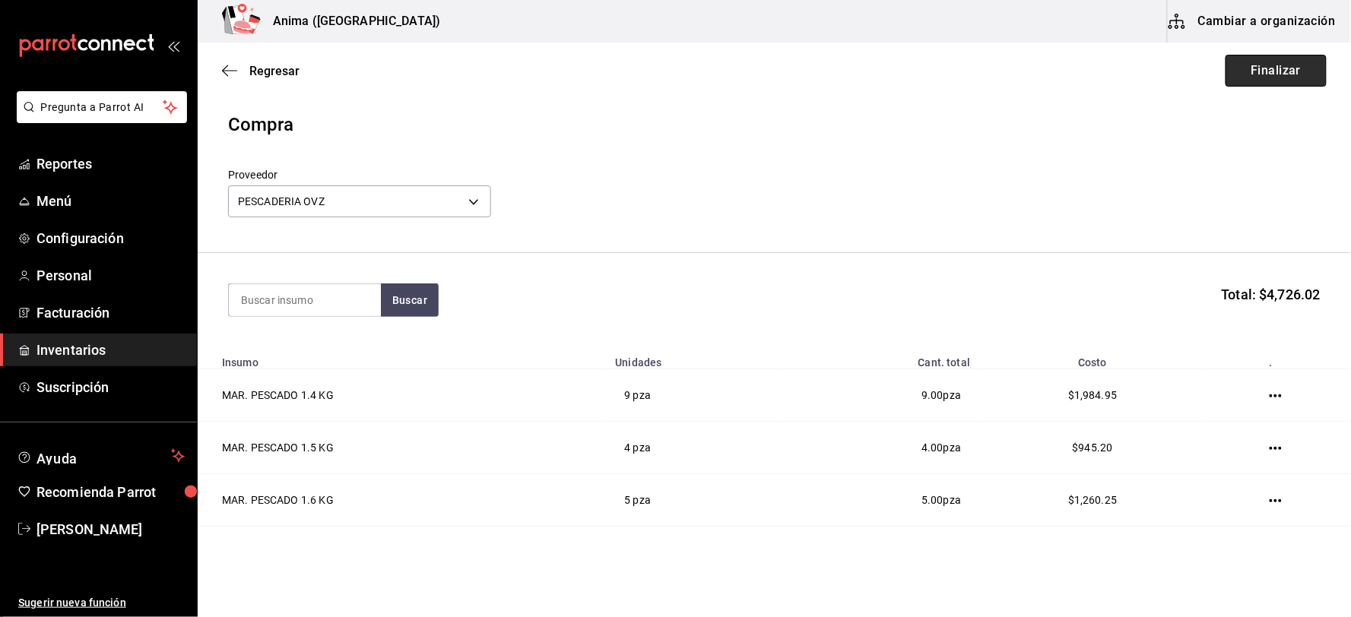
click at [1234, 73] on button "Finalizar" at bounding box center [1275, 71] width 101 height 32
click at [1234, 73] on div "Regresar Finalizar" at bounding box center [774, 71] width 1153 height 56
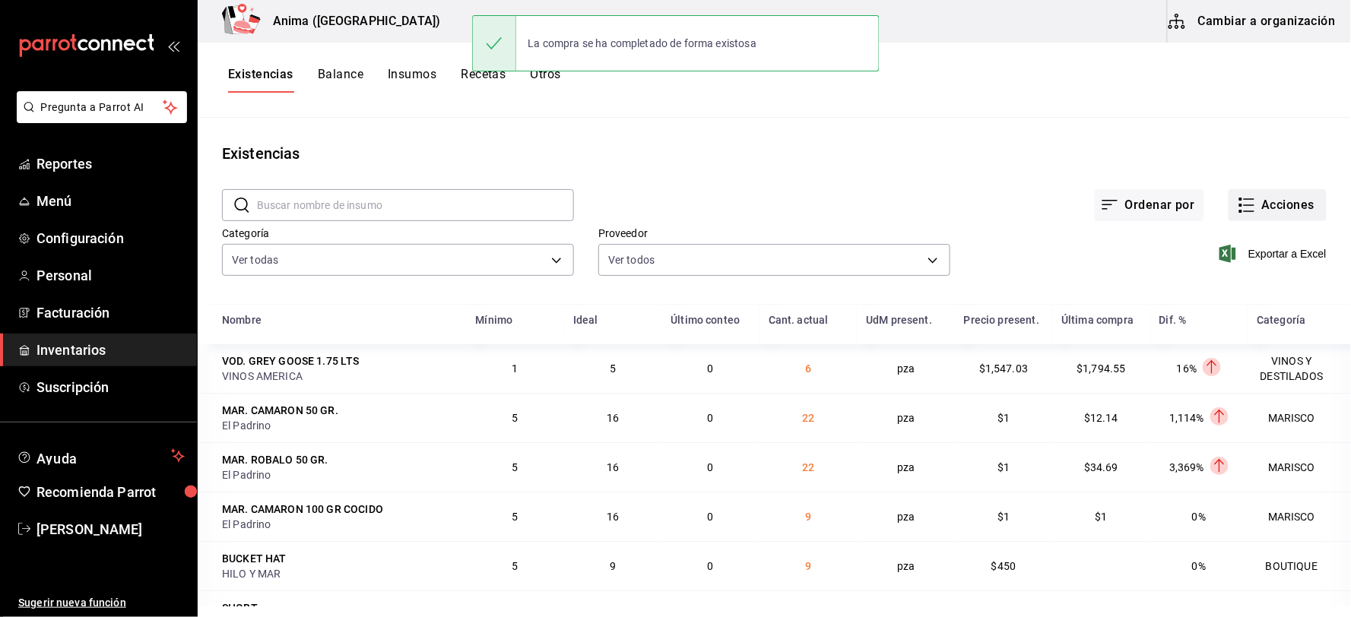
click at [1267, 207] on button "Acciones" at bounding box center [1277, 205] width 98 height 32
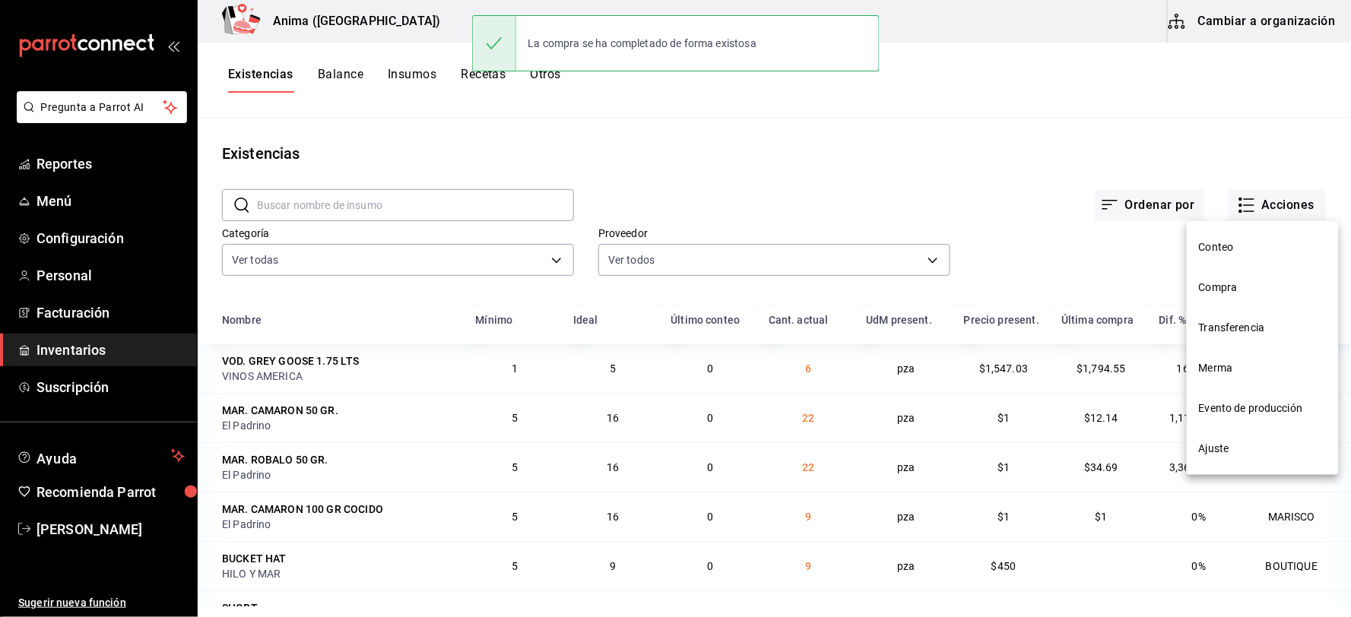
click at [1234, 285] on span "Compra" at bounding box center [1263, 288] width 128 height 16
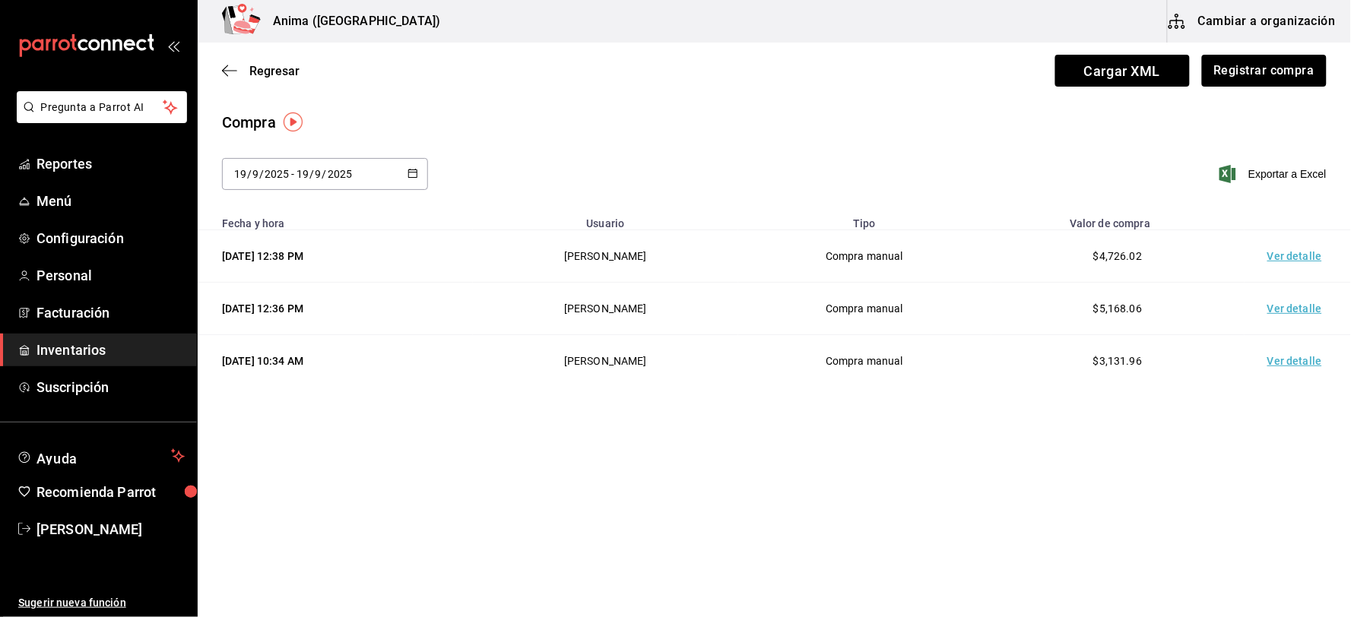
click at [1282, 252] on td "Ver detalle" at bounding box center [1297, 256] width 106 height 52
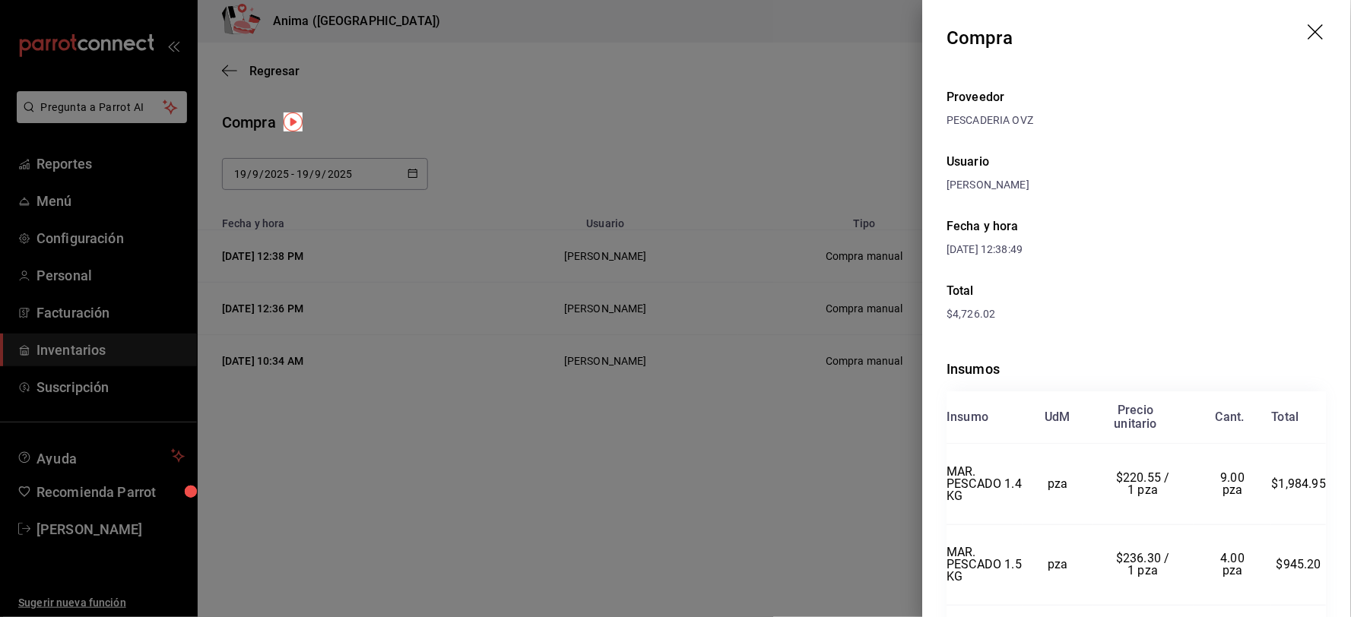
click at [762, 157] on div at bounding box center [675, 308] width 1351 height 617
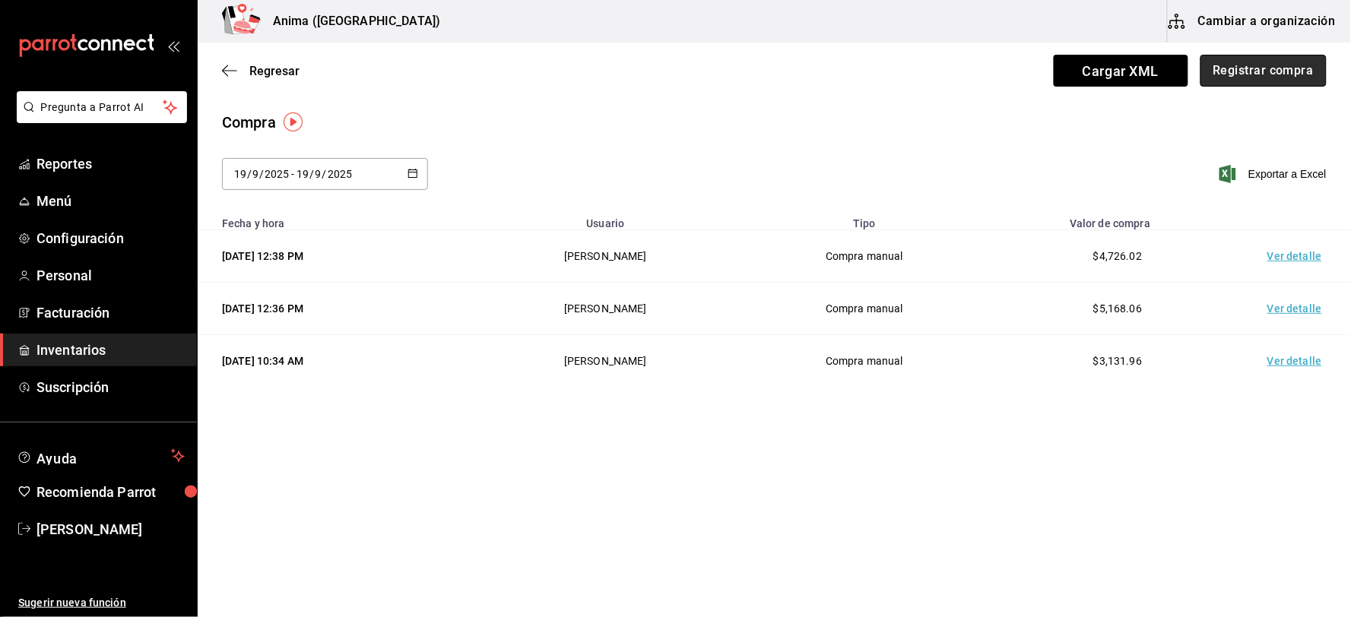
click at [1230, 69] on button "Registrar compra" at bounding box center [1263, 71] width 126 height 32
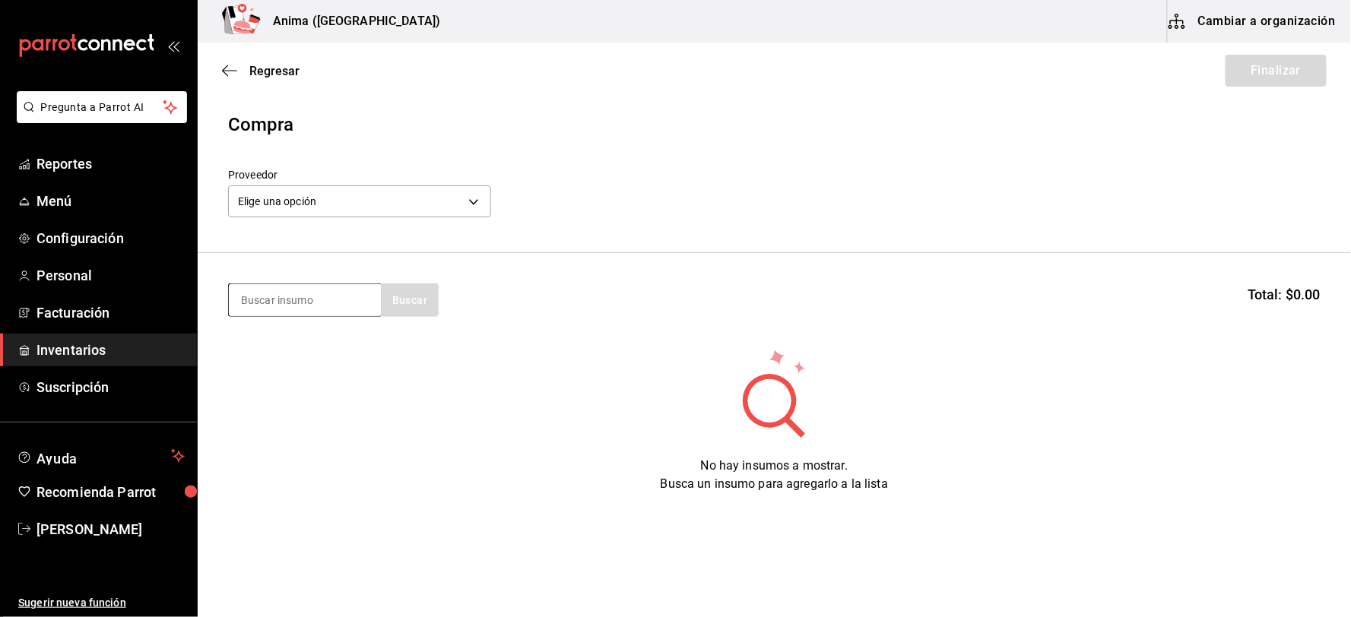
click at [263, 293] on input at bounding box center [305, 300] width 152 height 32
type input "cerez"
click at [421, 298] on div "cerez Buscar" at bounding box center [333, 299] width 211 height 33
click at [319, 305] on input "cerez" at bounding box center [305, 300] width 152 height 32
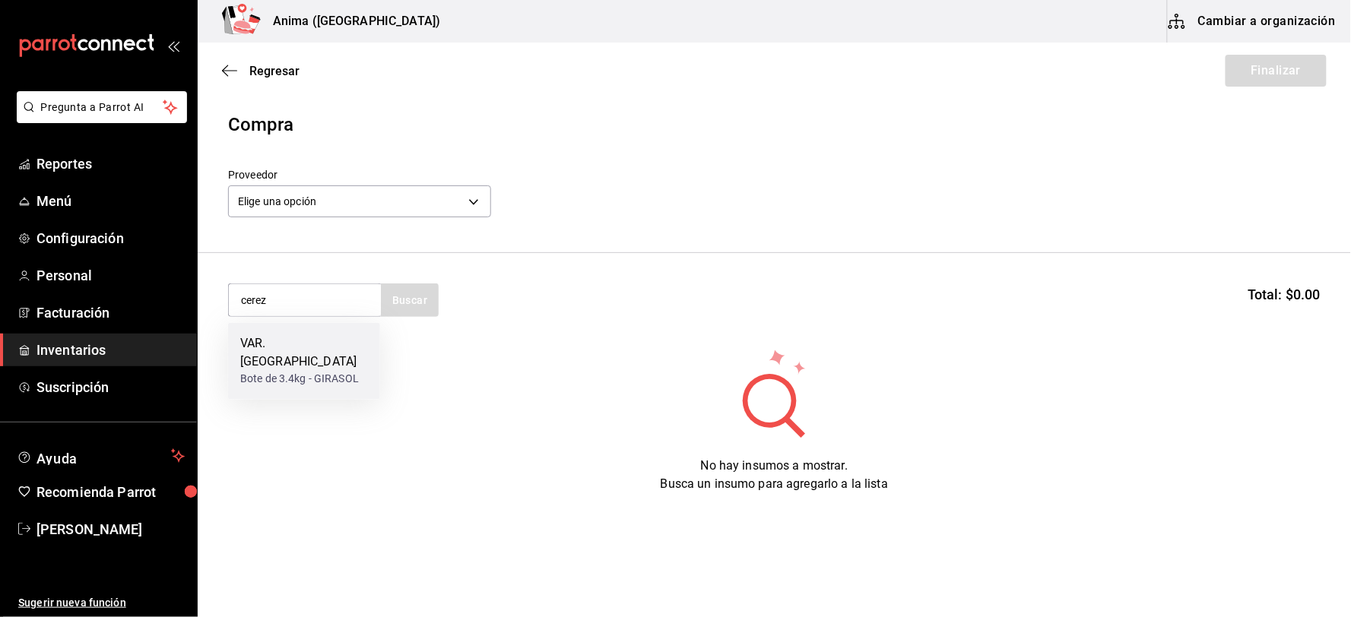
click at [316, 372] on div "Bote de 3.4kg - GIRASOL" at bounding box center [304, 380] width 128 height 16
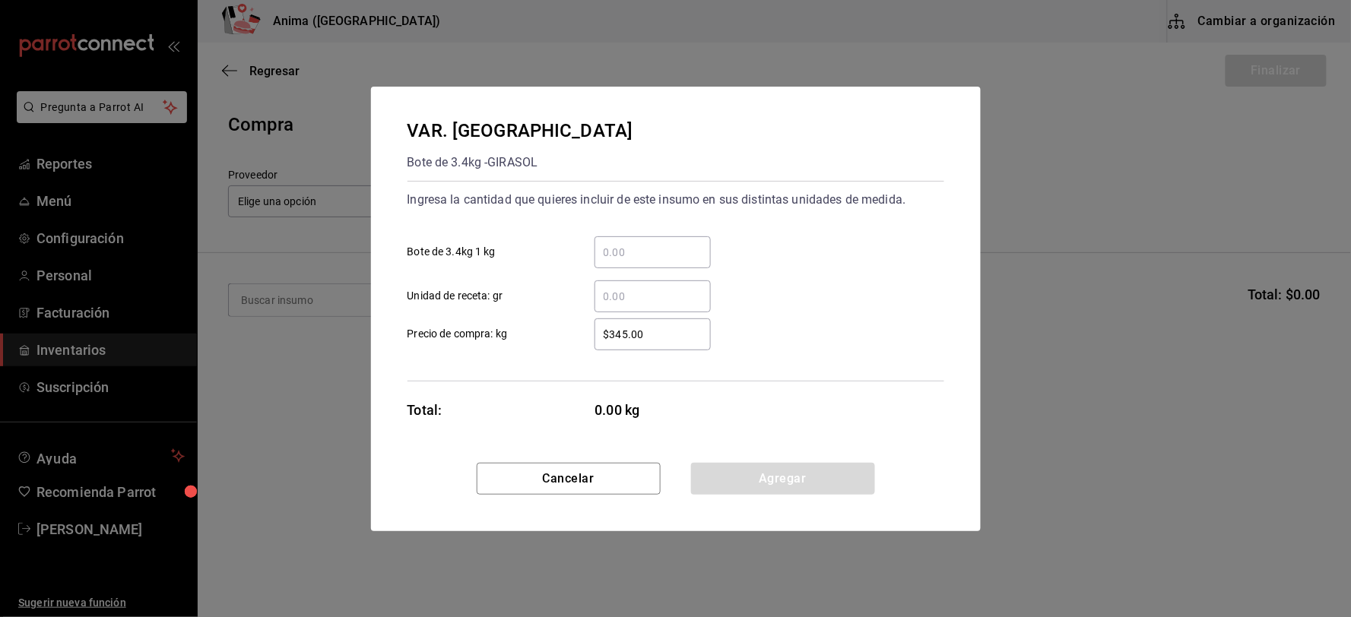
click at [664, 290] on input "​ Unidad de receta: gr" at bounding box center [652, 296] width 116 height 18
type input "3,400"
type input "$110.59"
click button "Agregar" at bounding box center [783, 479] width 184 height 32
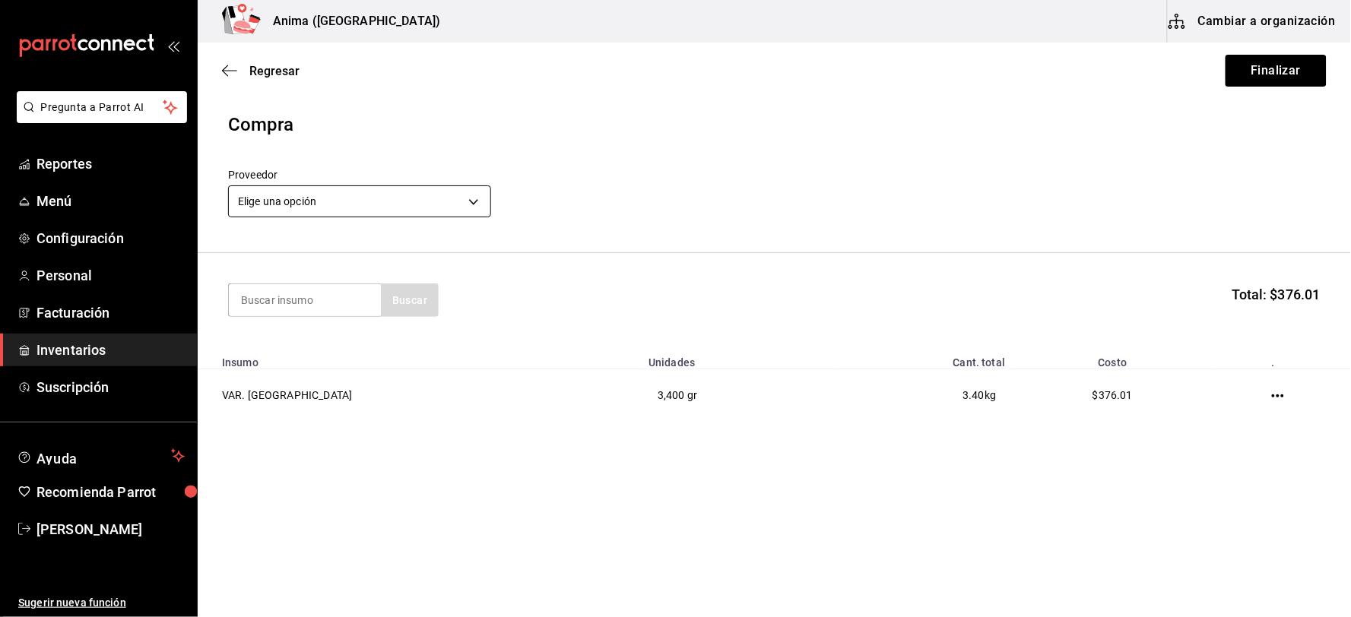
click at [262, 195] on body "Pregunta a Parrot AI Reportes Menú Configuración Personal Facturación Inventari…" at bounding box center [675, 265] width 1351 height 531
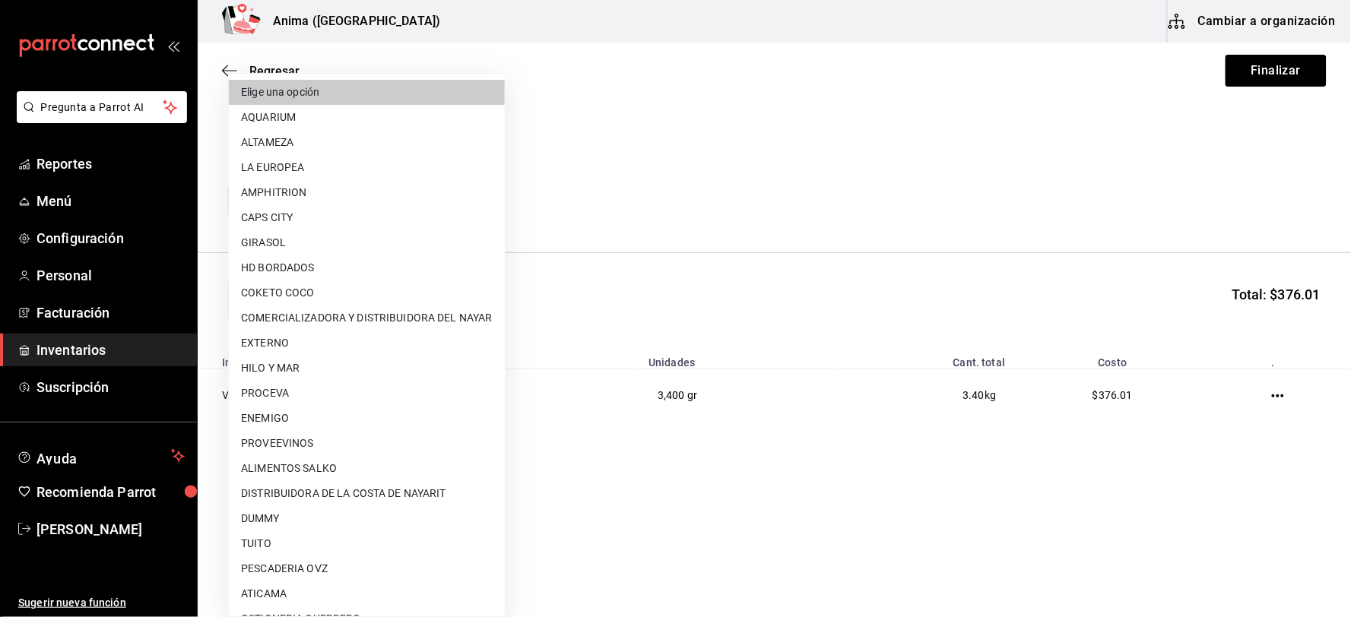
click at [290, 230] on li "GIRASOL" at bounding box center [367, 242] width 276 height 25
type input "6f5d5221-aaef-46db-9c75-f0fabe2e7ed1"
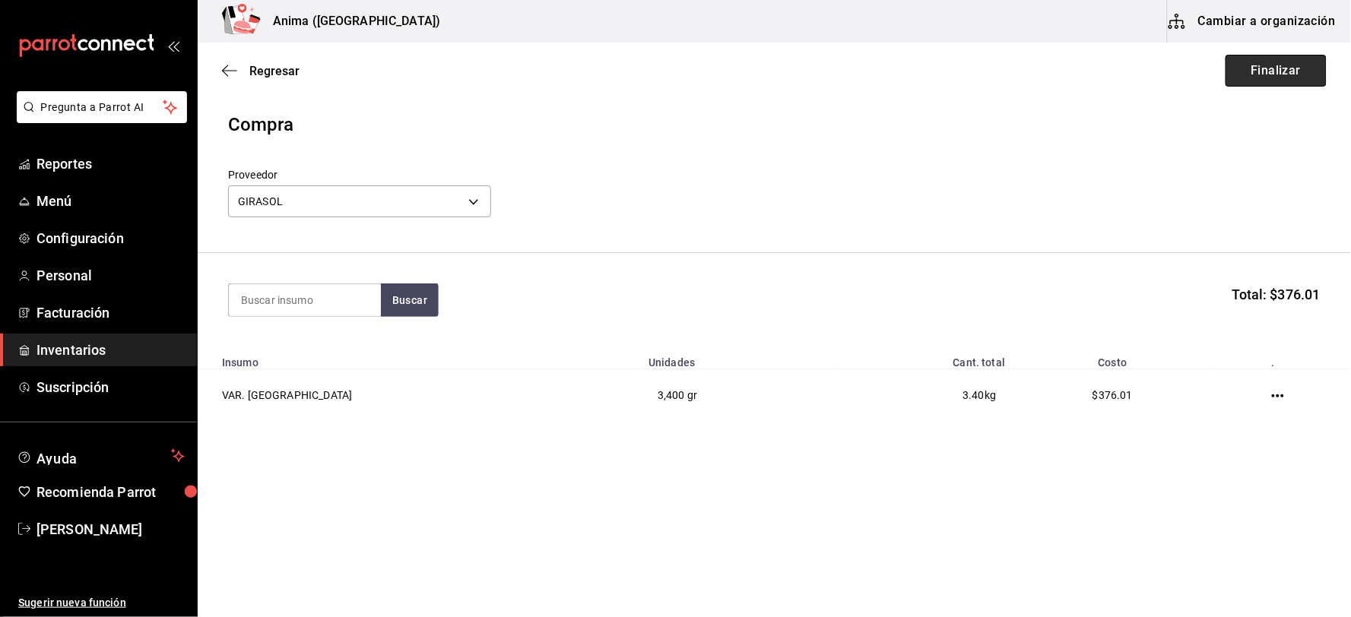
click at [1265, 59] on button "Finalizar" at bounding box center [1275, 71] width 101 height 32
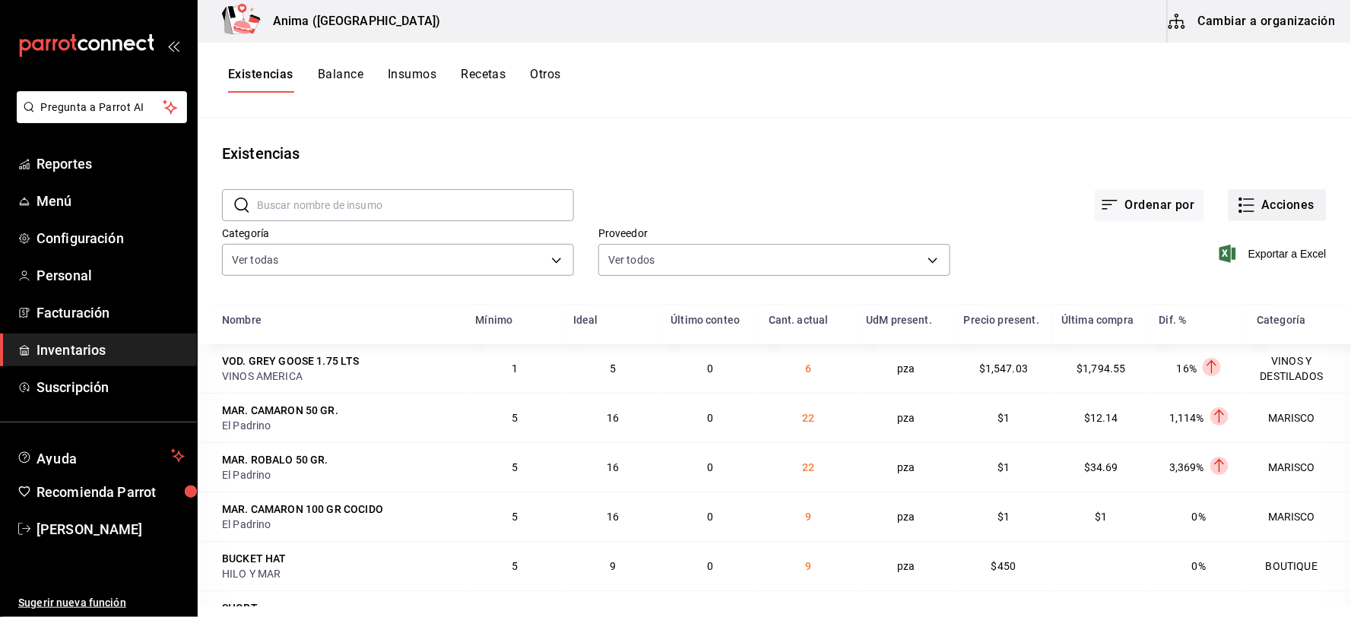
click at [1251, 211] on button "Acciones" at bounding box center [1277, 205] width 98 height 32
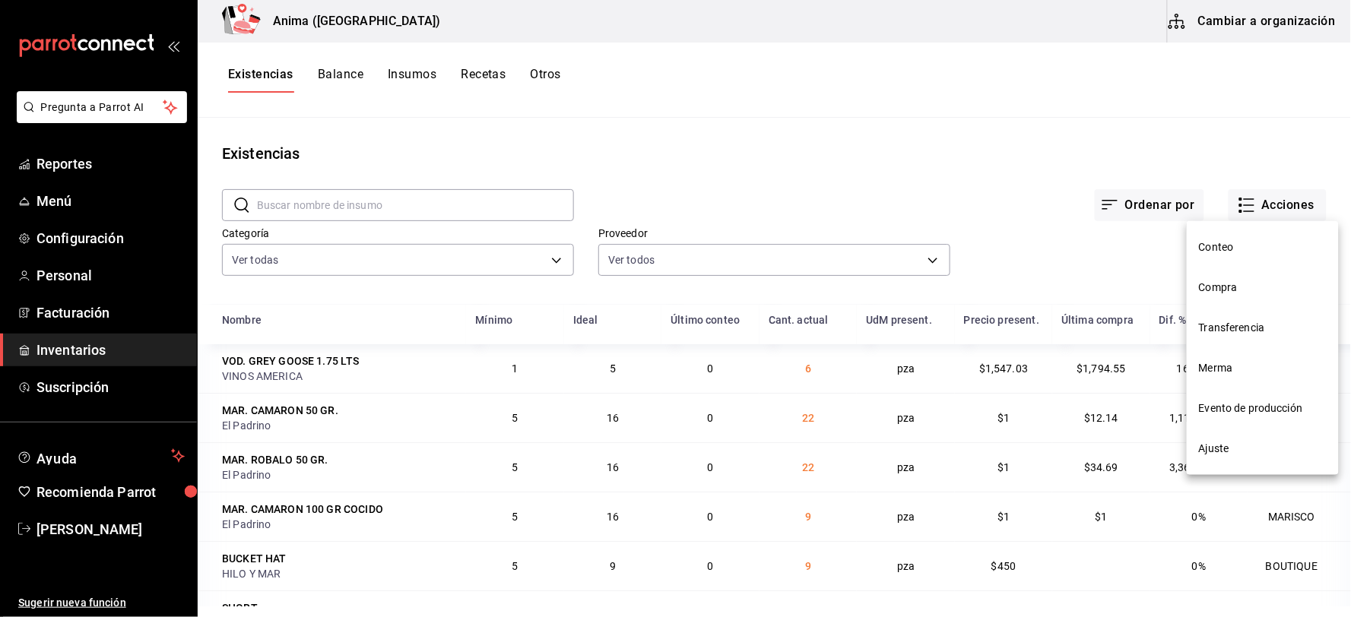
click at [1222, 283] on span "Compra" at bounding box center [1263, 288] width 128 height 16
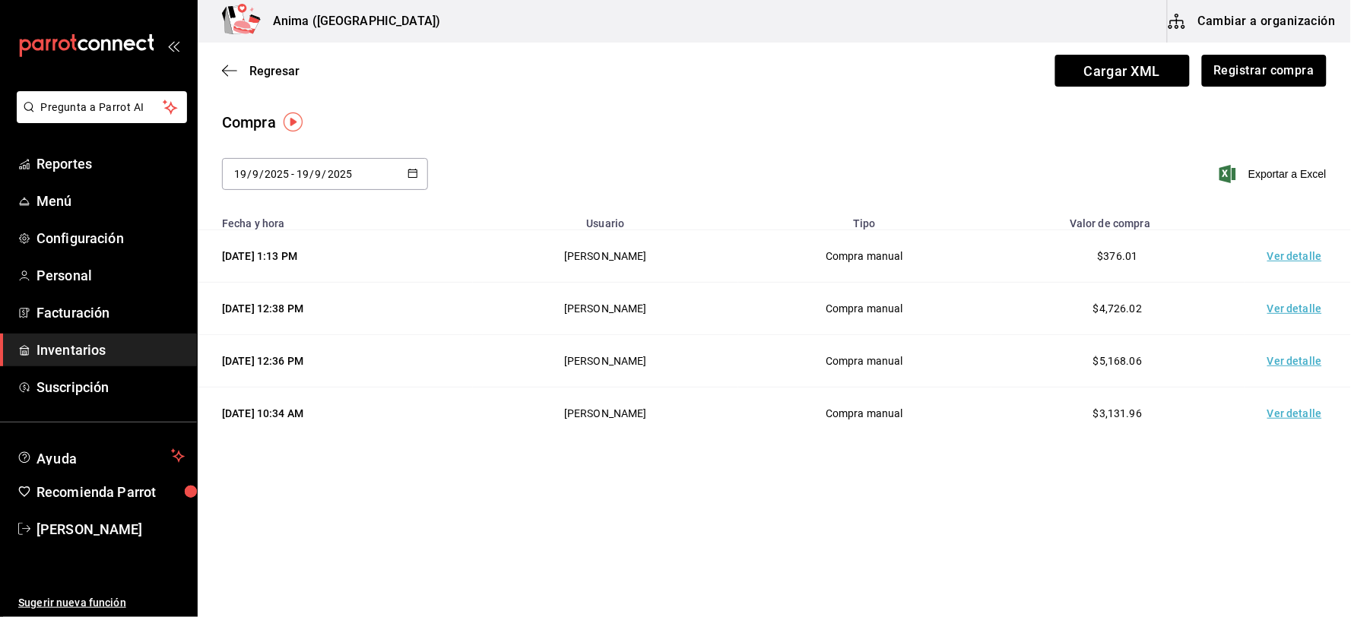
click at [1300, 258] on td "Ver detalle" at bounding box center [1297, 256] width 106 height 52
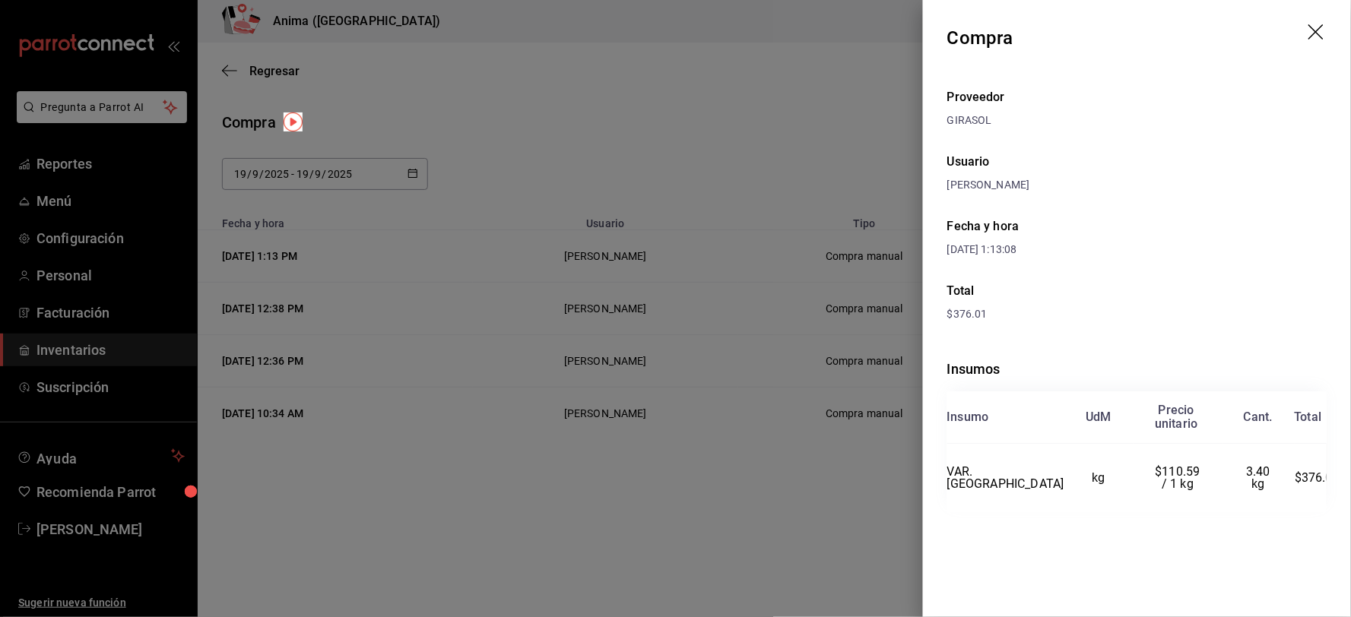
click at [107, 312] on div at bounding box center [675, 308] width 1351 height 617
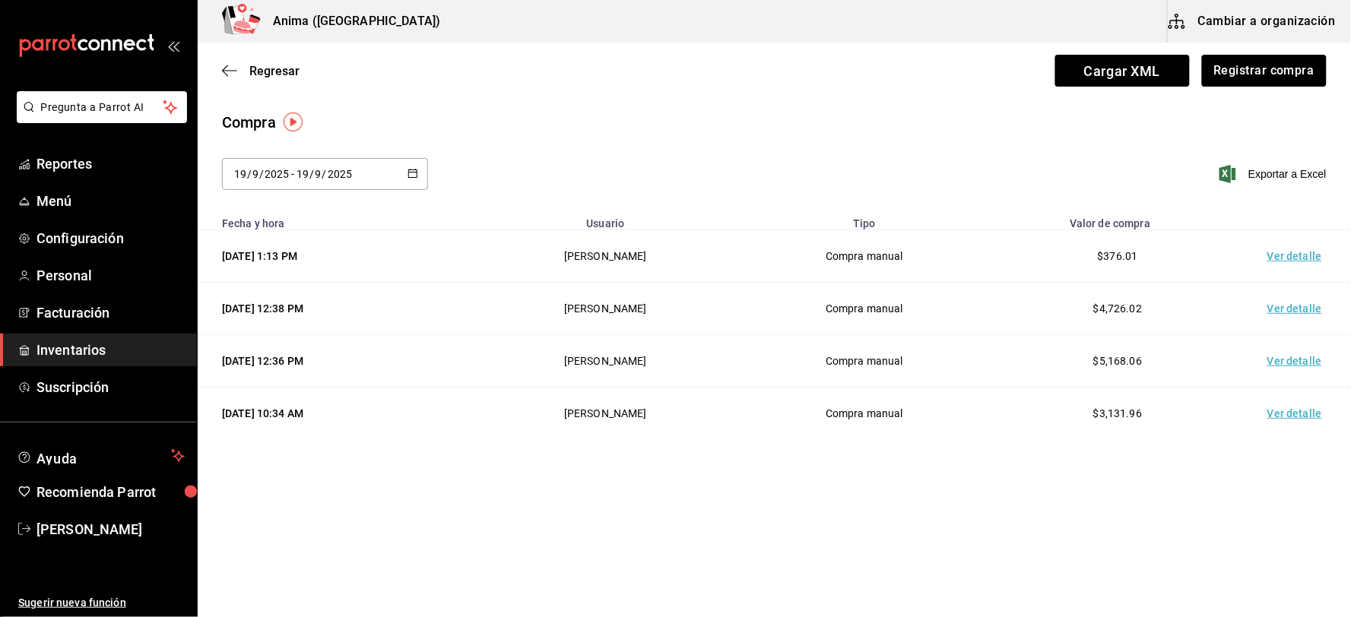
click at [101, 352] on span "Inventarios" at bounding box center [110, 350] width 148 height 21
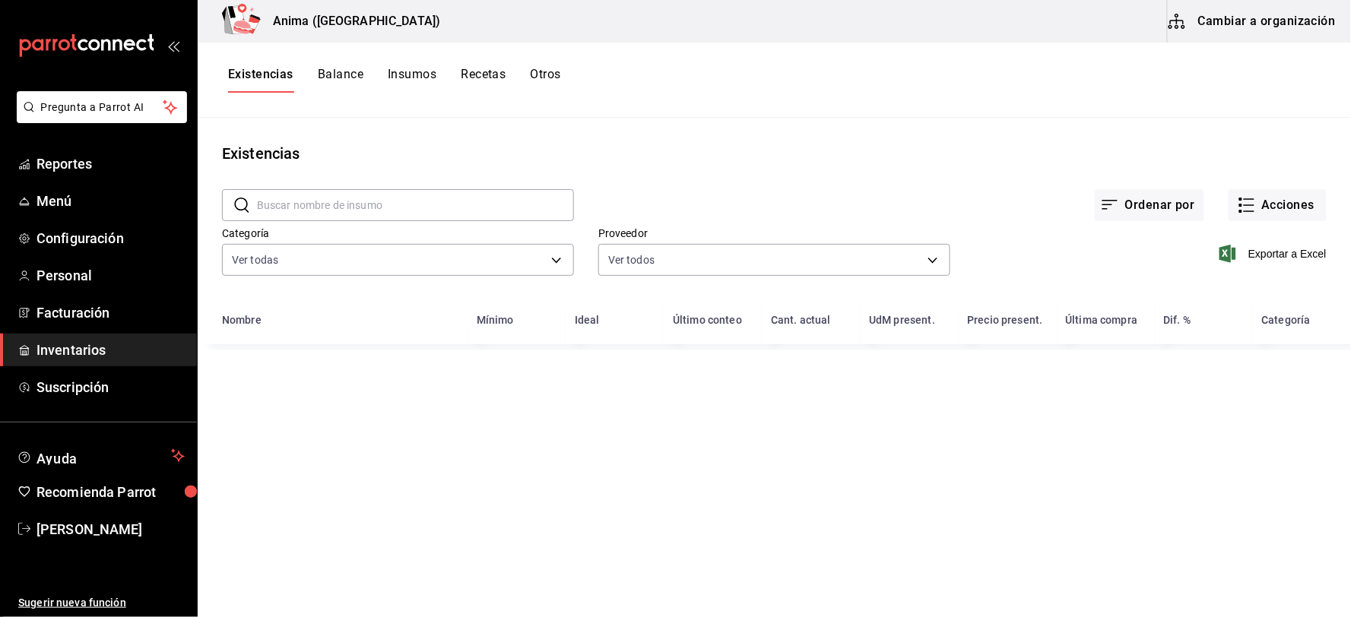
click at [350, 205] on input "text" at bounding box center [415, 205] width 317 height 30
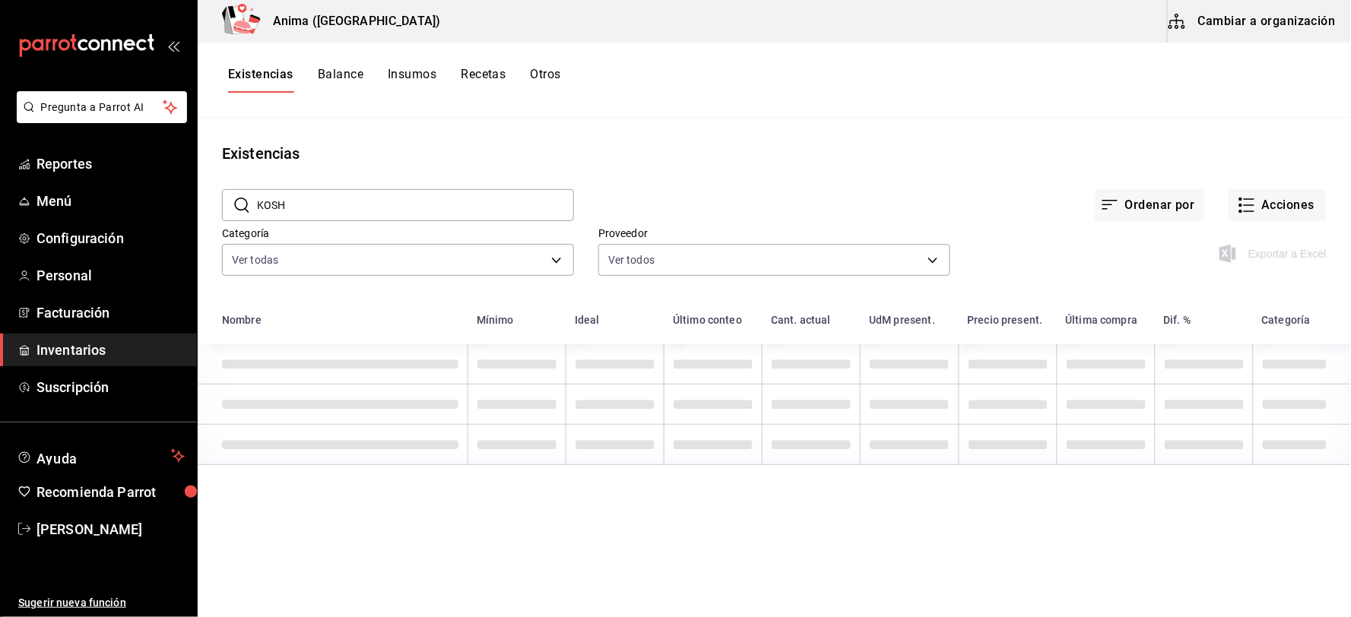
type input "KOSH"
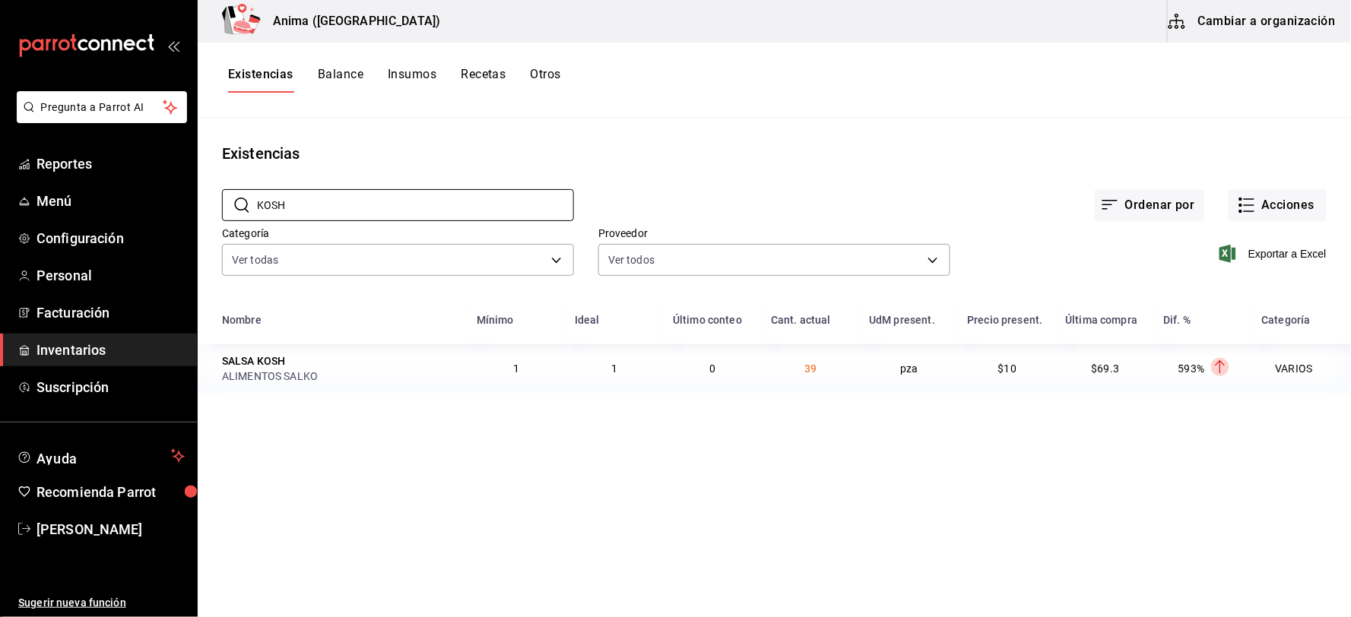
click at [87, 348] on span "Inventarios" at bounding box center [110, 350] width 148 height 21
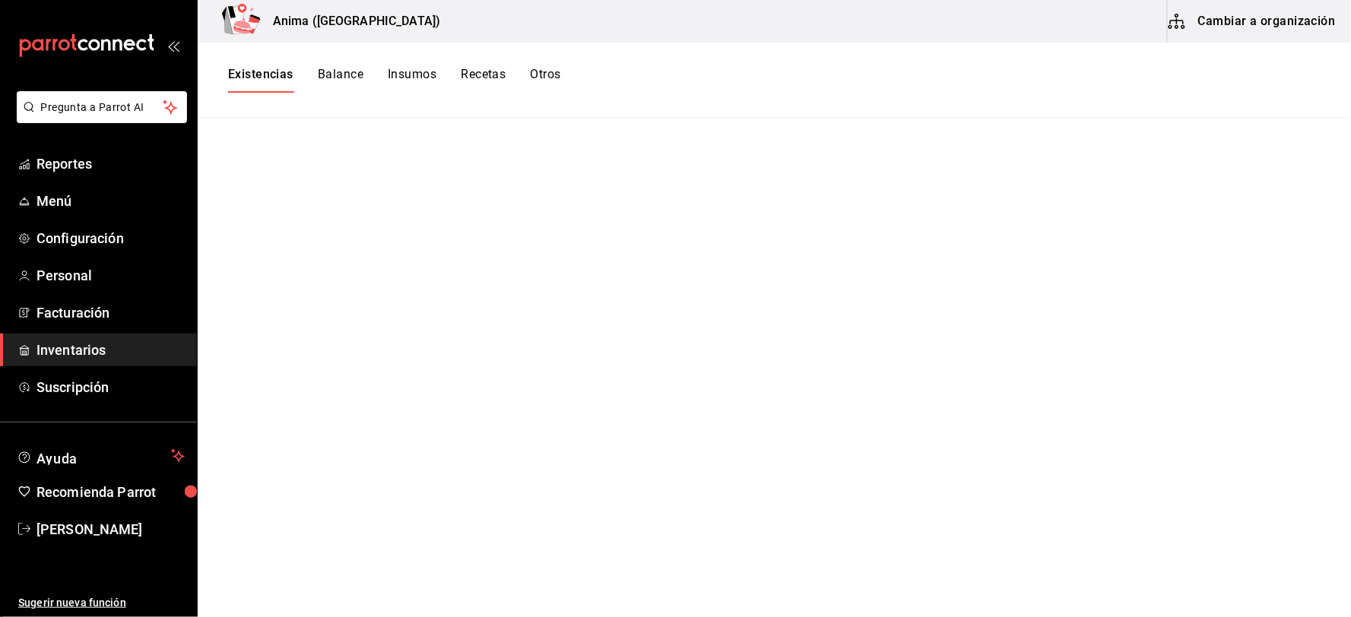
click at [258, 78] on button "Existencias" at bounding box center [260, 80] width 65 height 26
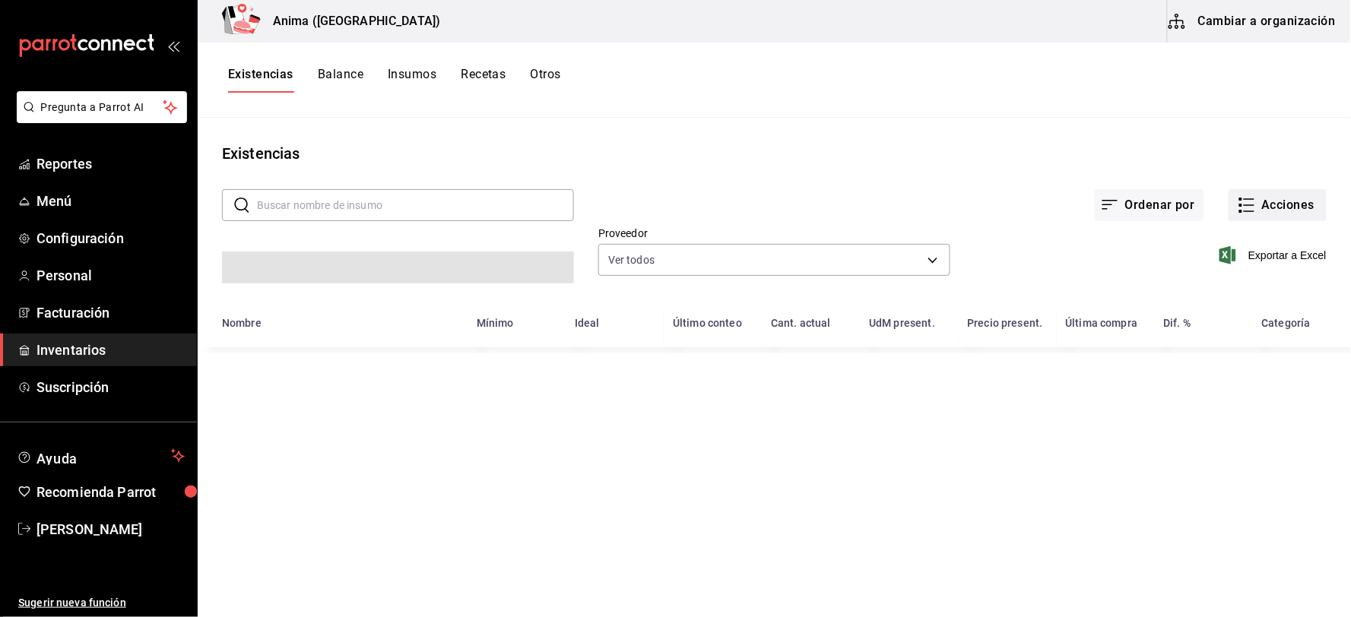
click at [1287, 206] on button "Acciones" at bounding box center [1277, 205] width 98 height 32
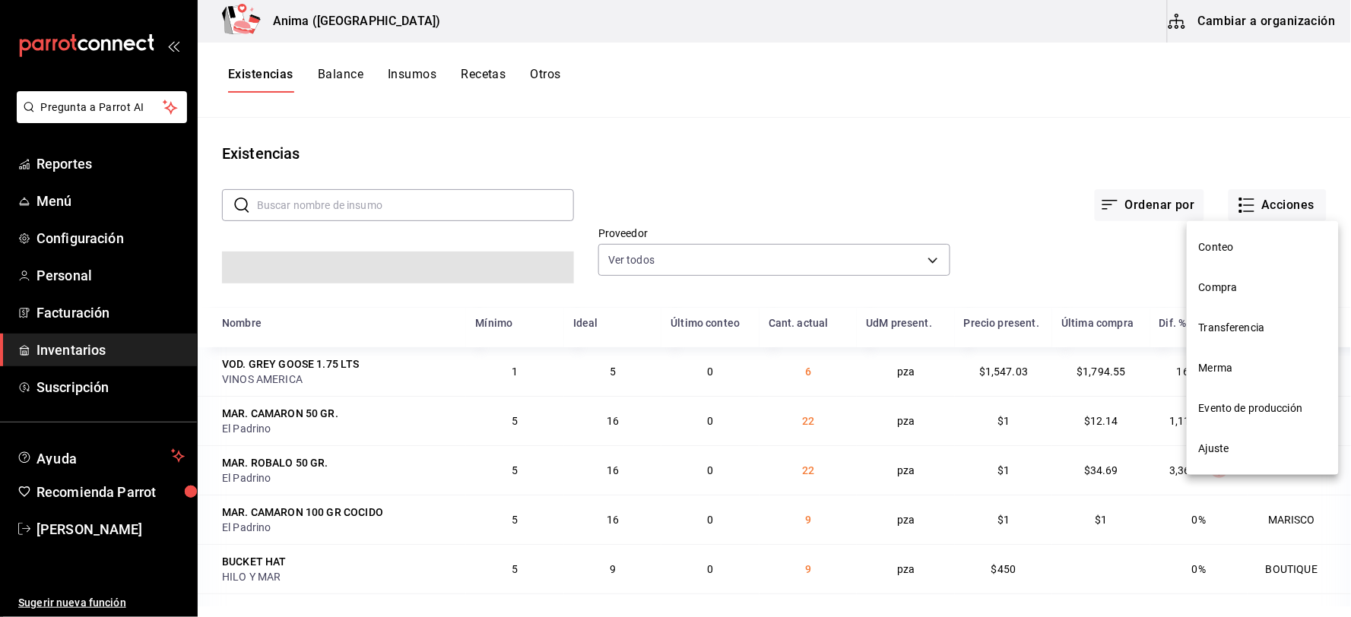
click at [1227, 284] on span "Compra" at bounding box center [1263, 288] width 128 height 16
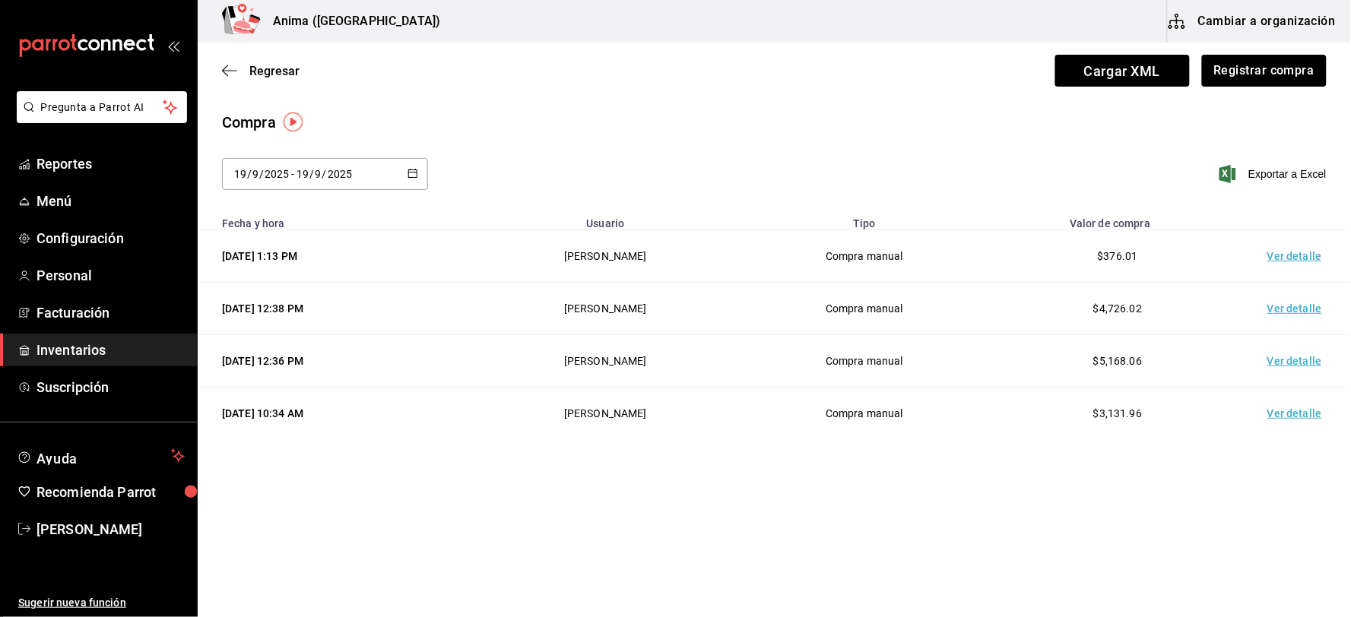
click at [290, 185] on div "[DATE] [DATE] - [DATE] [DATE]" at bounding box center [325, 174] width 206 height 32
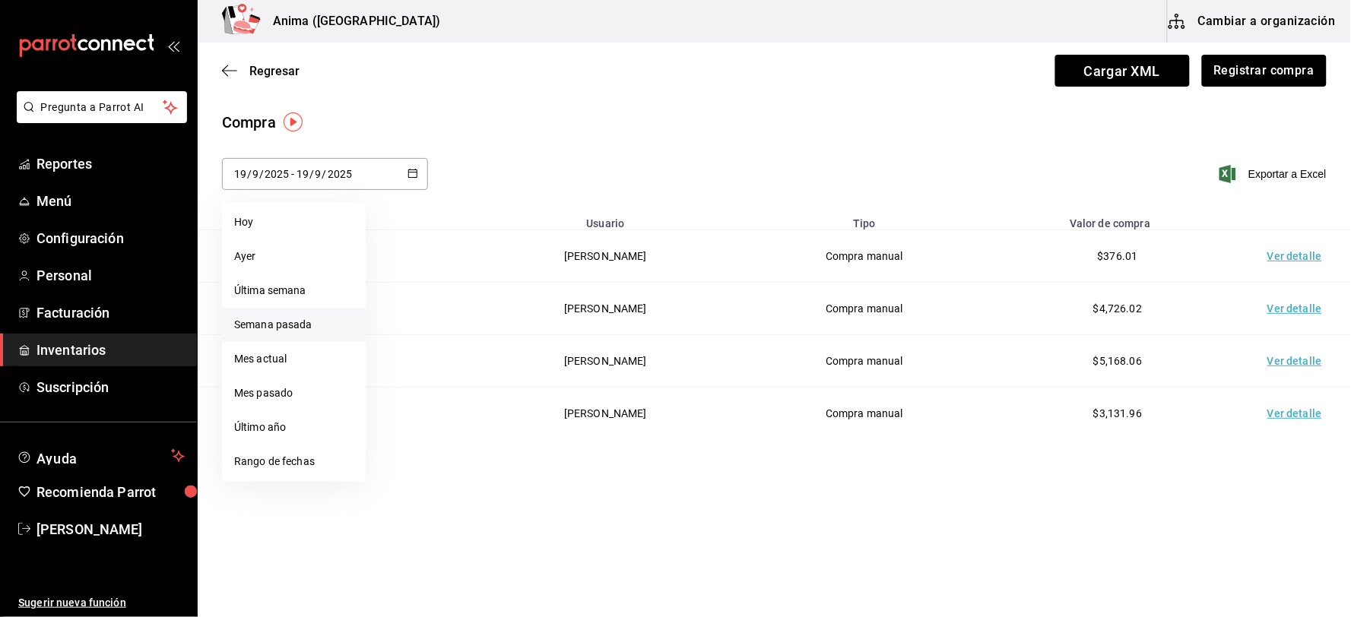
click at [281, 327] on li "Semana pasada" at bounding box center [294, 325] width 144 height 34
type input "[DATE]"
type input "7"
type input "[DATE]"
type input "13"
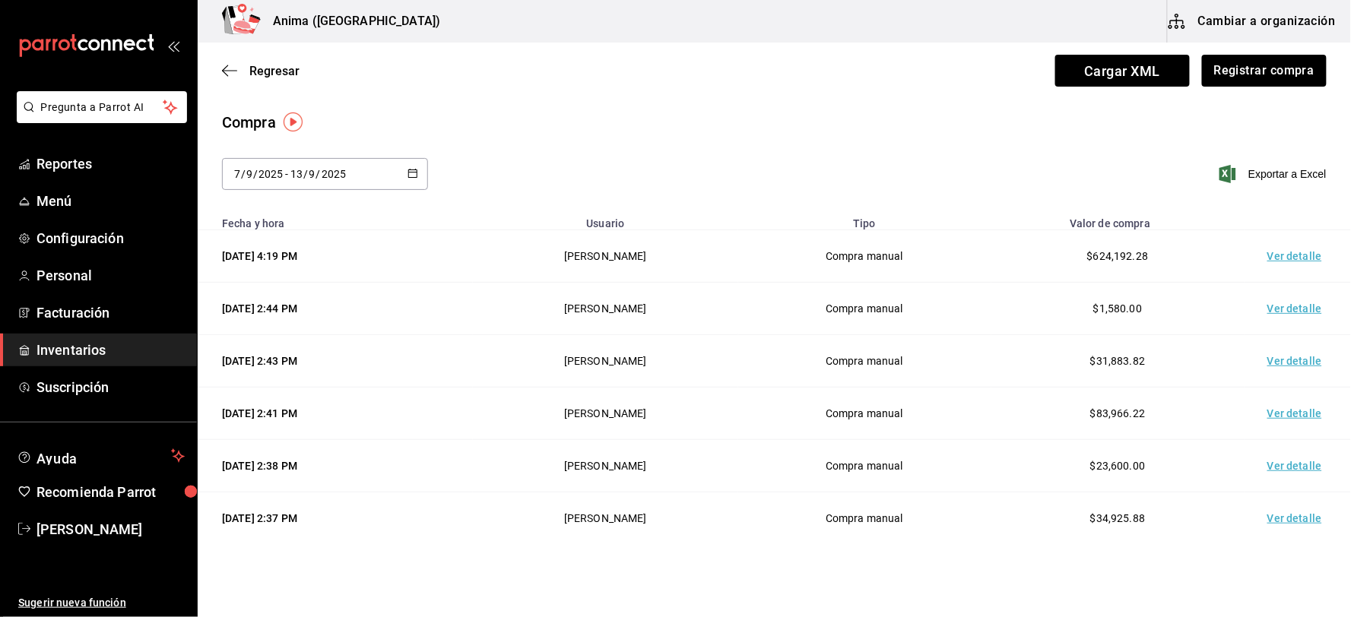
click at [278, 184] on div "[DATE] [DATE] - [DATE] [DATE]" at bounding box center [325, 174] width 206 height 32
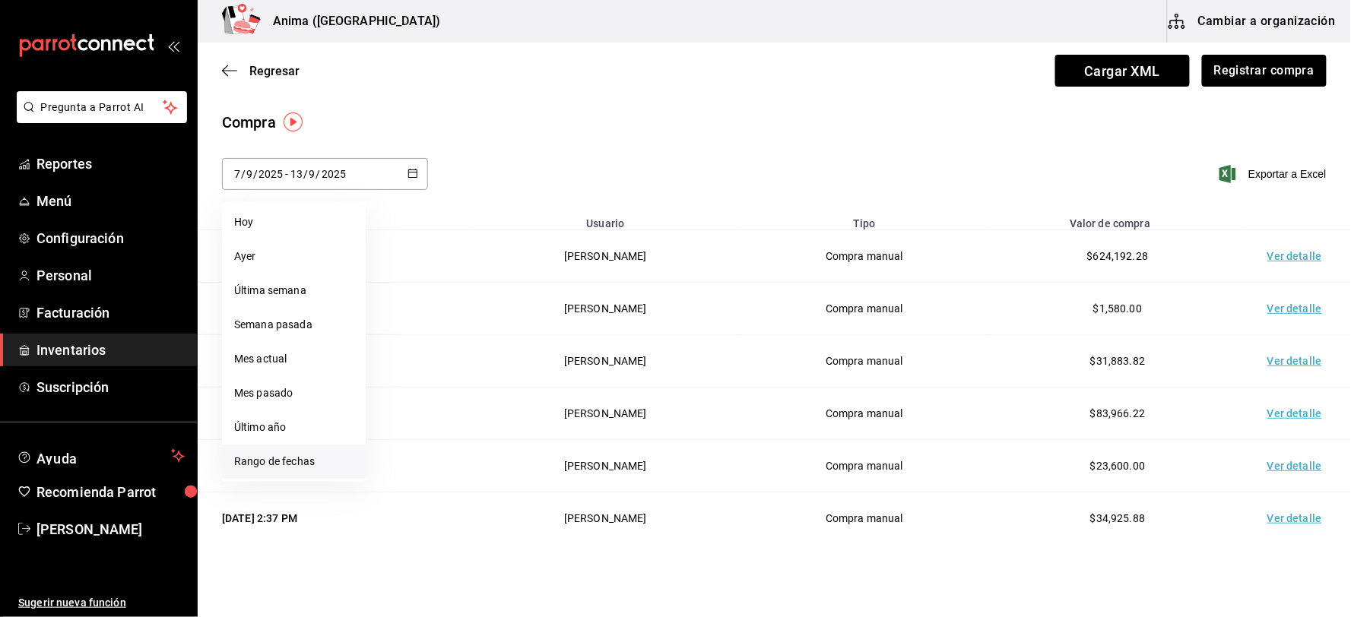
click at [291, 458] on li "Rango de fechas" at bounding box center [294, 462] width 144 height 34
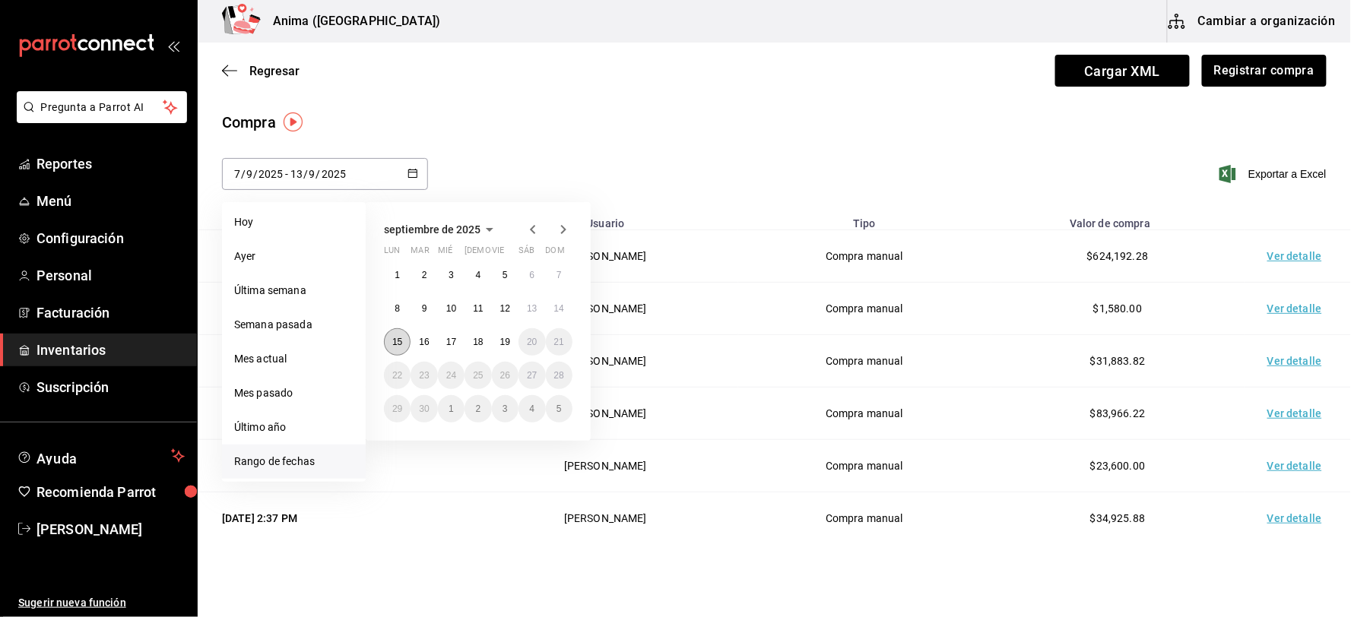
click at [392, 340] on abbr "15" at bounding box center [397, 342] width 10 height 11
click at [443, 344] on button "17" at bounding box center [451, 341] width 27 height 27
type input "[DATE]"
type input "15"
type input "[DATE]"
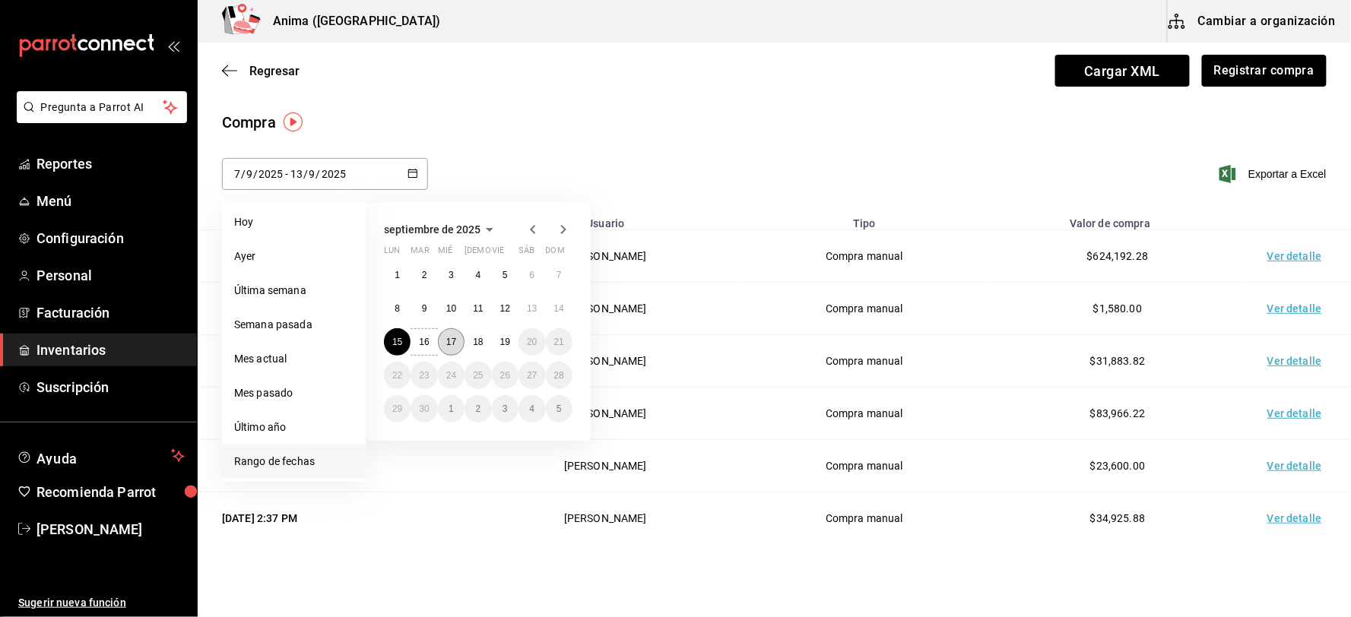
type input "17"
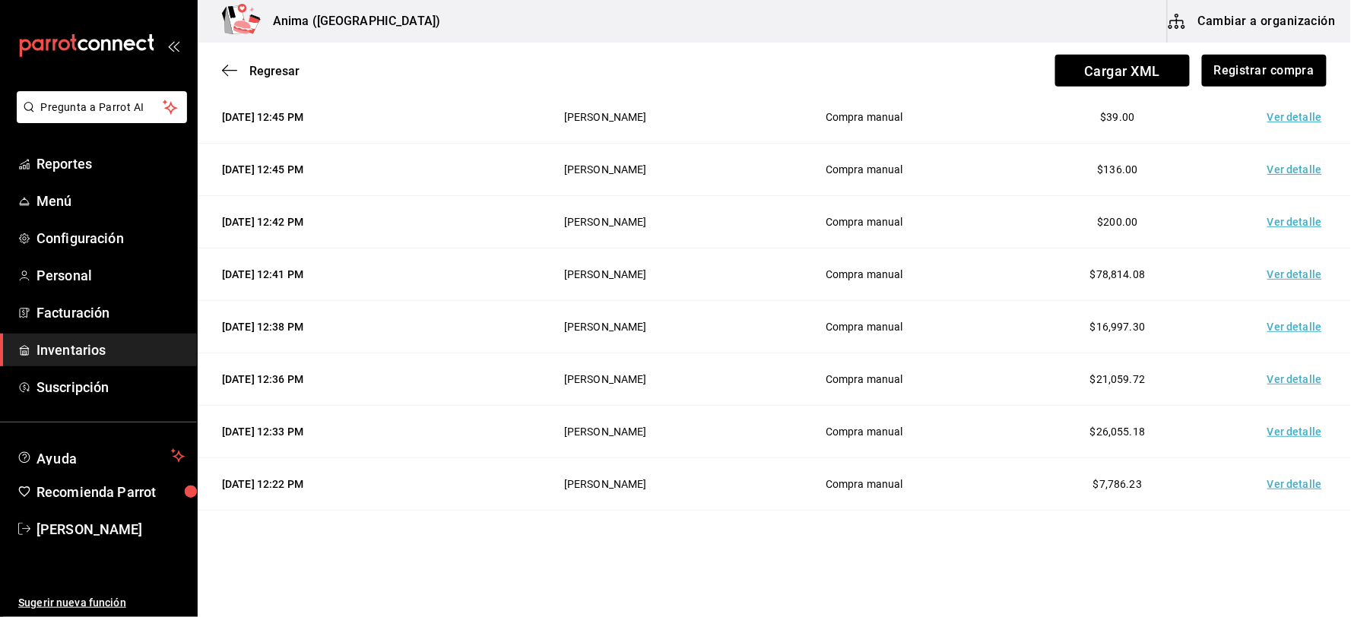
scroll to position [878, 0]
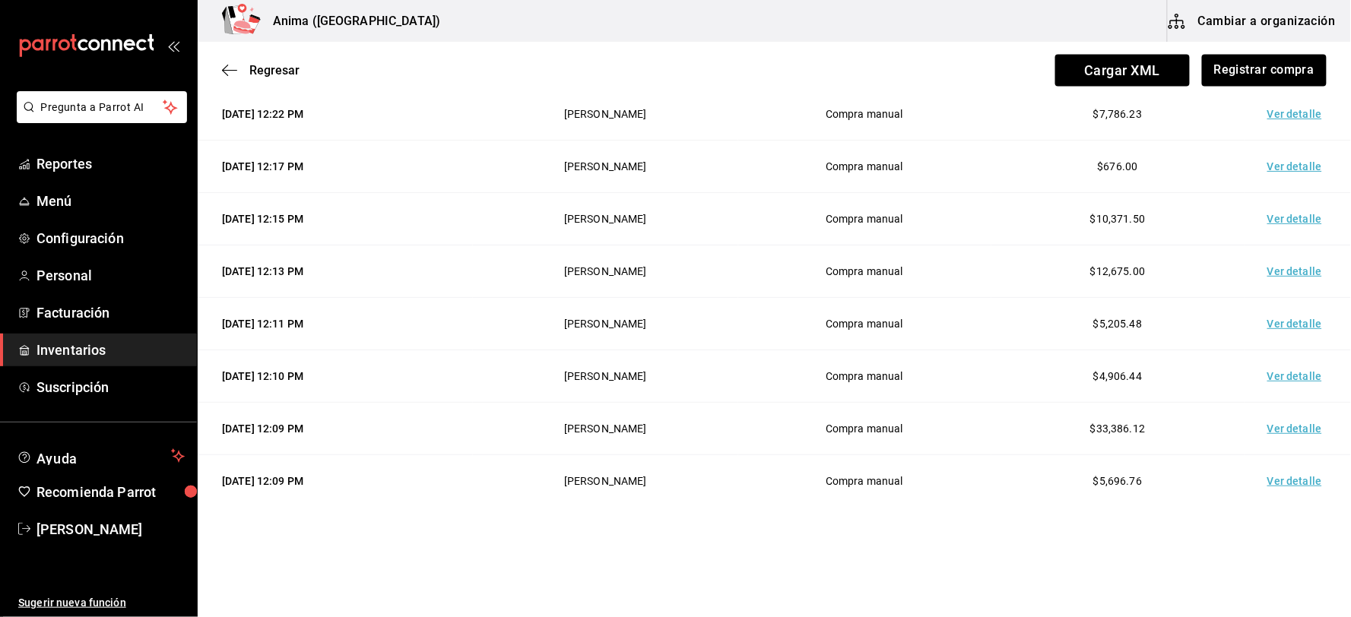
click at [1283, 473] on td "Ver detalle" at bounding box center [1297, 481] width 106 height 52
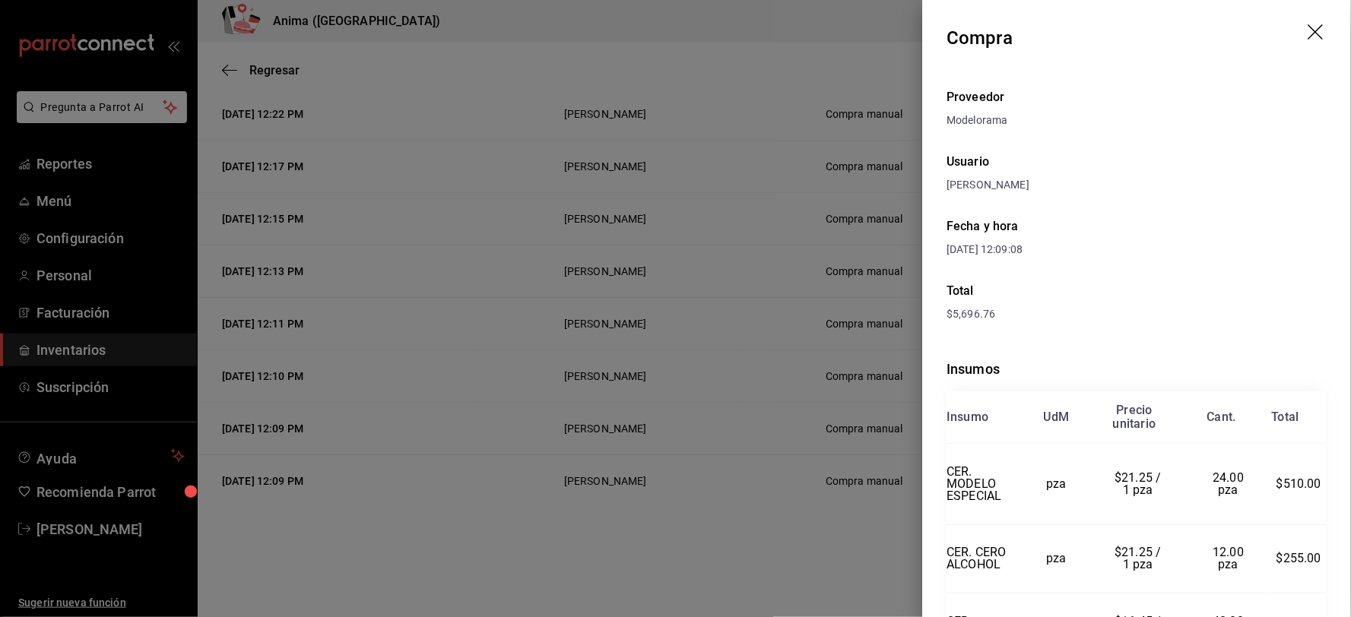
click at [746, 467] on div at bounding box center [675, 308] width 1351 height 617
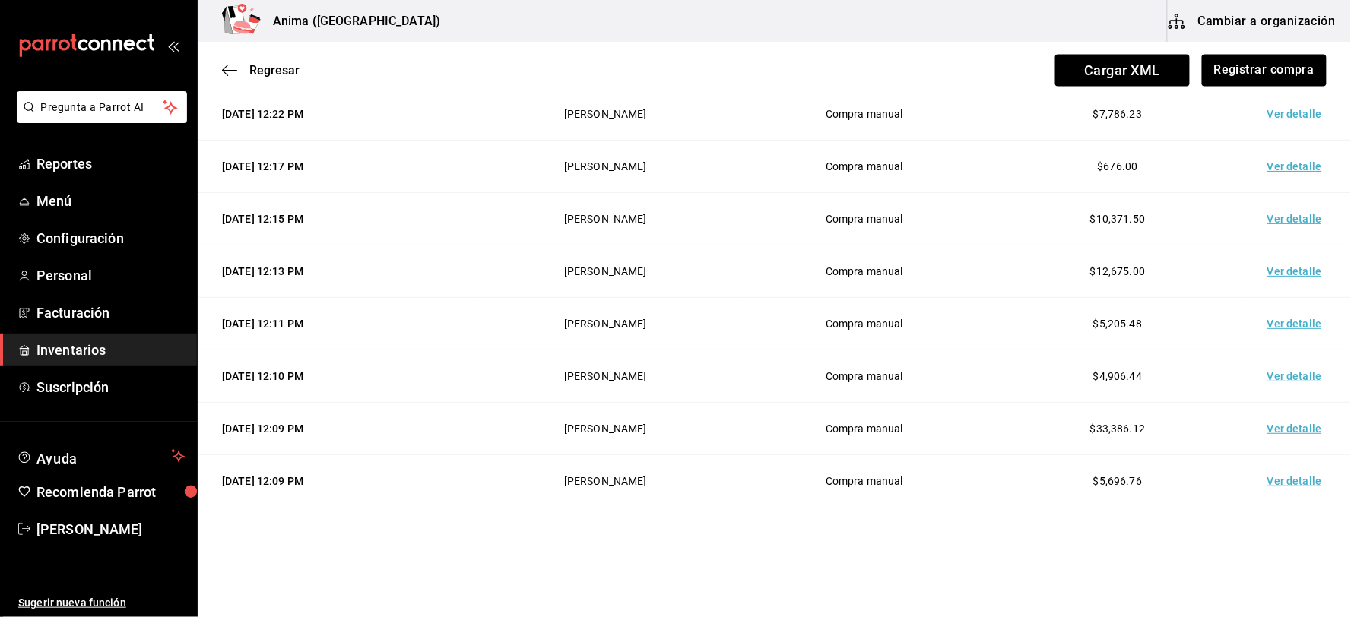
click at [1267, 375] on td "Ver detalle" at bounding box center [1297, 376] width 106 height 52
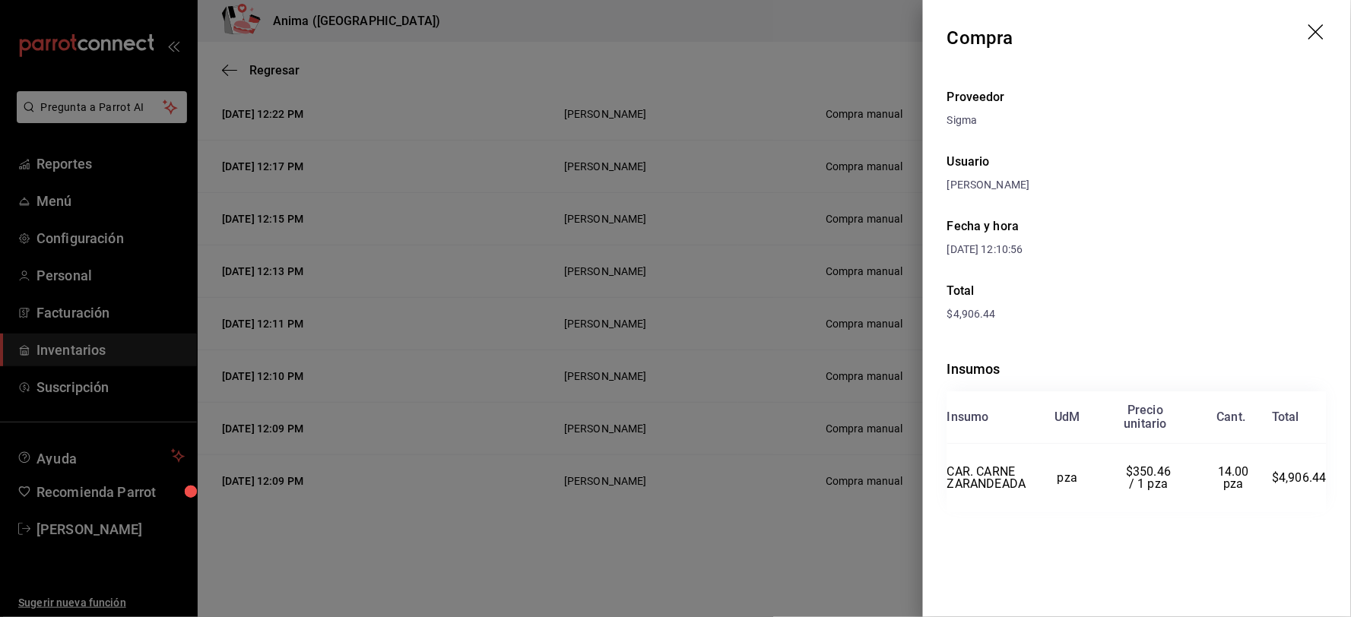
click at [819, 383] on div at bounding box center [675, 308] width 1351 height 617
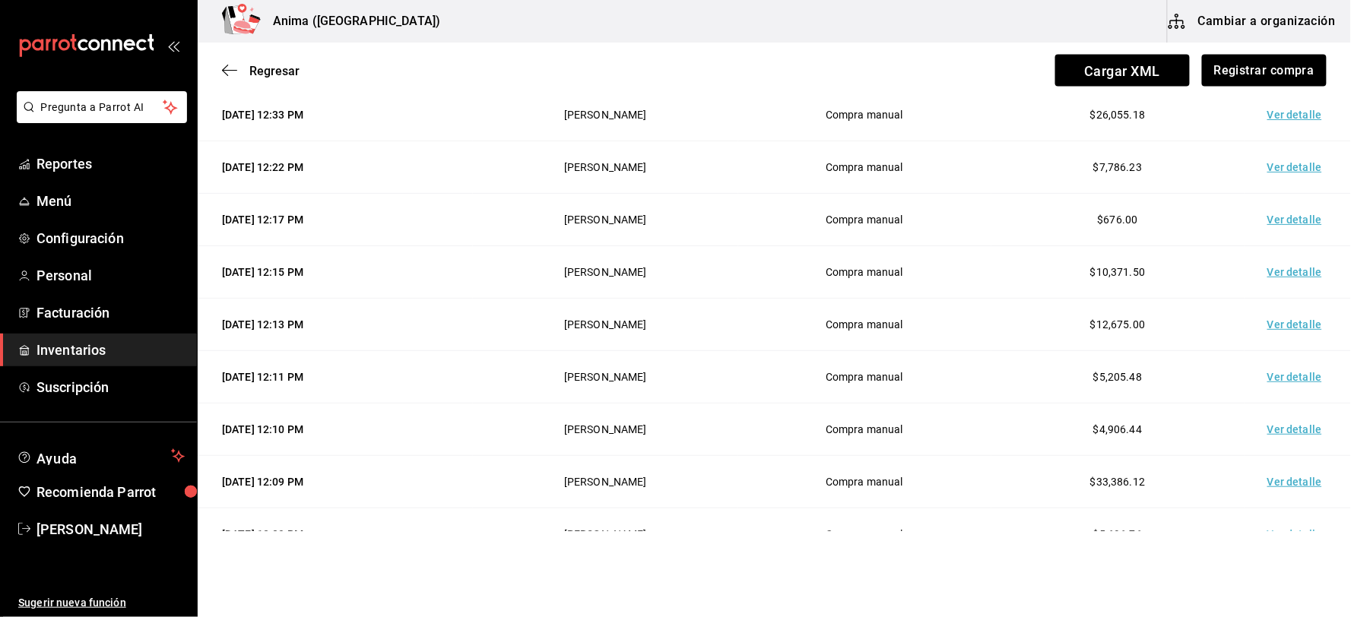
scroll to position [793, 0]
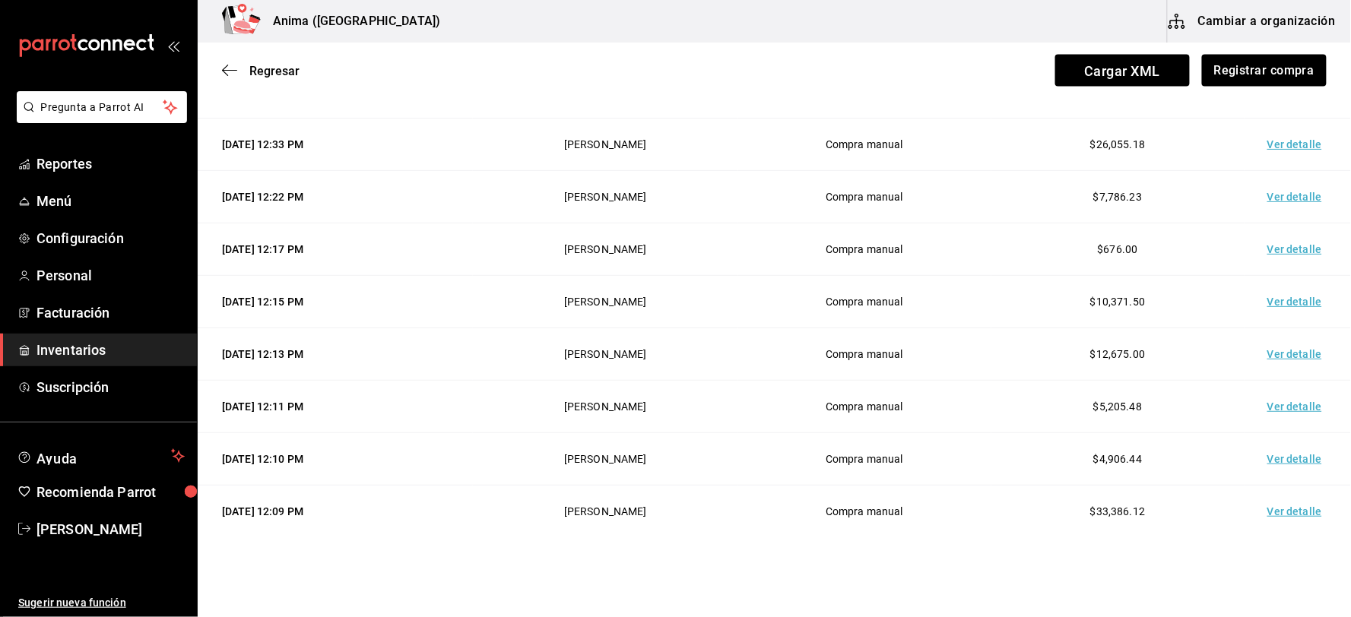
click at [1275, 406] on td "Ver detalle" at bounding box center [1297, 407] width 106 height 52
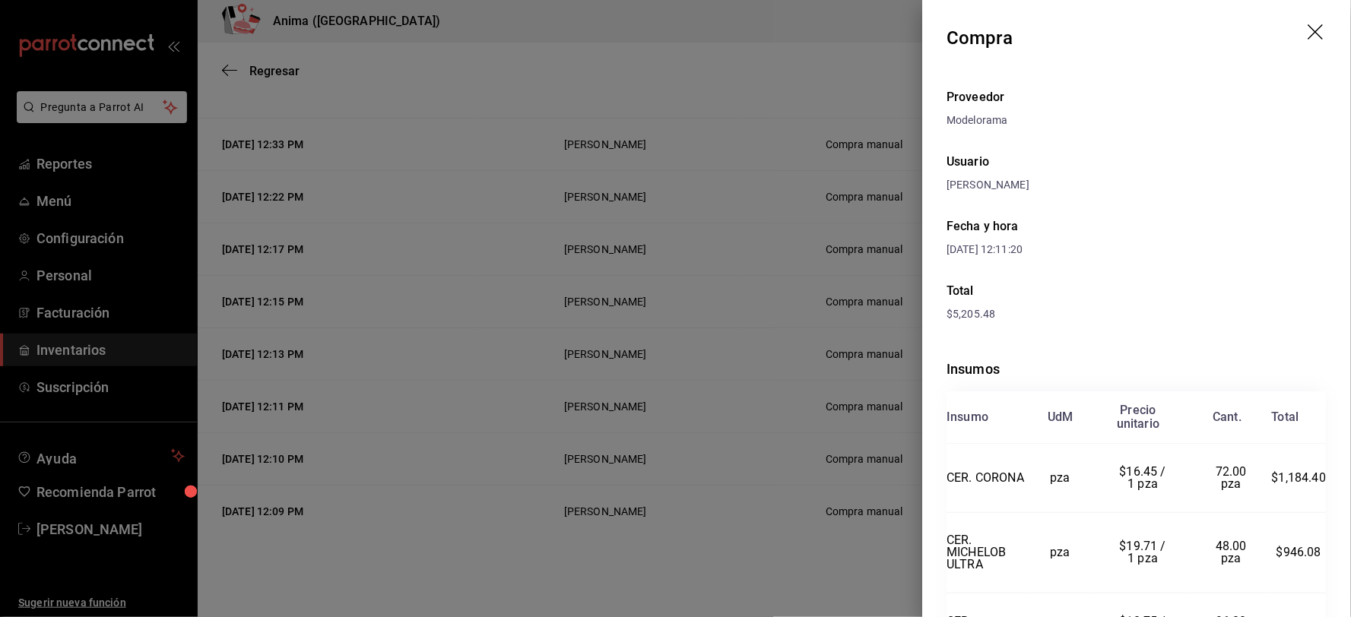
click at [546, 271] on div at bounding box center [675, 308] width 1351 height 617
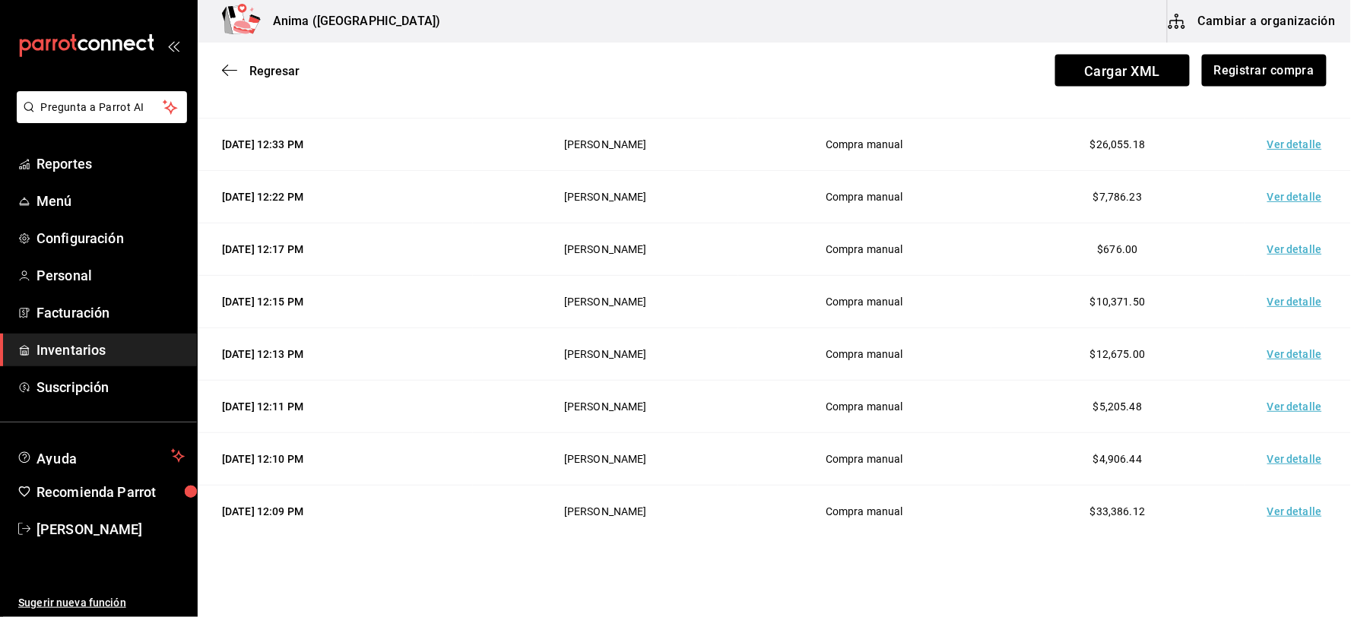
drag, startPoint x: 107, startPoint y: 357, endPoint x: 115, endPoint y: 345, distance: 14.3
click at [107, 357] on span "Inventarios" at bounding box center [110, 350] width 148 height 21
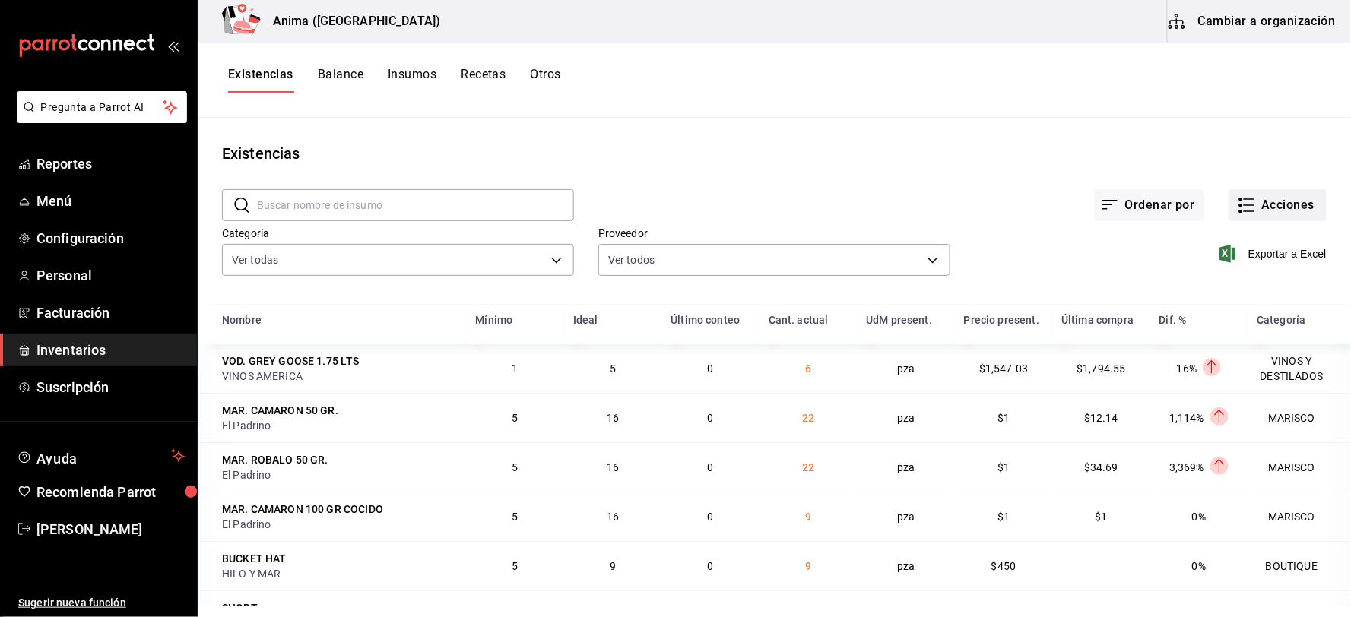
click at [1279, 207] on button "Acciones" at bounding box center [1277, 205] width 98 height 32
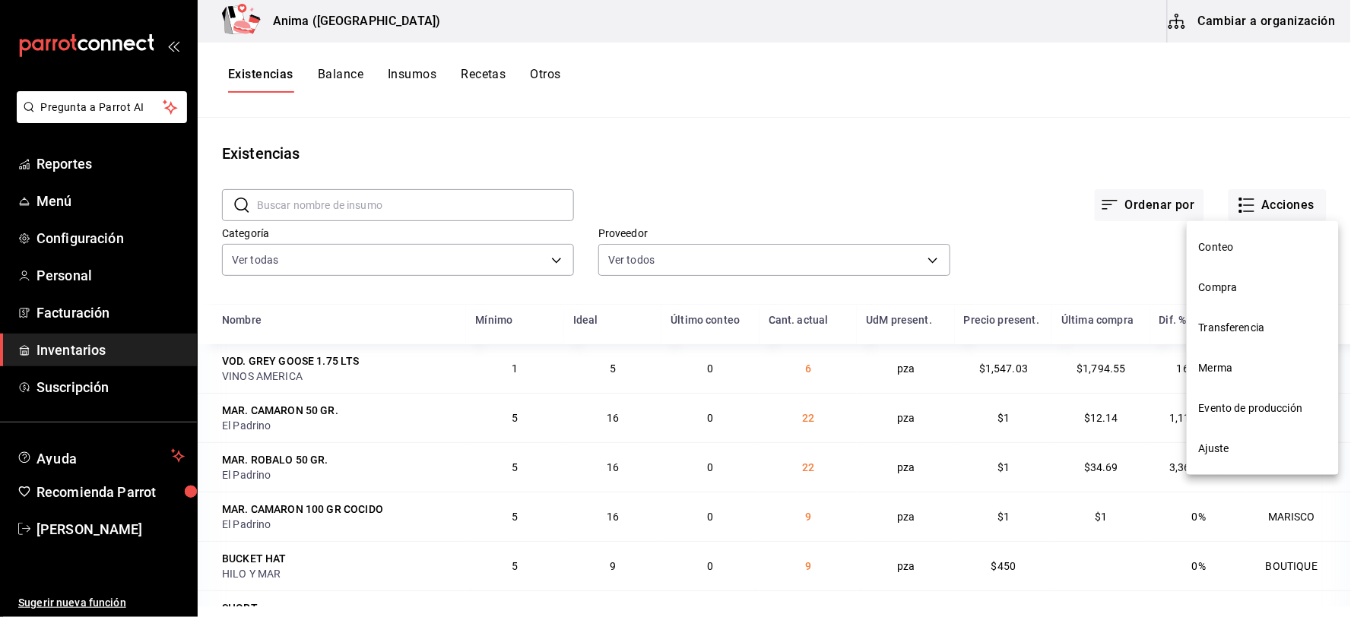
click at [1234, 380] on li "Merma" at bounding box center [1262, 368] width 152 height 40
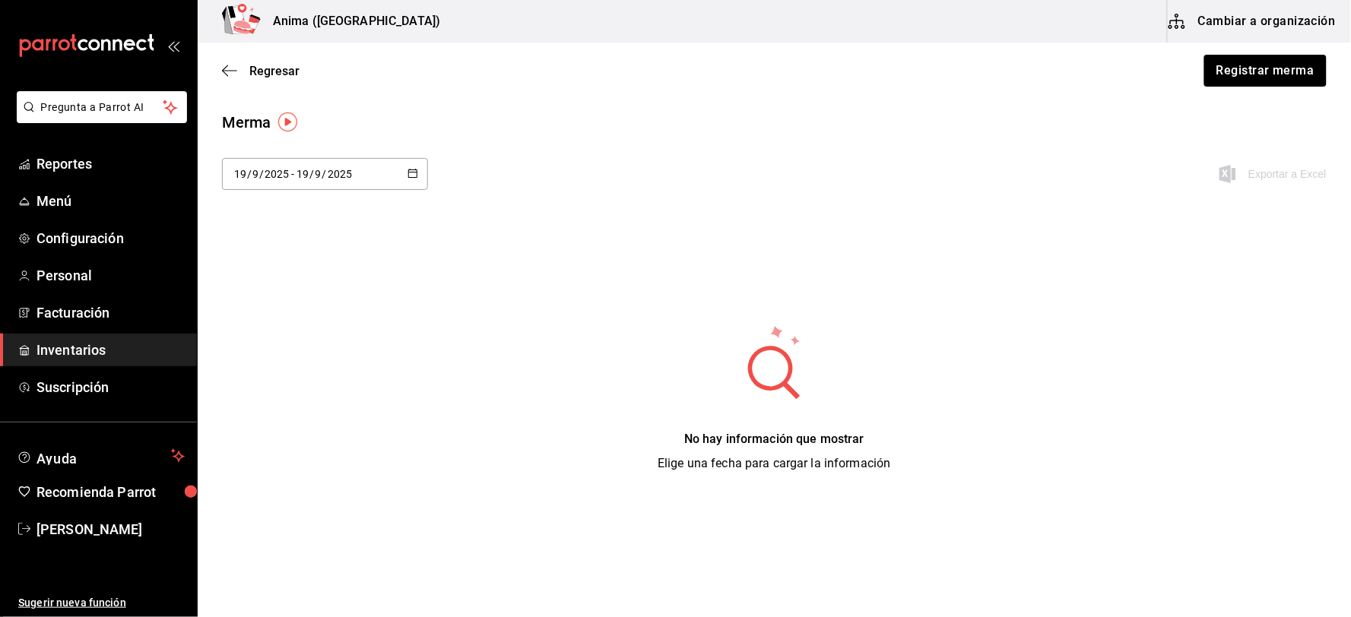
click at [353, 180] on div "[DATE] [DATE] - [DATE] [DATE]" at bounding box center [325, 174] width 206 height 32
click at [268, 253] on li "Ayer" at bounding box center [294, 256] width 144 height 34
type input "[DATE]"
type input "18"
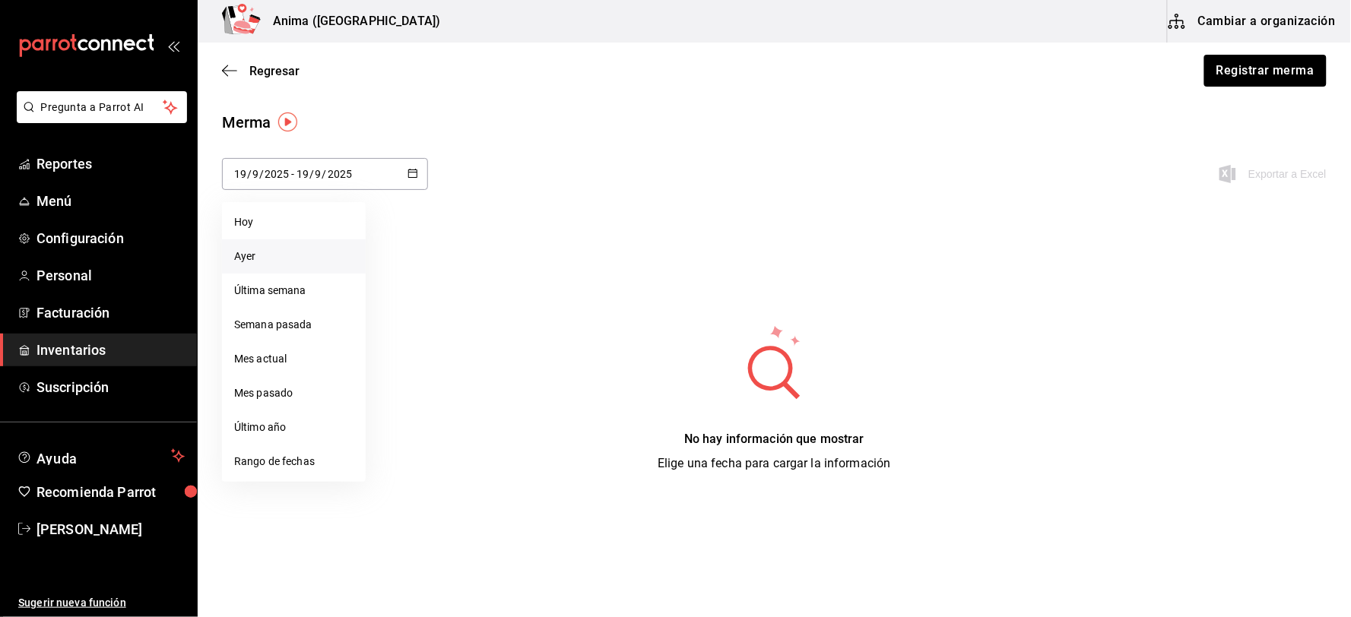
type input "[DATE]"
type input "18"
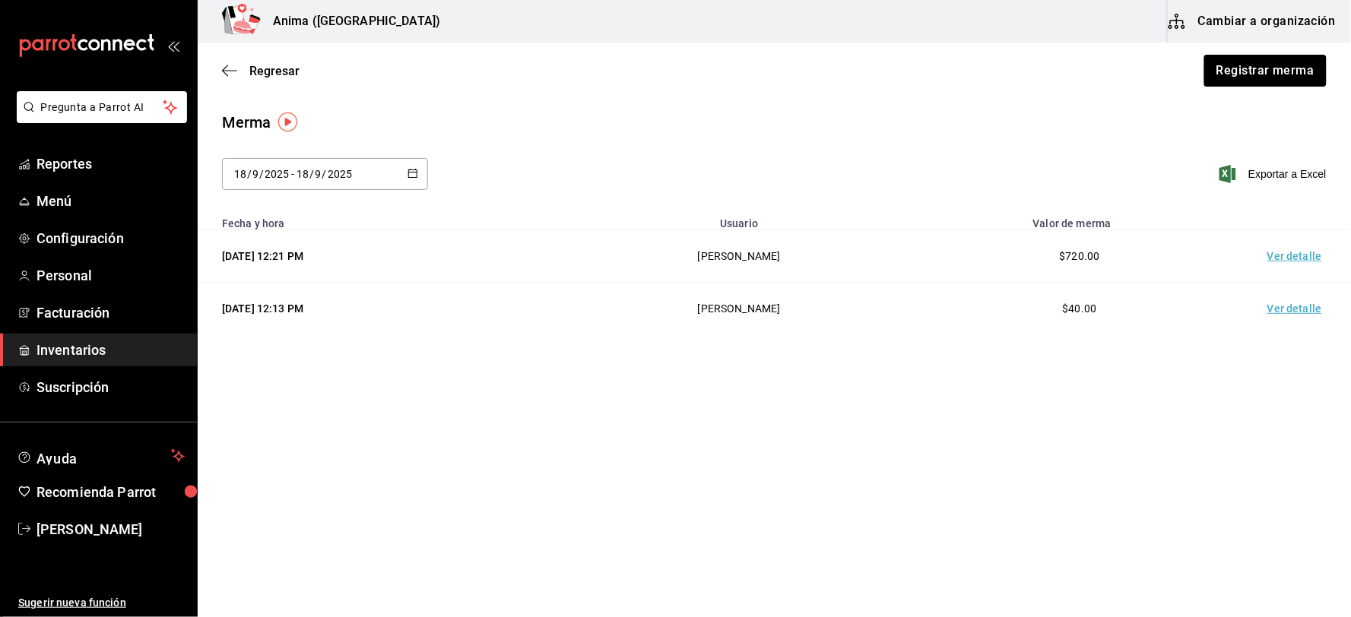
click at [1288, 291] on td "Ver detalle" at bounding box center [1297, 309] width 106 height 52
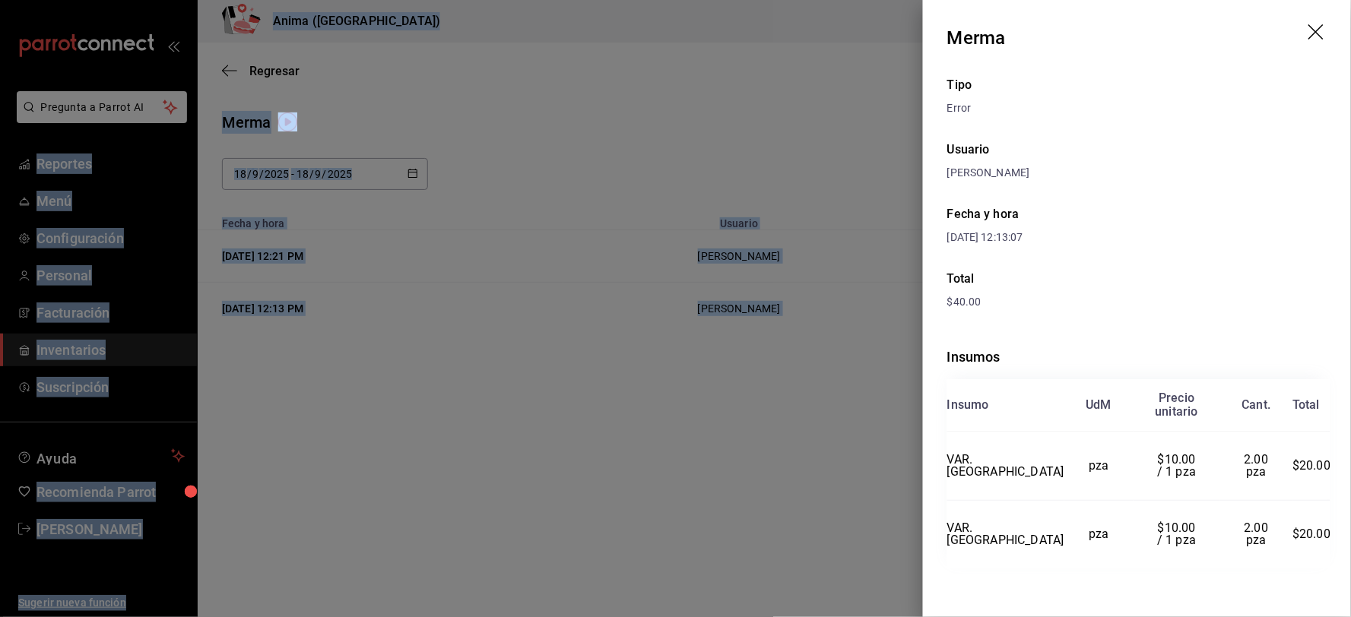
click at [648, 404] on div at bounding box center [675, 308] width 1351 height 617
